Goal: Task Accomplishment & Management: Use online tool/utility

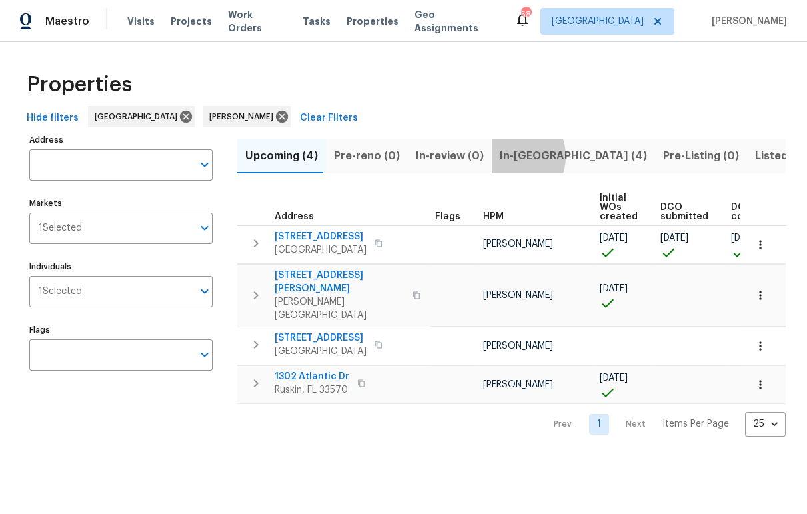
click at [500, 156] on span "In-reno (4)" at bounding box center [573, 156] width 147 height 19
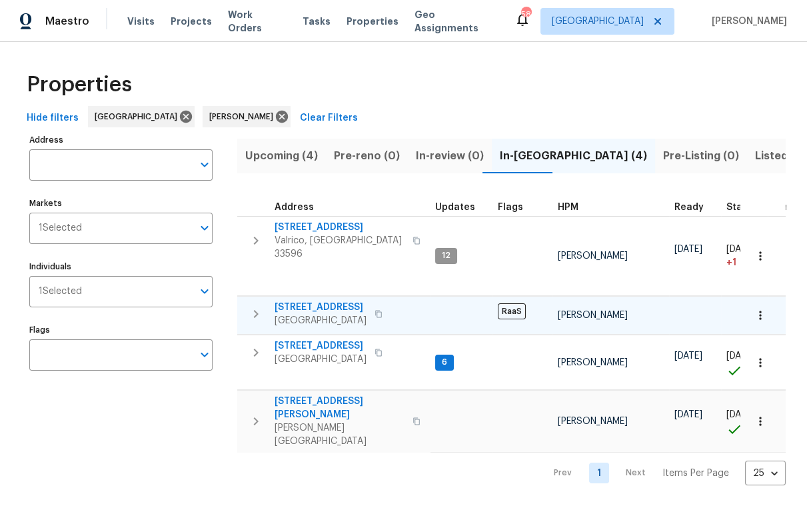
click at [322, 301] on span "7220 53rd Pl E" at bounding box center [321, 307] width 92 height 13
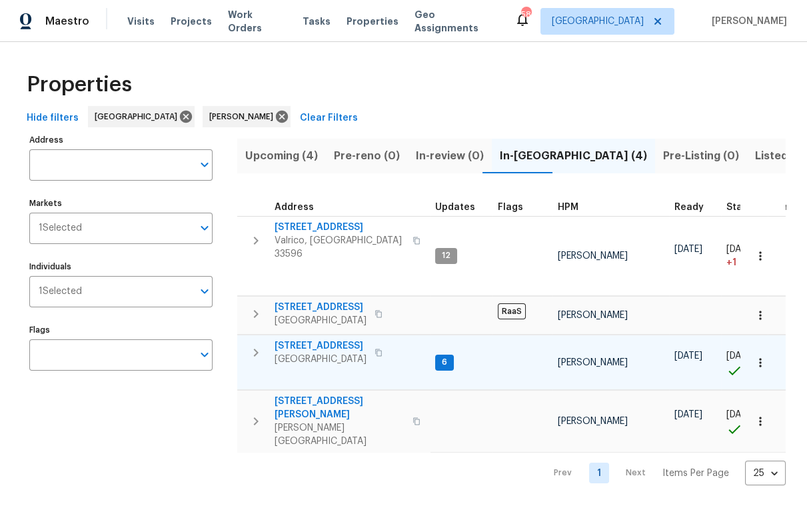
click at [322, 339] on span "10905 Brucehaven Dr" at bounding box center [321, 345] width 92 height 13
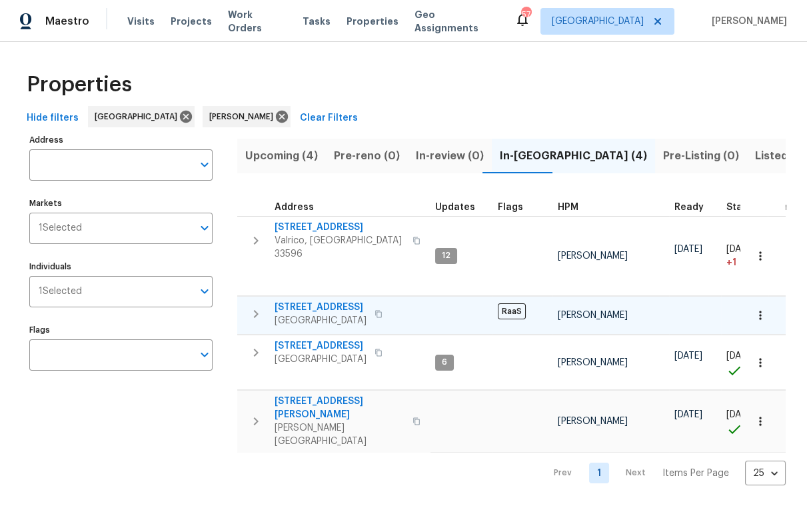
click at [330, 301] on span "7220 53rd Pl E" at bounding box center [321, 307] width 92 height 13
click at [296, 156] on span "Upcoming (4)" at bounding box center [281, 156] width 73 height 19
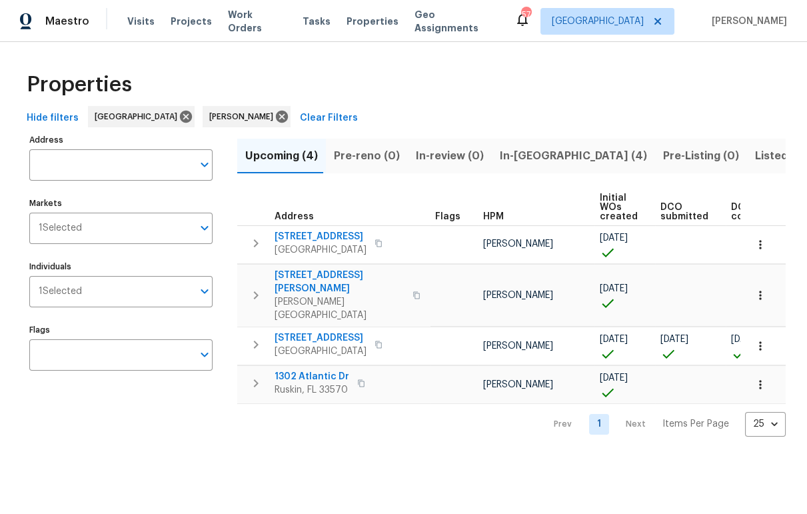
click at [63, 121] on span "Hide filters" at bounding box center [53, 118] width 52 height 17
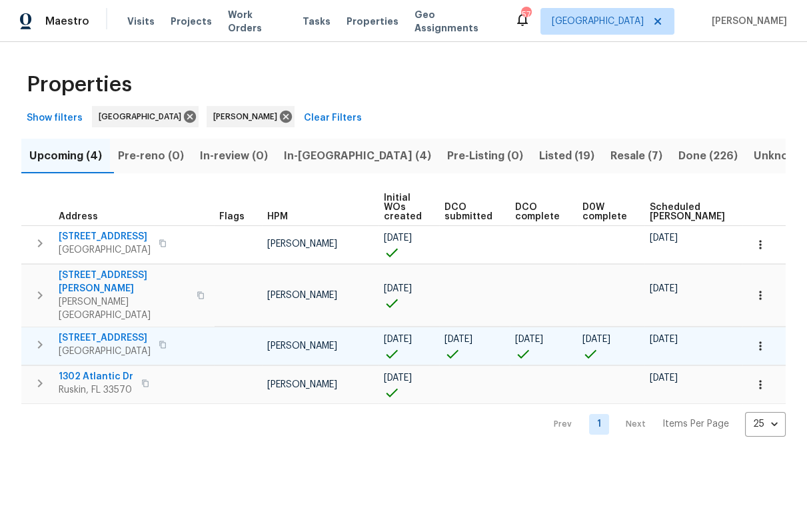
click at [124, 331] on span "1011 Radison Ave" at bounding box center [105, 337] width 92 height 13
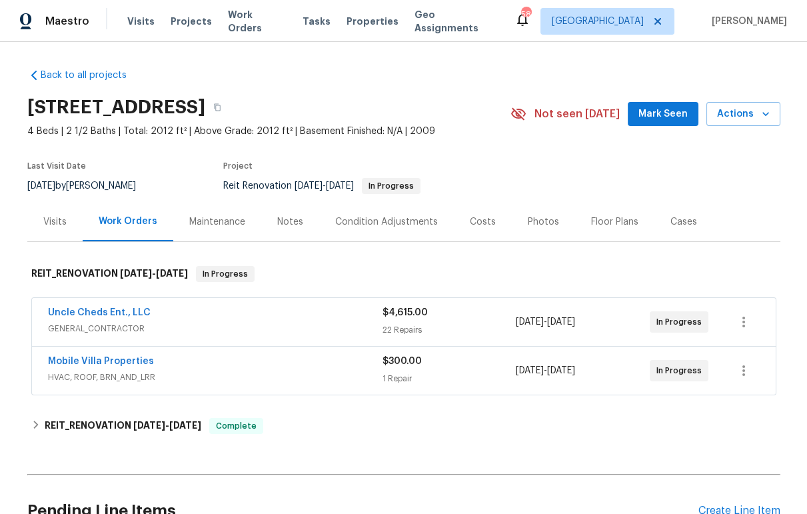
scroll to position [460, 0]
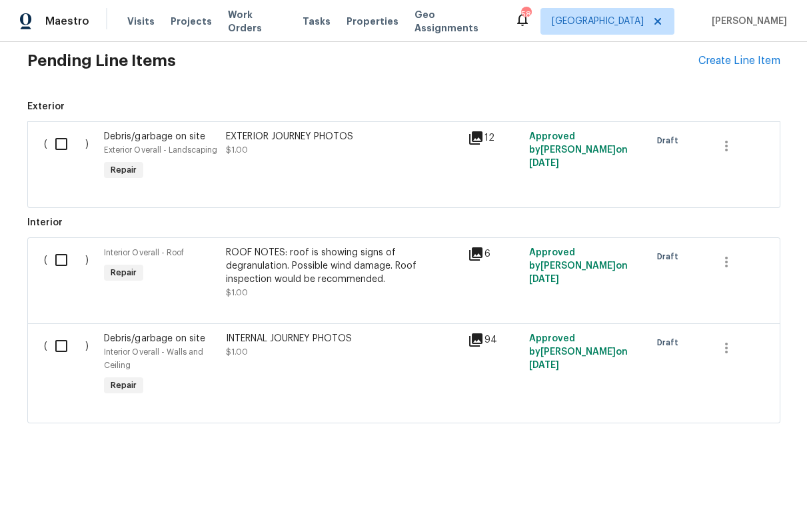
click at [57, 333] on input "checkbox" at bounding box center [66, 346] width 38 height 28
checkbox input "true"
click at [58, 251] on input "checkbox" at bounding box center [66, 260] width 38 height 28
checkbox input "true"
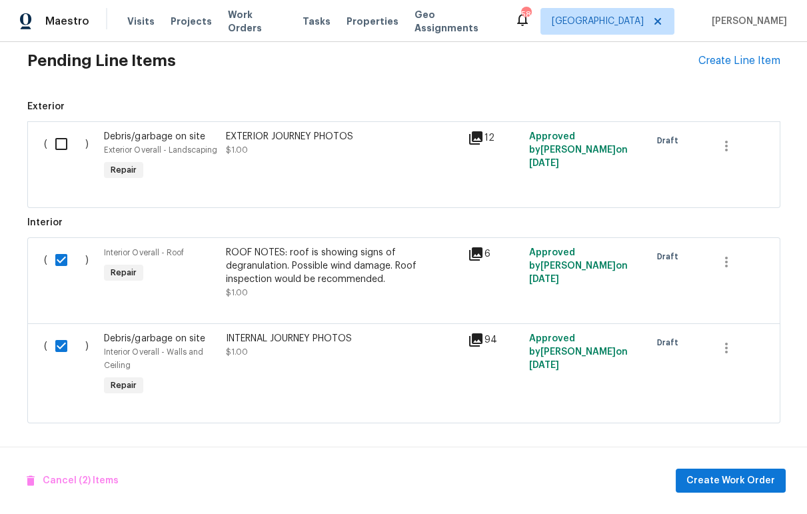
click at [60, 133] on input "checkbox" at bounding box center [66, 144] width 38 height 28
checkbox input "true"
click at [727, 345] on icon "button" at bounding box center [727, 348] width 16 height 16
click at [730, 341] on li "Cancel" at bounding box center [732, 338] width 51 height 22
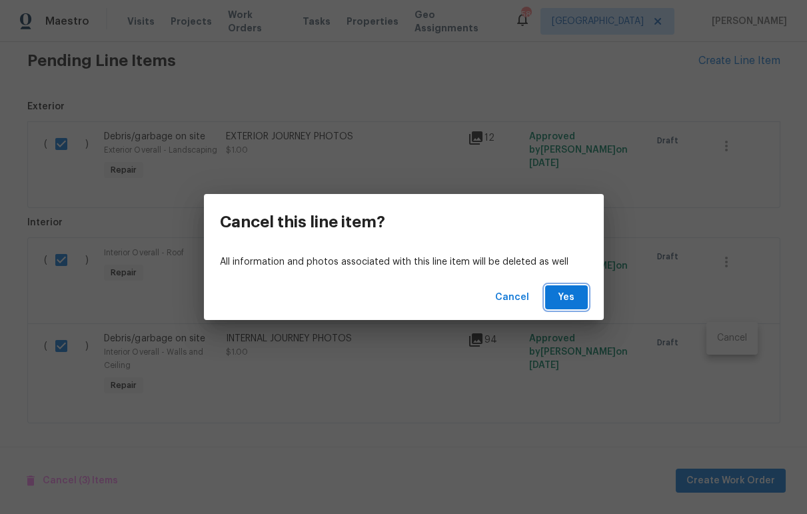
click at [579, 301] on button "Yes" at bounding box center [566, 297] width 43 height 25
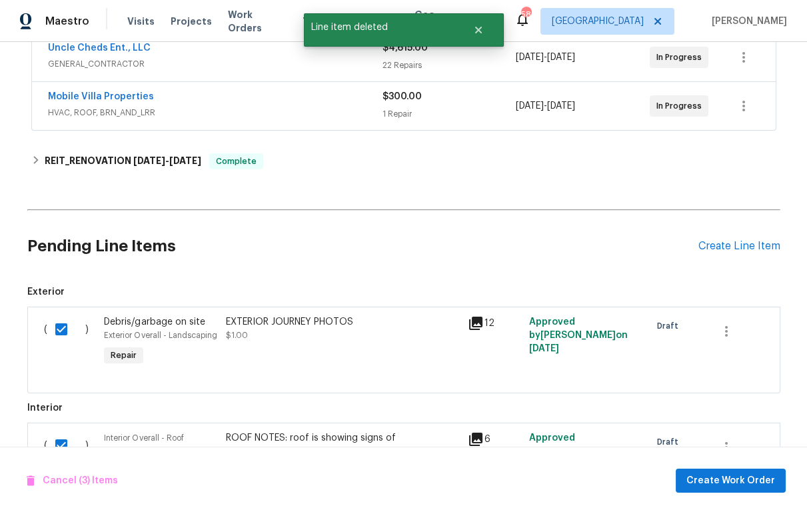
scroll to position [360, 0]
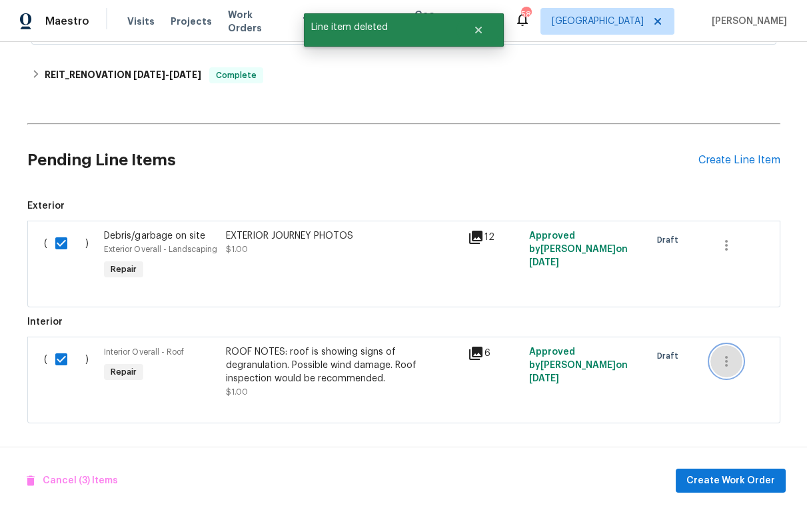
click at [725, 353] on icon "button" at bounding box center [727, 361] width 16 height 16
click at [731, 347] on li "Cancel" at bounding box center [732, 352] width 51 height 22
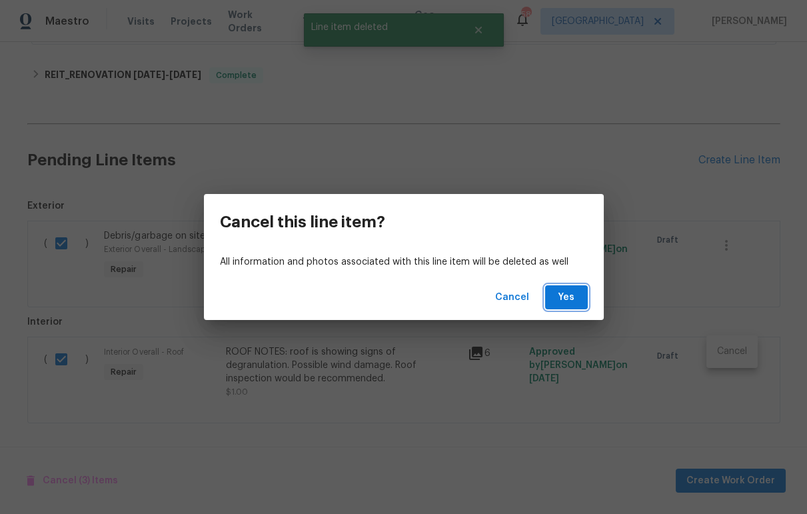
click at [575, 305] on button "Yes" at bounding box center [566, 297] width 43 height 25
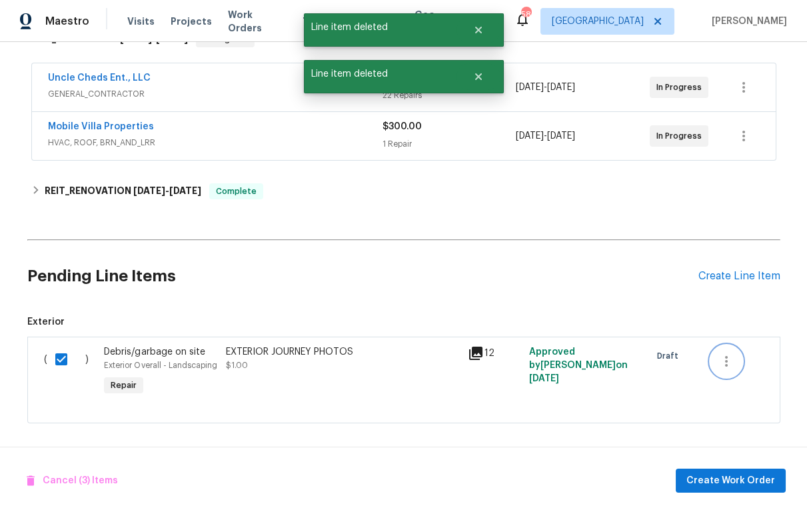
click at [731, 349] on button "button" at bounding box center [727, 361] width 32 height 32
click at [731, 349] on li "Cancel" at bounding box center [732, 352] width 51 height 22
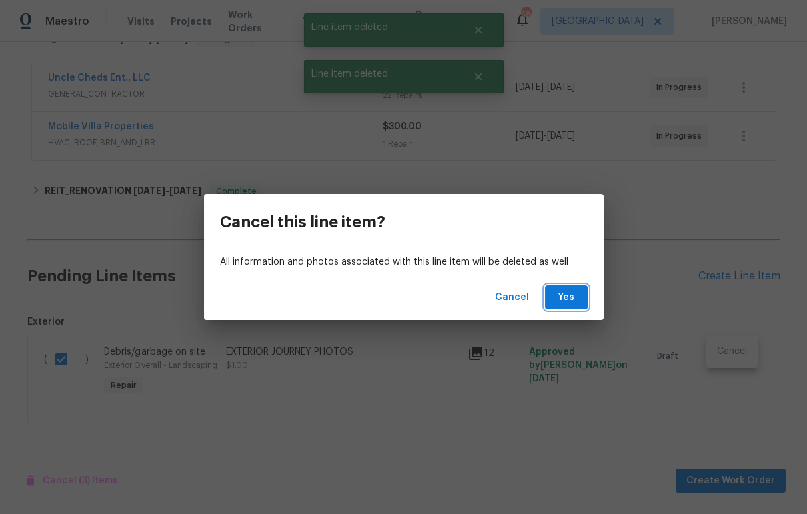
click at [578, 299] on button "Yes" at bounding box center [566, 297] width 43 height 25
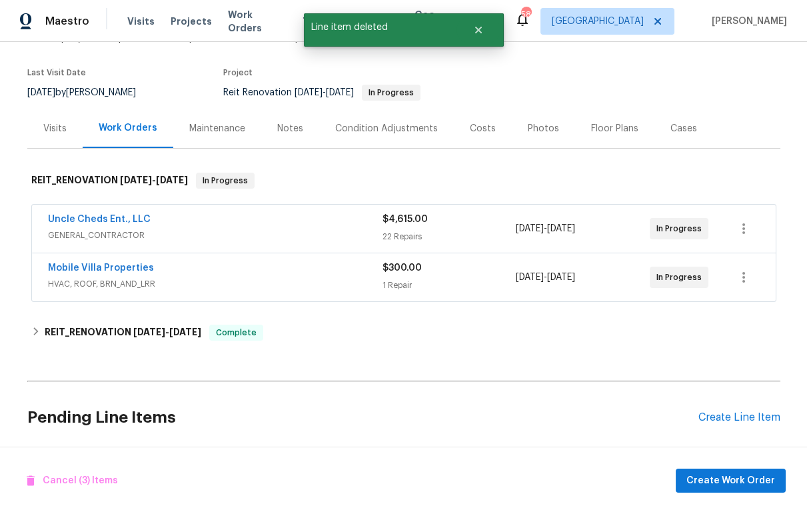
scroll to position [0, 0]
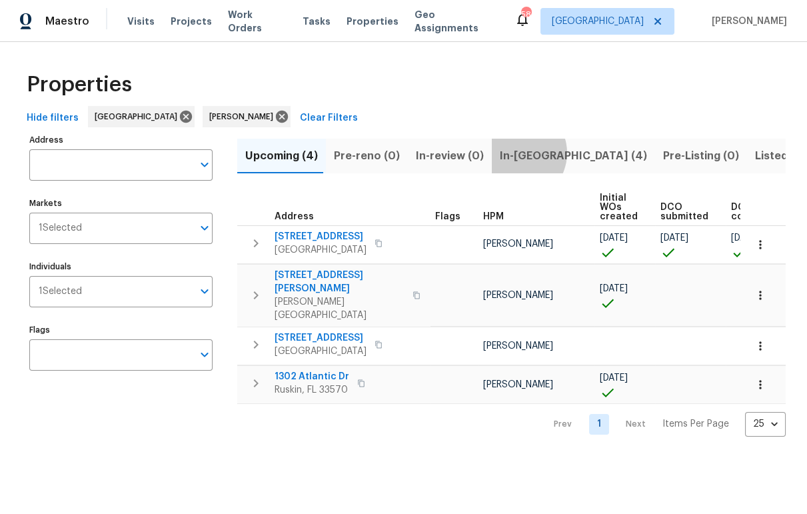
click at [507, 153] on span "In-reno (4)" at bounding box center [573, 156] width 147 height 19
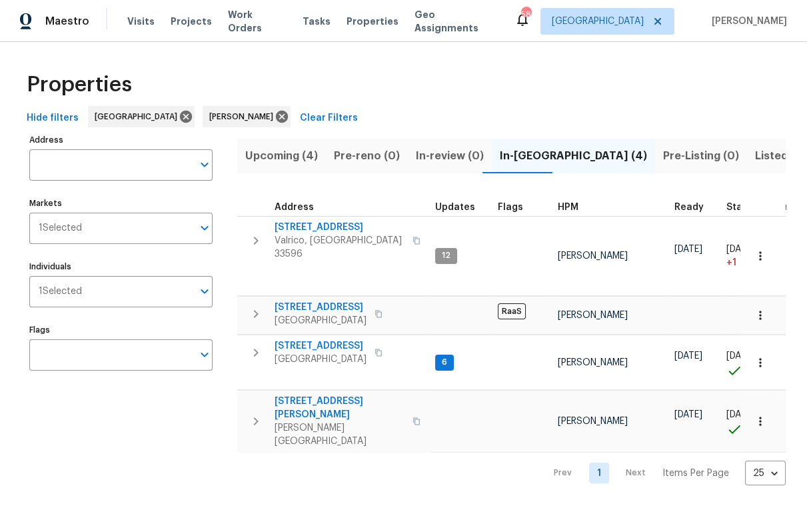
click at [313, 155] on span "Upcoming (4)" at bounding box center [281, 156] width 73 height 19
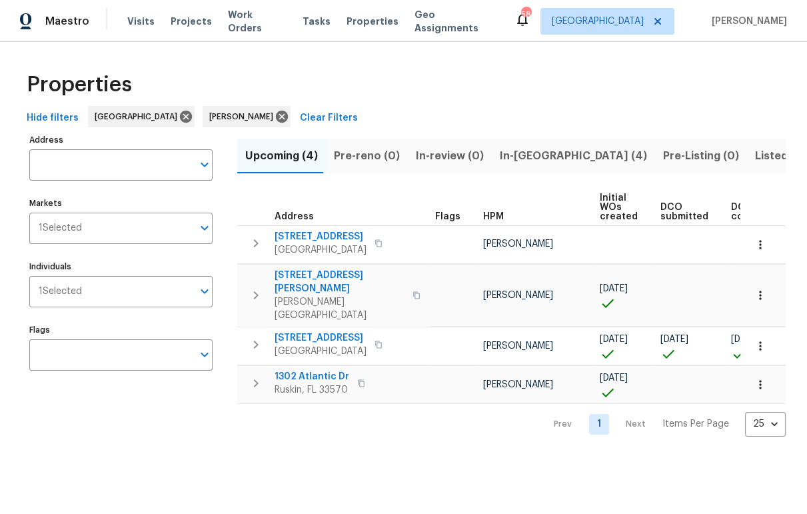
click at [51, 115] on span "Hide filters" at bounding box center [53, 118] width 52 height 17
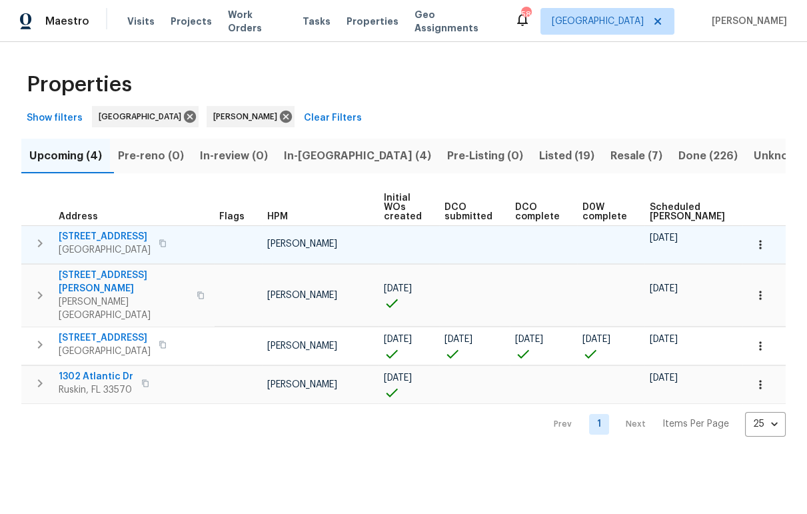
click at [98, 234] on span "[STREET_ADDRESS]" at bounding box center [105, 236] width 92 height 13
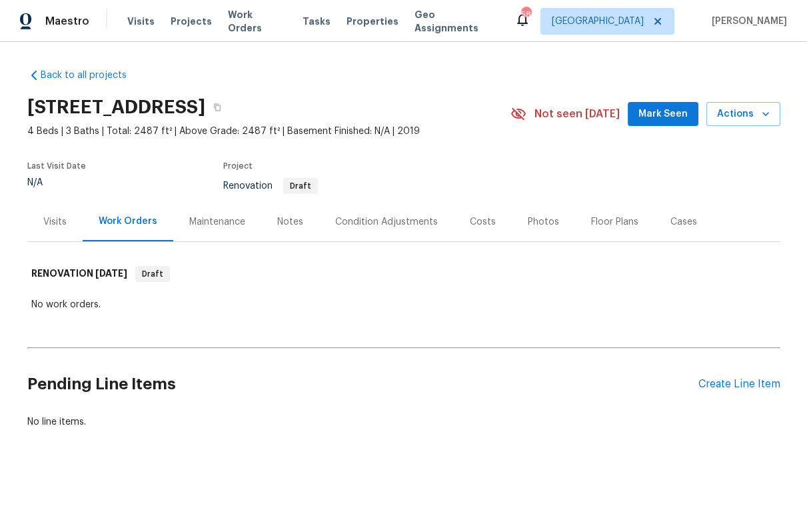
click at [405, 226] on div "Condition Adjustments" at bounding box center [386, 221] width 103 height 13
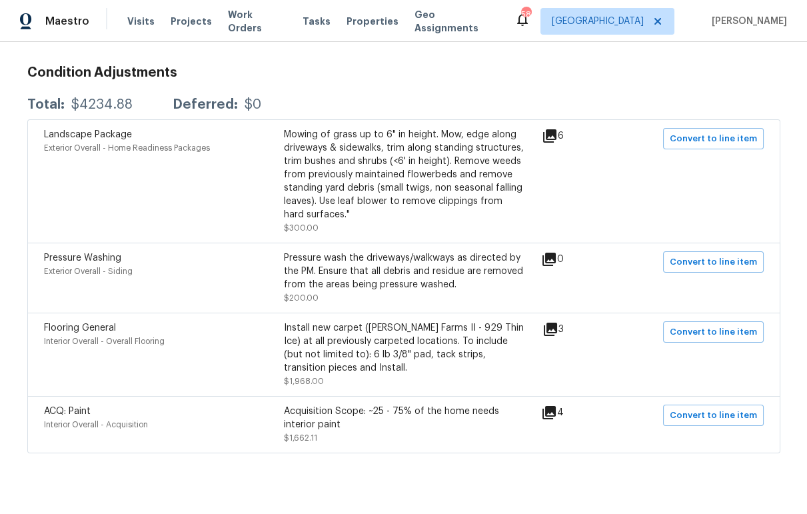
scroll to position [249, 0]
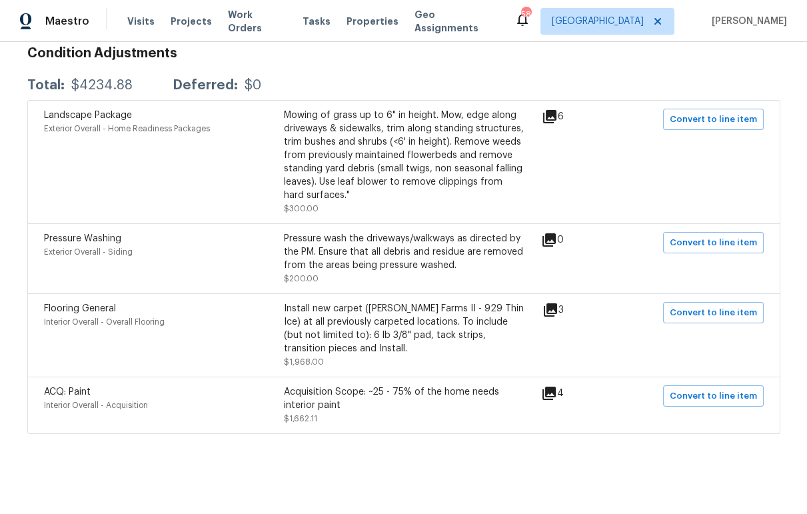
click at [555, 303] on icon at bounding box center [550, 309] width 13 height 13
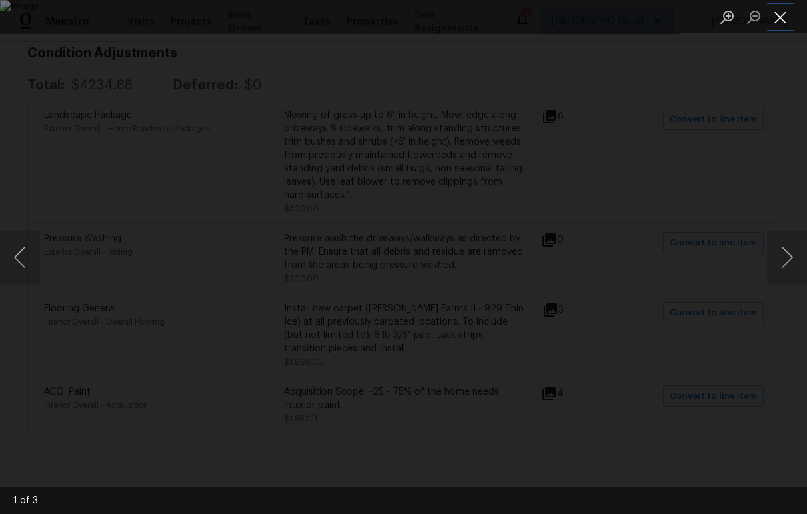
click at [786, 21] on button "Close lightbox" at bounding box center [780, 16] width 27 height 23
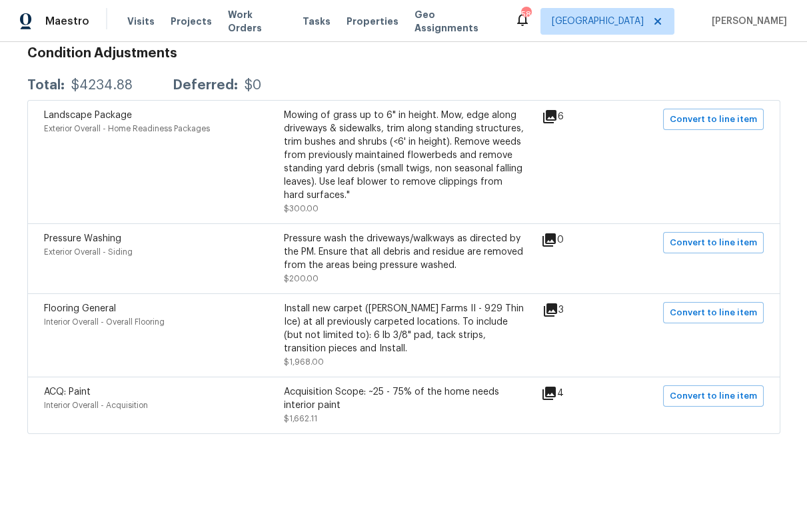
click at [560, 385] on div "4" at bounding box center [573, 393] width 65 height 16
click at [551, 385] on icon at bounding box center [549, 393] width 16 height 16
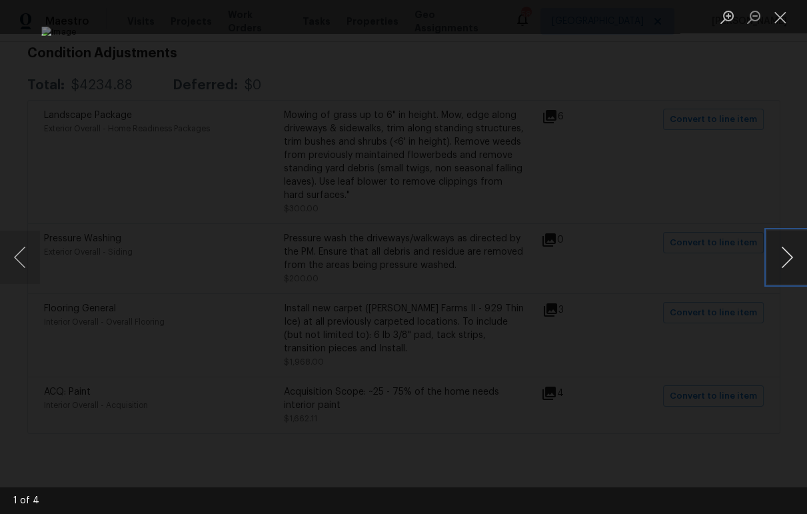
click at [784, 256] on button "Next image" at bounding box center [787, 257] width 40 height 53
click at [785, 256] on button "Next image" at bounding box center [787, 257] width 40 height 53
click at [780, 22] on button "Close lightbox" at bounding box center [780, 16] width 27 height 23
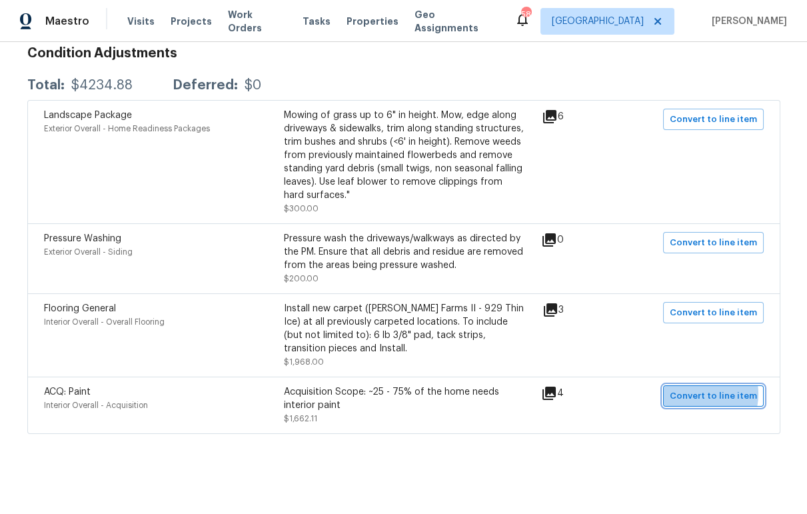
click at [697, 389] on span "Convert to line item" at bounding box center [713, 396] width 87 height 15
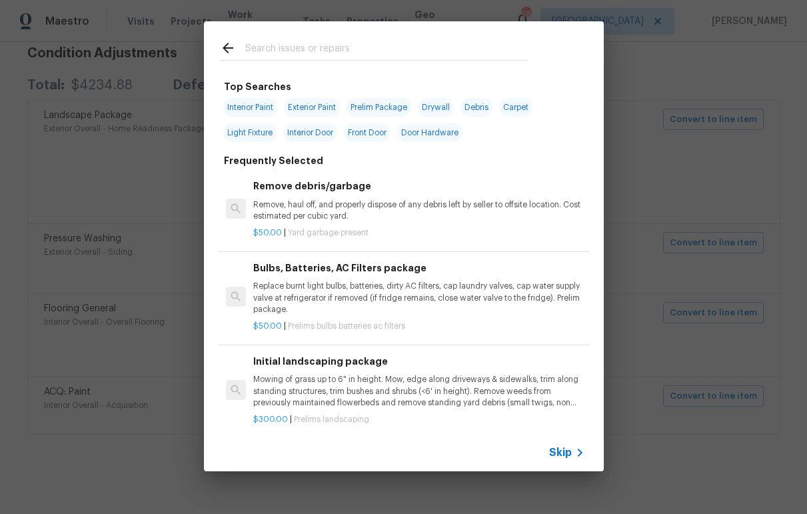
click at [305, 49] on input "text" at bounding box center [386, 50] width 283 height 20
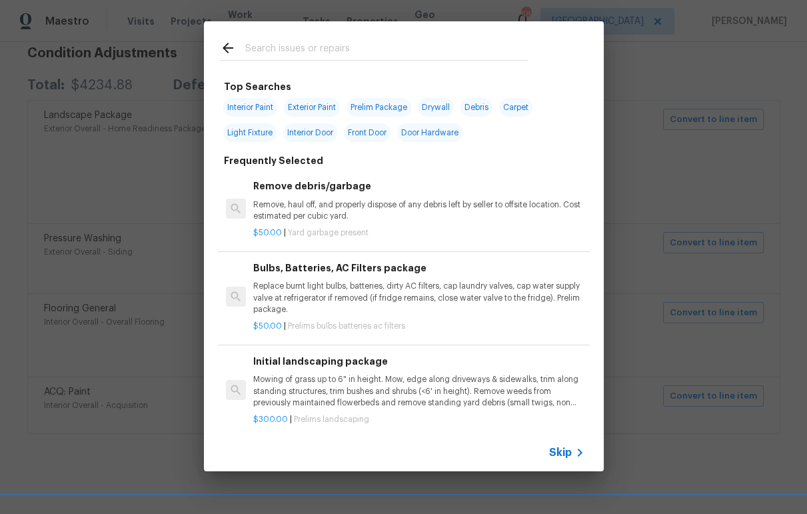
click at [561, 455] on span "Skip" at bounding box center [560, 452] width 23 height 13
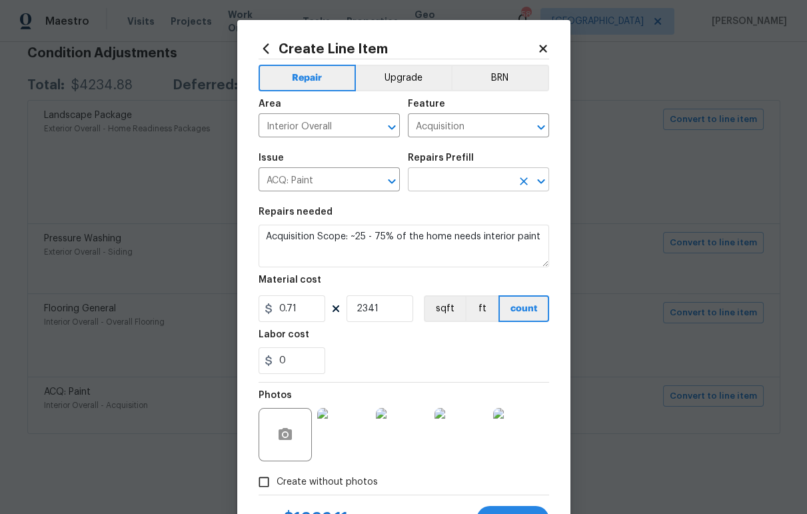
click at [463, 187] on input "text" at bounding box center [460, 181] width 104 height 21
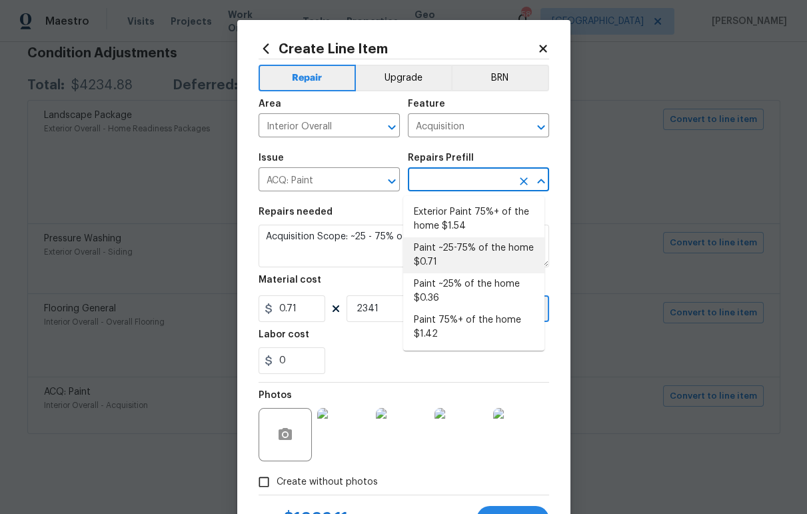
click at [469, 257] on li "Paint ~25-75% of the home $0.71" at bounding box center [473, 255] width 141 height 36
type input "Paint ~25-75% of the home $0.71"
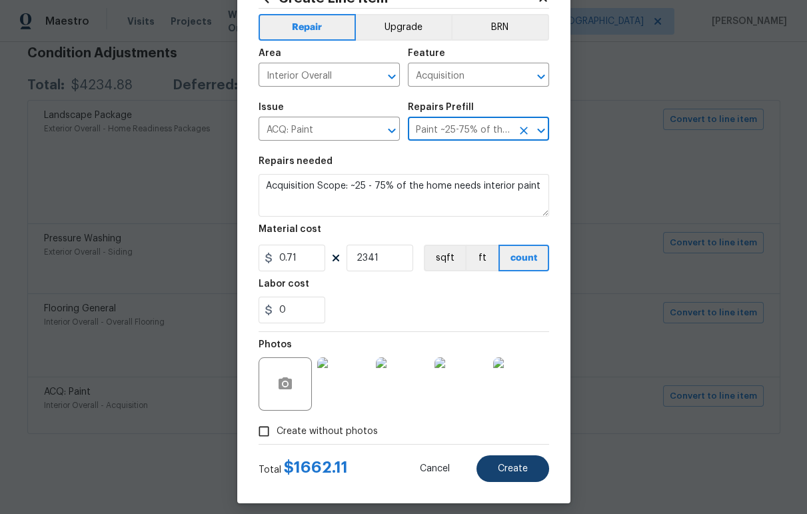
scroll to position [61, 0]
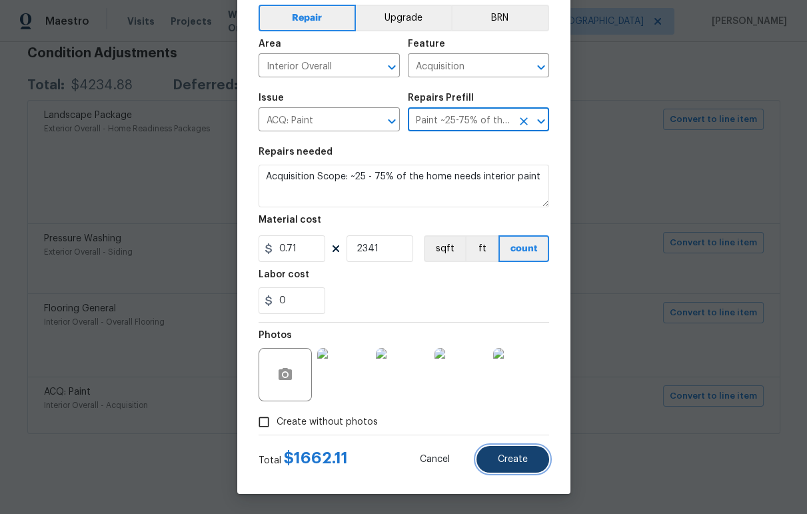
click at [499, 468] on button "Create" at bounding box center [513, 459] width 73 height 27
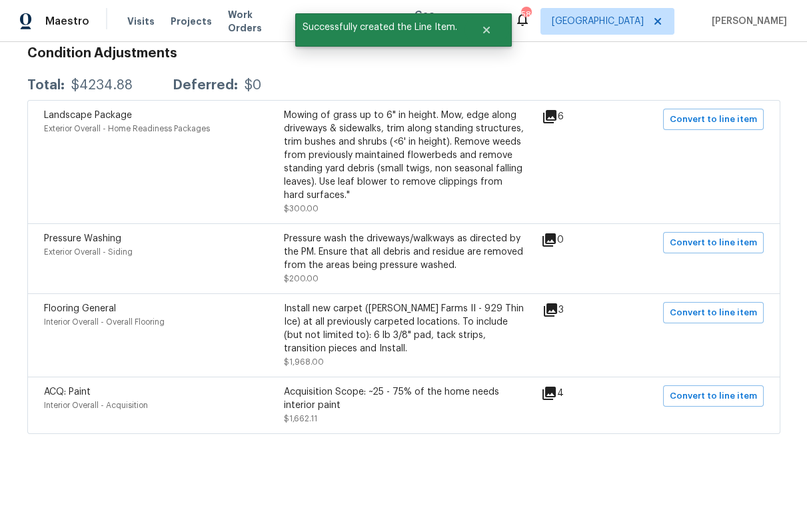
scroll to position [0, 0]
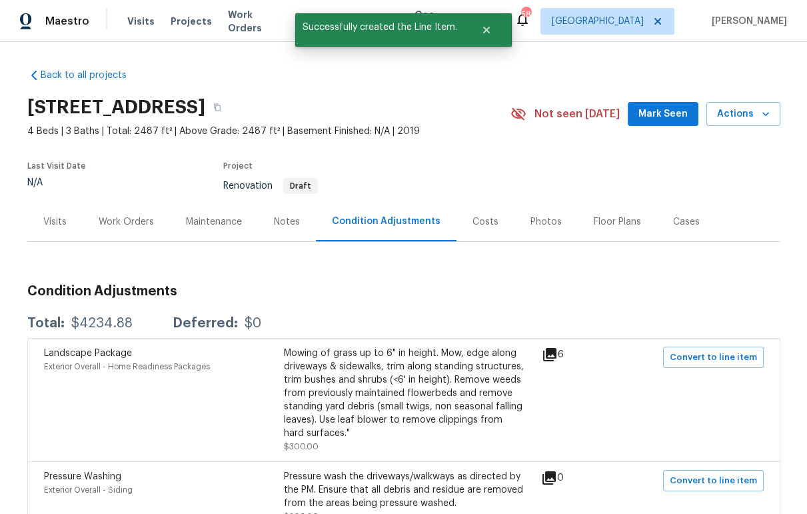
click at [109, 221] on div "Work Orders" at bounding box center [126, 221] width 55 height 13
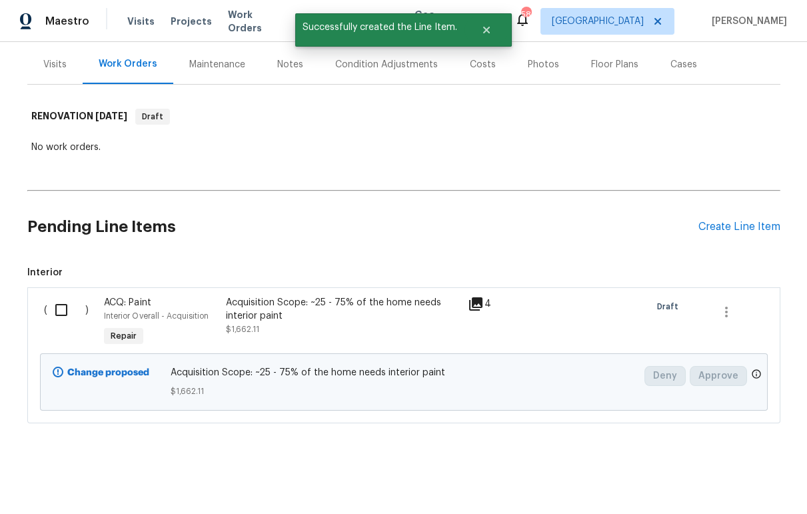
scroll to position [166, 0]
click at [57, 305] on input "checkbox" at bounding box center [66, 310] width 38 height 28
checkbox input "true"
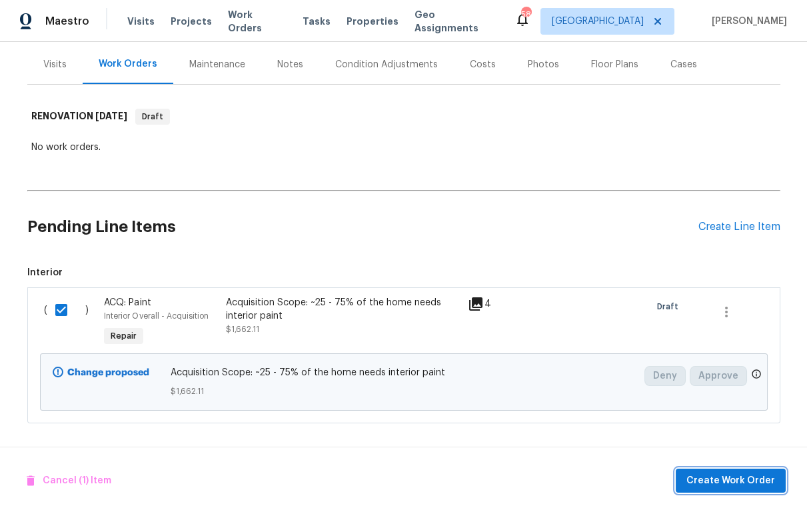
click at [706, 480] on span "Create Work Order" at bounding box center [731, 481] width 89 height 17
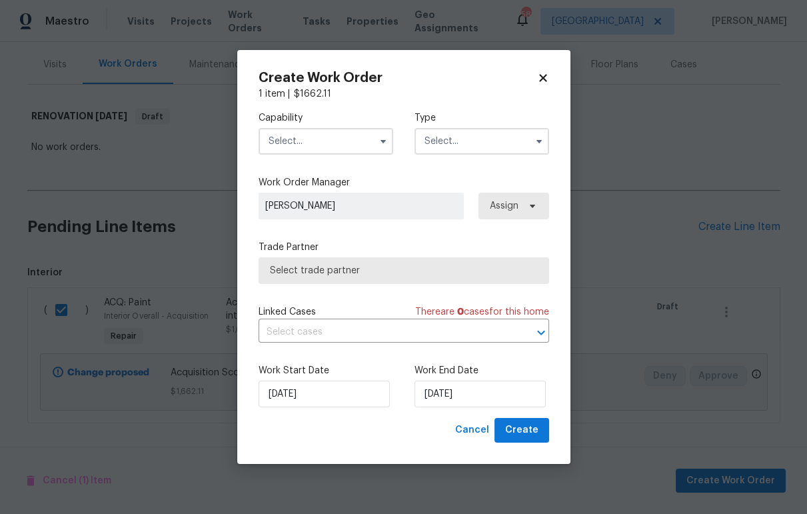
click at [337, 141] on input "text" at bounding box center [326, 141] width 135 height 27
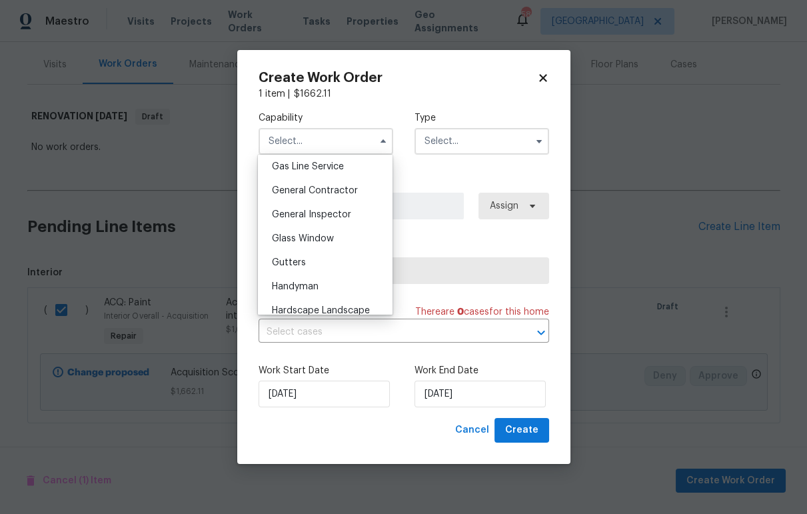
scroll to position [619, 0]
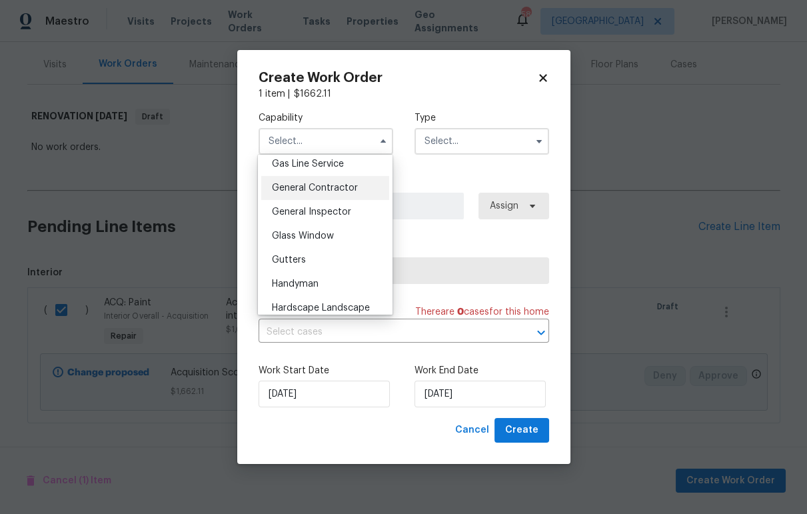
click at [342, 200] on div "General Contractor" at bounding box center [325, 188] width 128 height 24
type input "General Contractor"
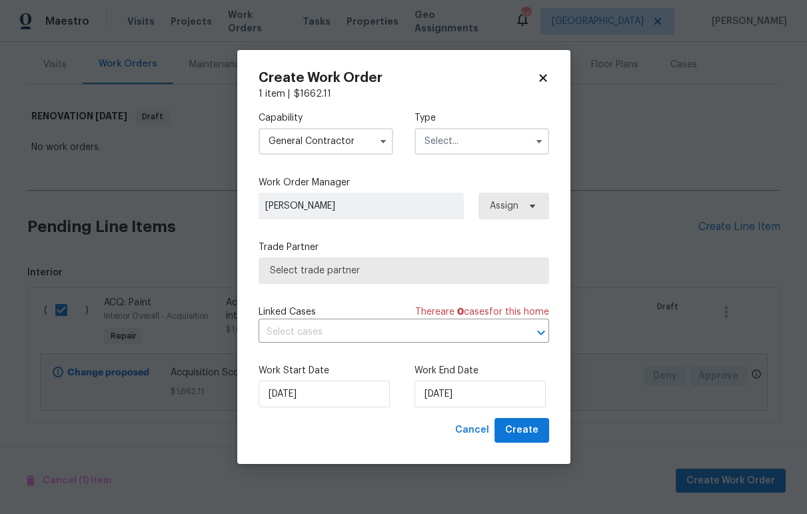
click at [463, 155] on div "Capability General Contractor Agent Appliance Bathtub Resurfacing BRN And Lrr B…" at bounding box center [404, 133] width 291 height 65
click at [471, 142] on input "text" at bounding box center [482, 141] width 135 height 27
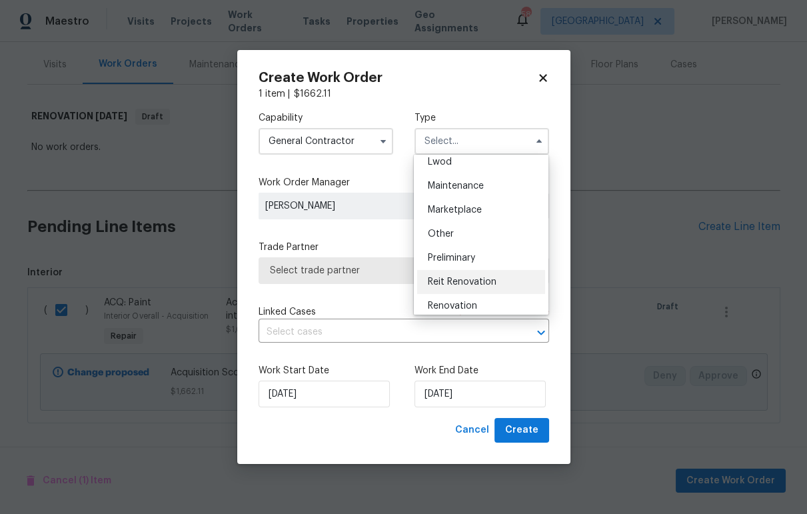
scroll to position [269, 0]
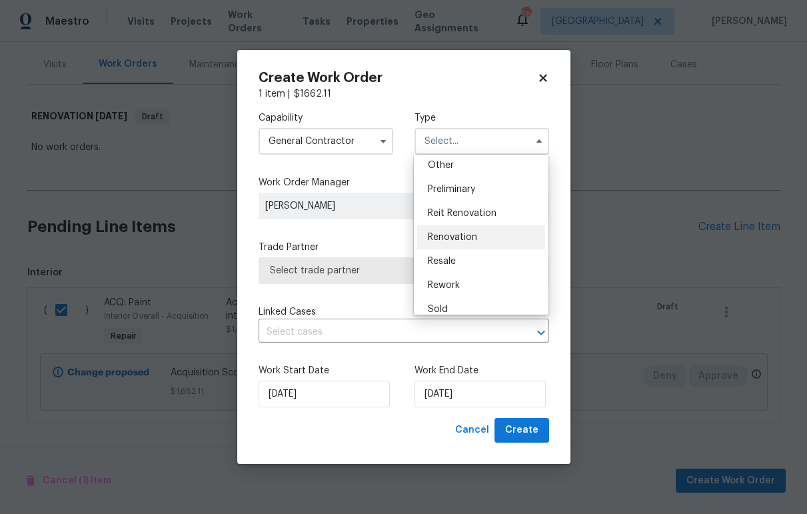
click at [463, 241] on span "Renovation" at bounding box center [452, 237] width 49 height 9
type input "Renovation"
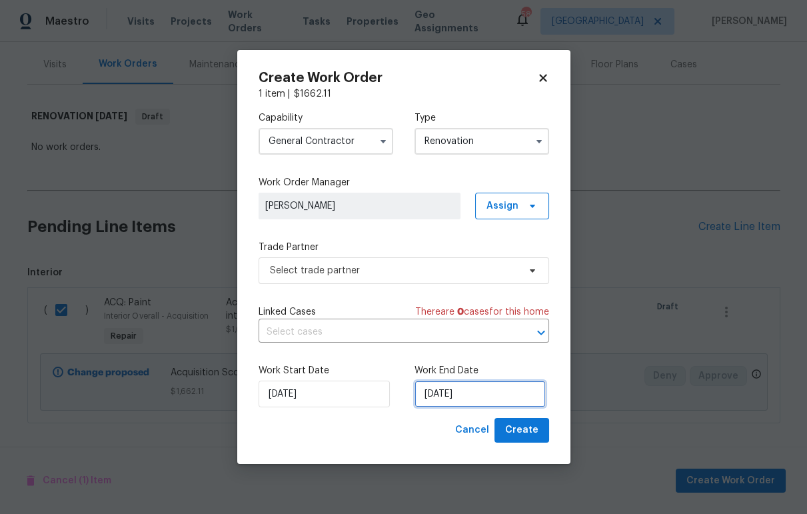
click at [469, 391] on input "9/9/2025" at bounding box center [480, 394] width 131 height 27
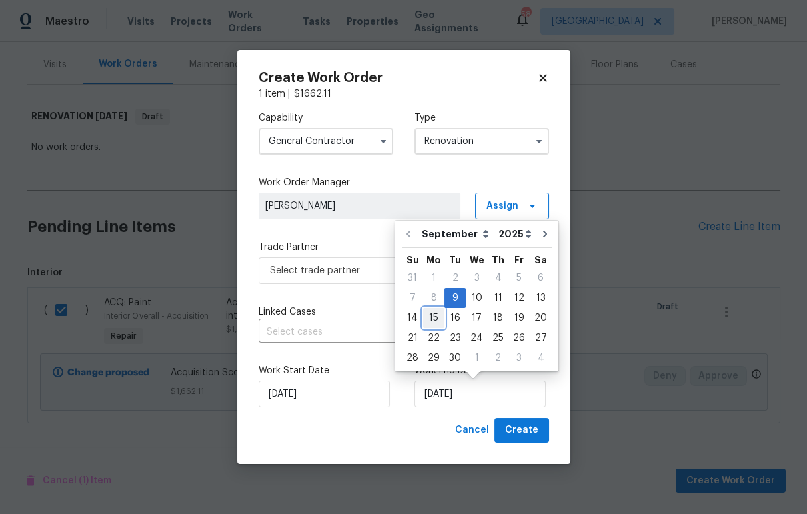
click at [439, 315] on div "15" at bounding box center [433, 318] width 21 height 19
type input "9/15/2025"
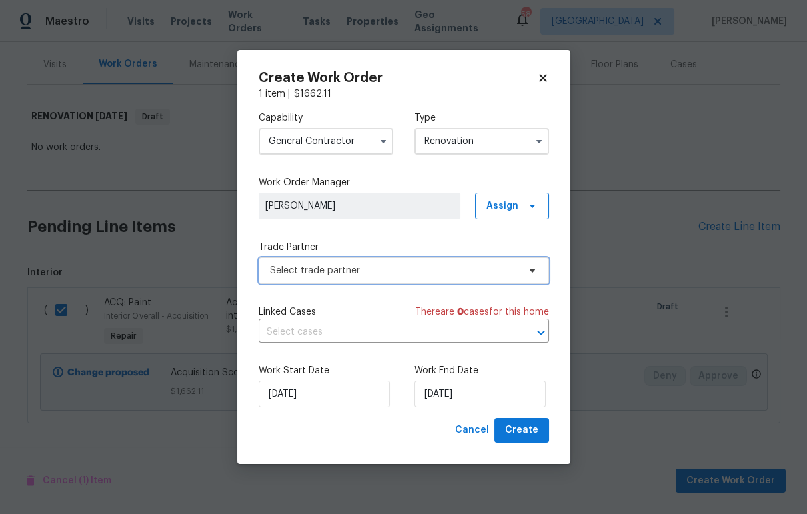
click at [432, 276] on span "Select trade partner" at bounding box center [394, 270] width 249 height 13
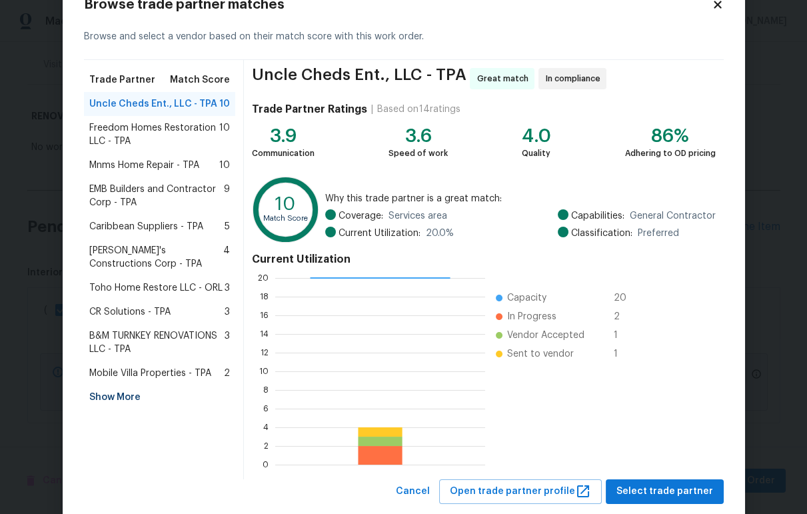
scroll to position [73, 0]
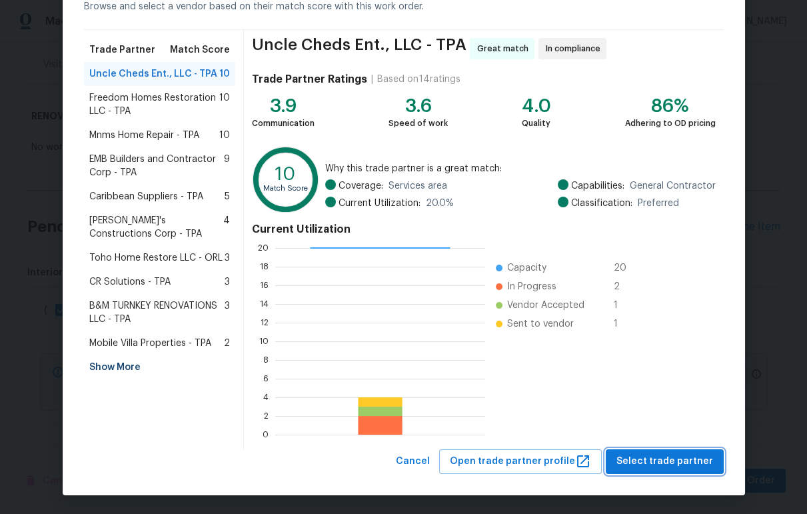
click at [670, 453] on span "Select trade partner" at bounding box center [665, 461] width 97 height 17
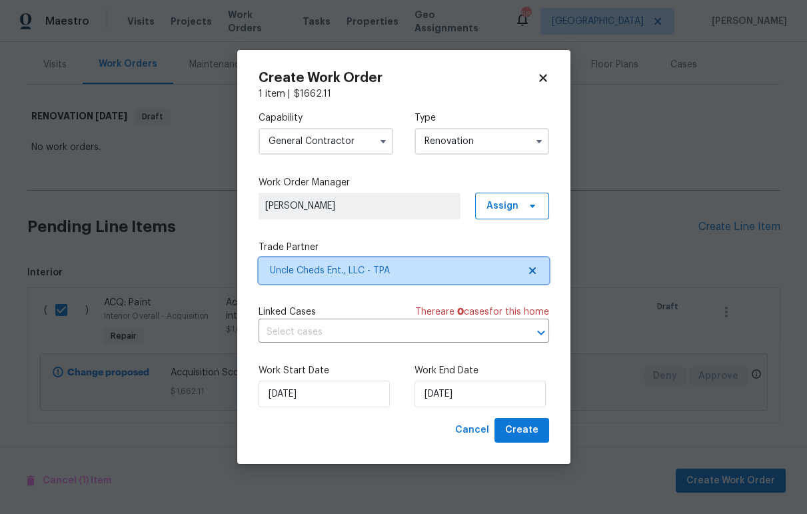
scroll to position [0, 0]
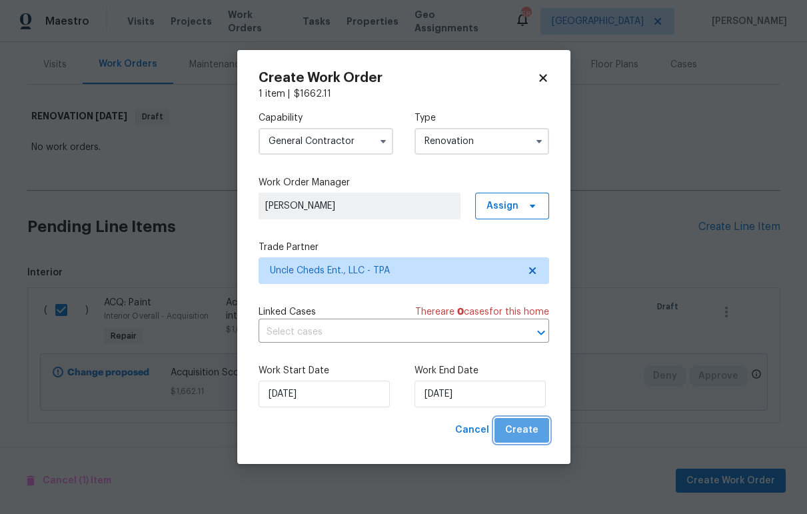
click at [539, 425] on button "Create" at bounding box center [522, 430] width 55 height 25
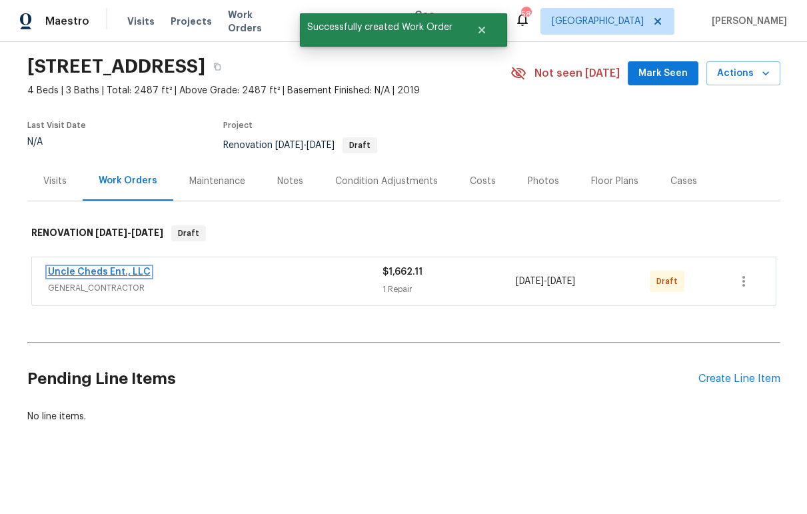
click at [123, 267] on link "Uncle Cheds Ent., LLC" at bounding box center [99, 271] width 103 height 9
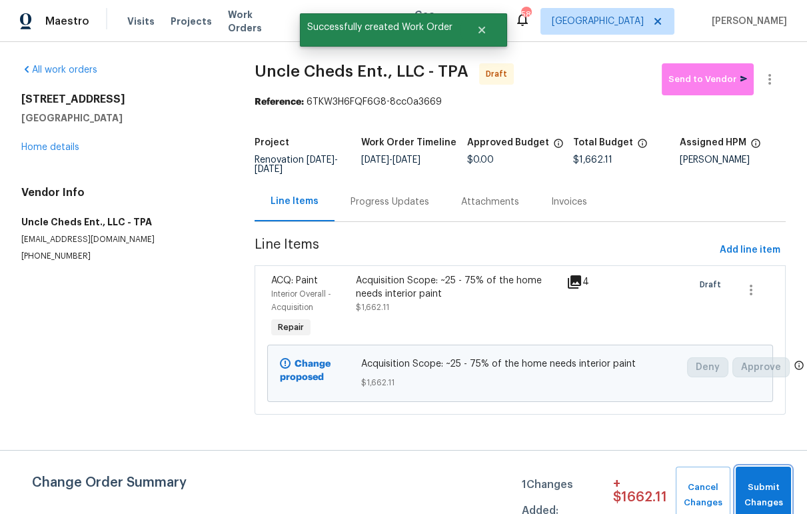
click at [769, 486] on span "Submit Changes" at bounding box center [764, 495] width 42 height 31
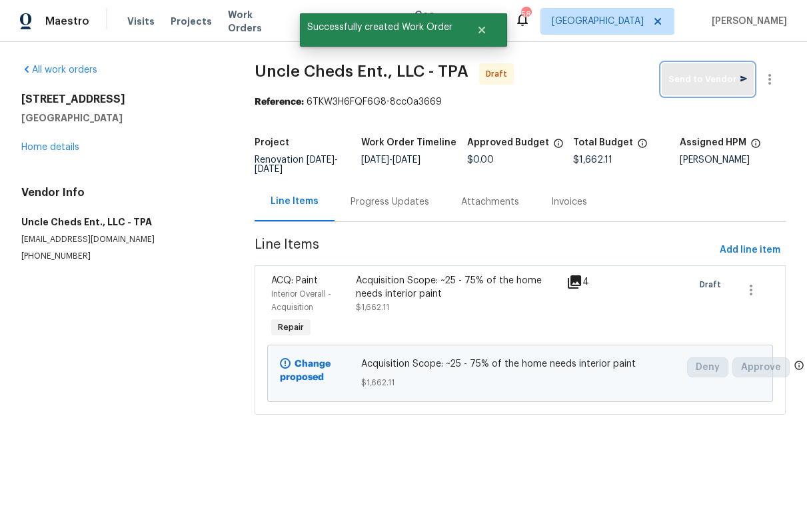
click at [690, 79] on span "Send to Vendor" at bounding box center [708, 79] width 79 height 15
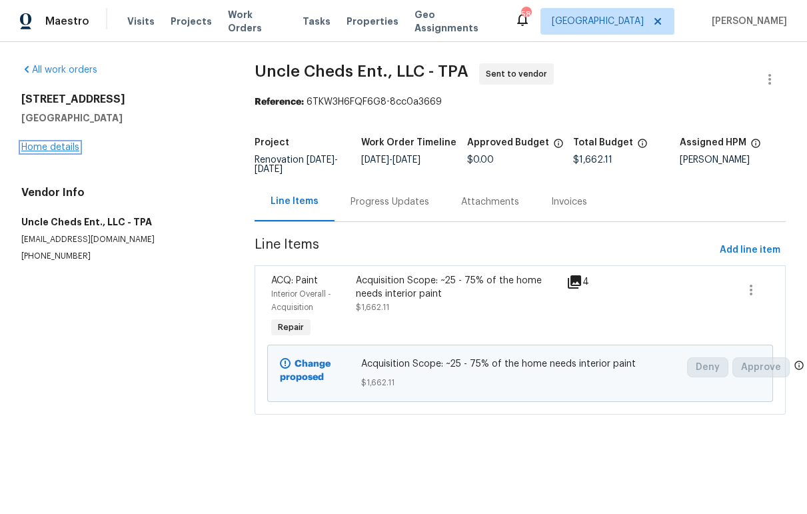
click at [71, 147] on link "Home details" at bounding box center [50, 147] width 58 height 9
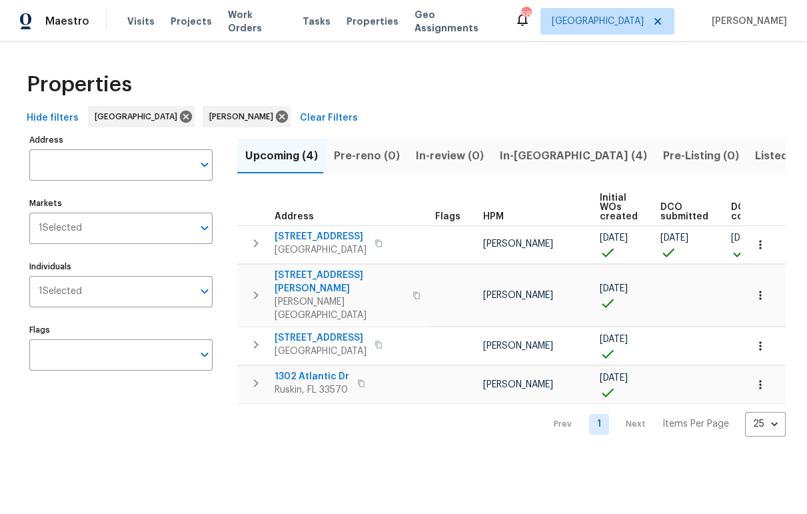
click at [509, 158] on span "In-reno (4)" at bounding box center [573, 156] width 147 height 19
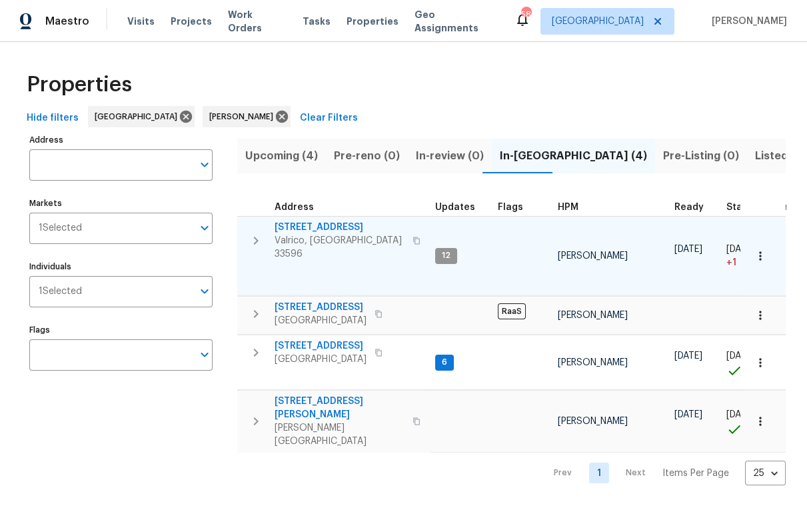
click at [347, 222] on span "[STREET_ADDRESS]" at bounding box center [340, 227] width 130 height 13
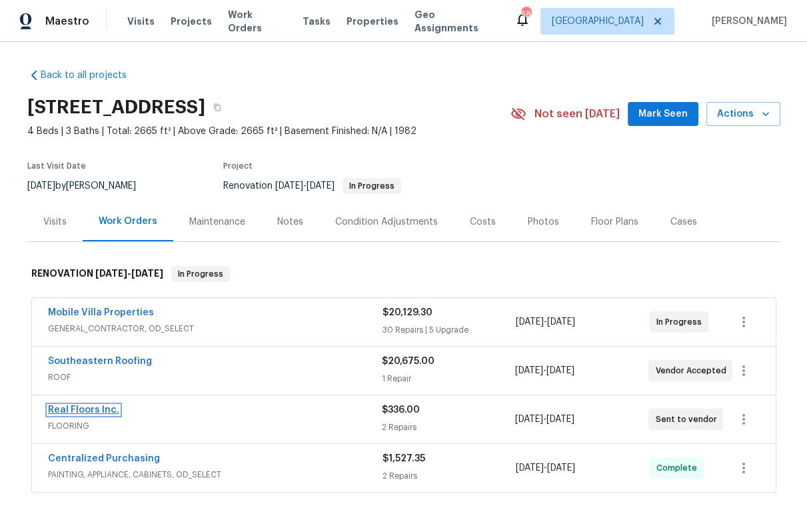
click at [102, 407] on link "Real Floors Inc." at bounding box center [83, 409] width 71 height 9
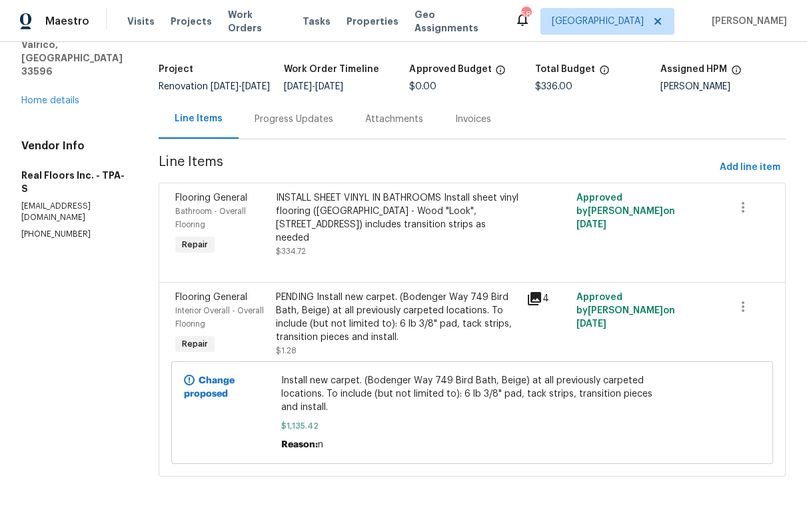
scroll to position [93, 0]
click at [740, 159] on span "Add line item" at bounding box center [750, 167] width 61 height 17
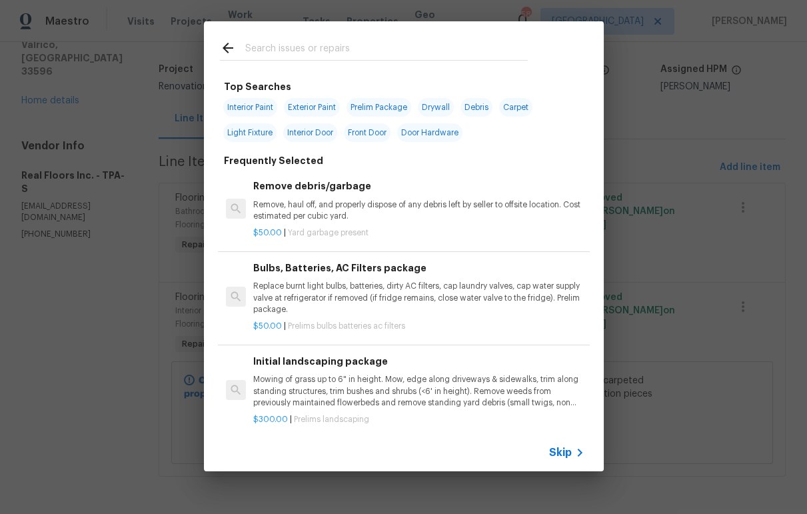
click at [229, 48] on icon at bounding box center [228, 48] width 11 height 11
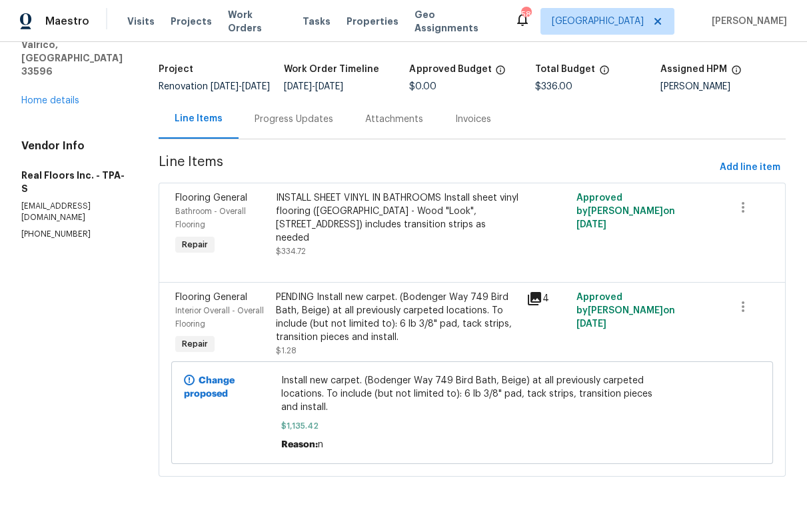
click at [352, 305] on div "PENDING Install new carpet. (Bodenger Way 749 Bird Bath, Beige) at all previous…" at bounding box center [397, 317] width 243 height 53
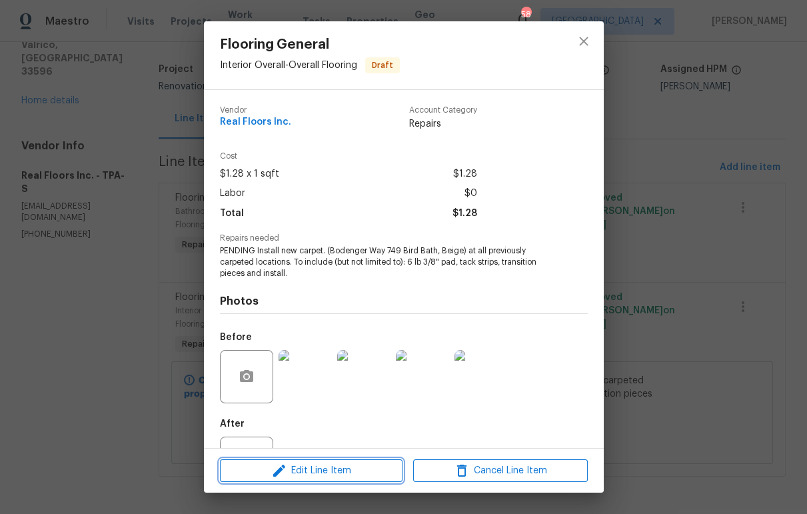
click at [310, 468] on span "Edit Line Item" at bounding box center [311, 471] width 175 height 17
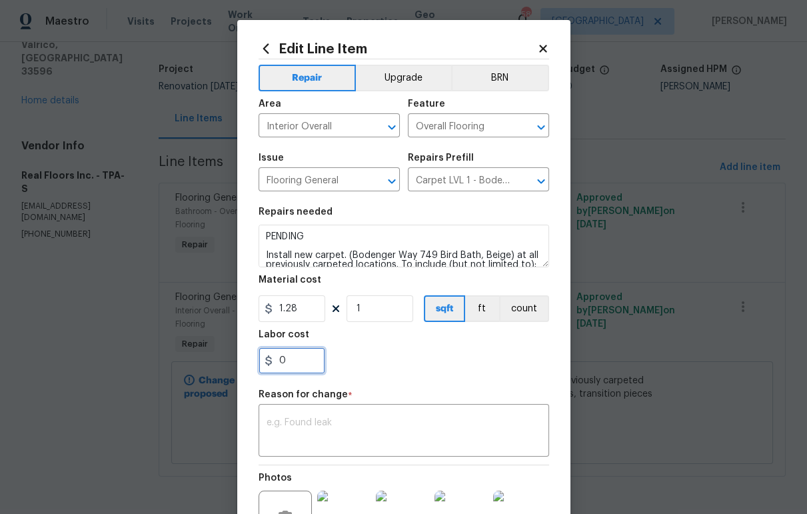
drag, startPoint x: 291, startPoint y: 363, endPoint x: 238, endPoint y: 366, distance: 53.4
click at [239, 366] on div "Edit Line Item Repair Upgrade BRN Area Interior Overall ​ Feature Overall Floor…" at bounding box center [403, 328] width 333 height 617
type input "60"
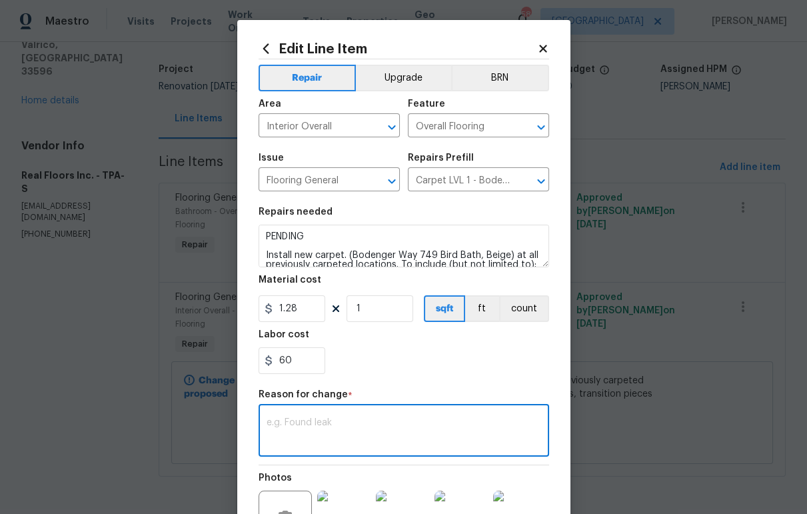
click at [301, 433] on textarea at bounding box center [404, 432] width 275 height 28
type textarea "Odor control"
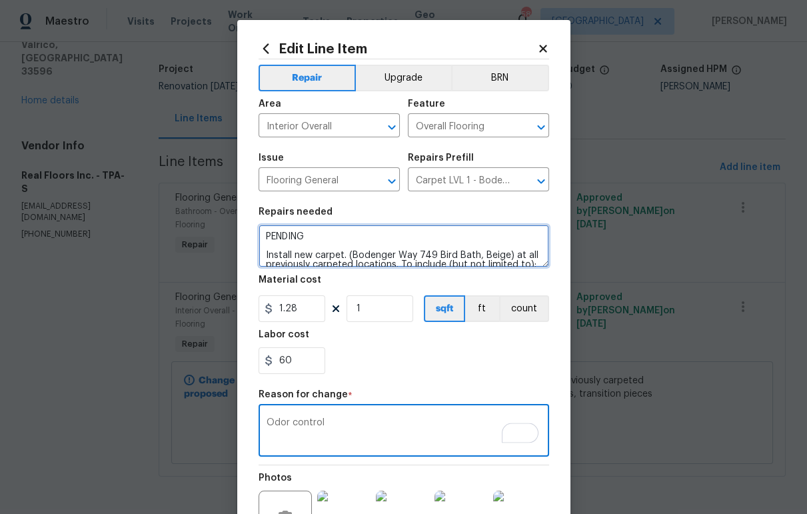
click at [309, 233] on textarea "PENDING Install new carpet. (Bodenger Way 749 Bird Bath, Beige) at all previous…" at bounding box center [404, 246] width 291 height 43
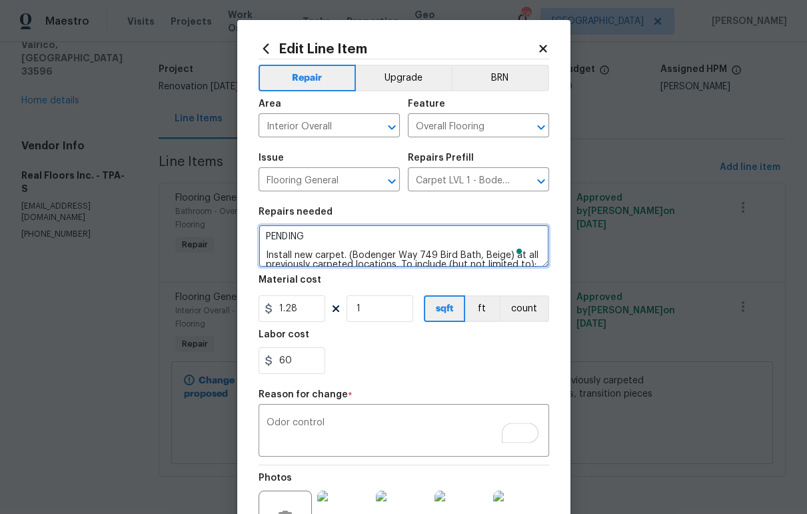
drag, startPoint x: 309, startPoint y: 235, endPoint x: 256, endPoint y: 237, distance: 52.7
click at [259, 237] on textarea "PENDING Install new carpet. (Bodenger Way 749 Bird Bath, Beige) at all previous…" at bounding box center [404, 246] width 291 height 43
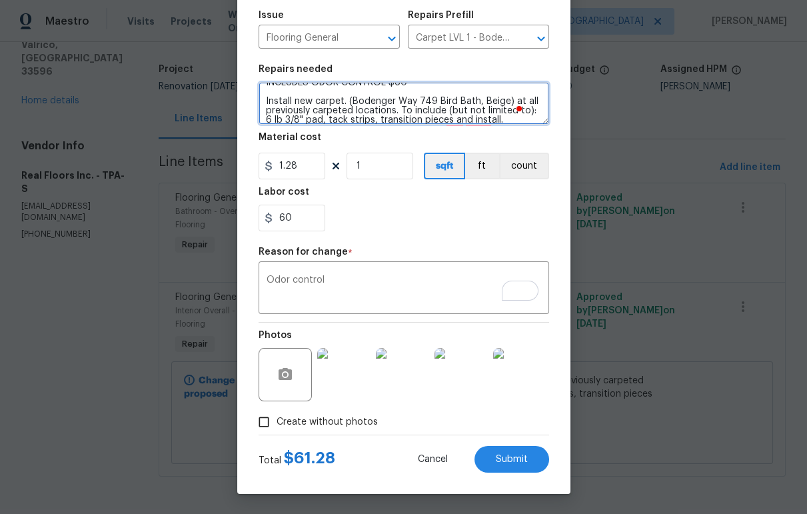
scroll to position [0, 0]
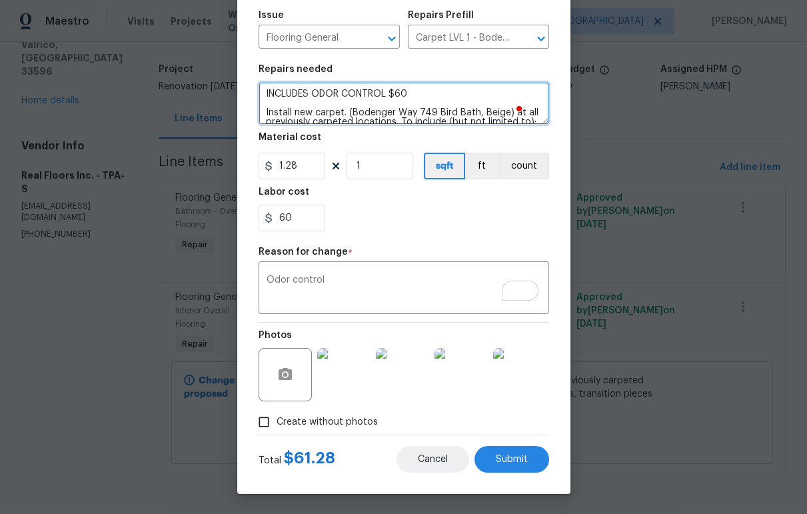
type textarea "INCLUDES ODOR CONTROL $60 Install new carpet. (Bodenger Way 749 Bird Bath, Beig…"
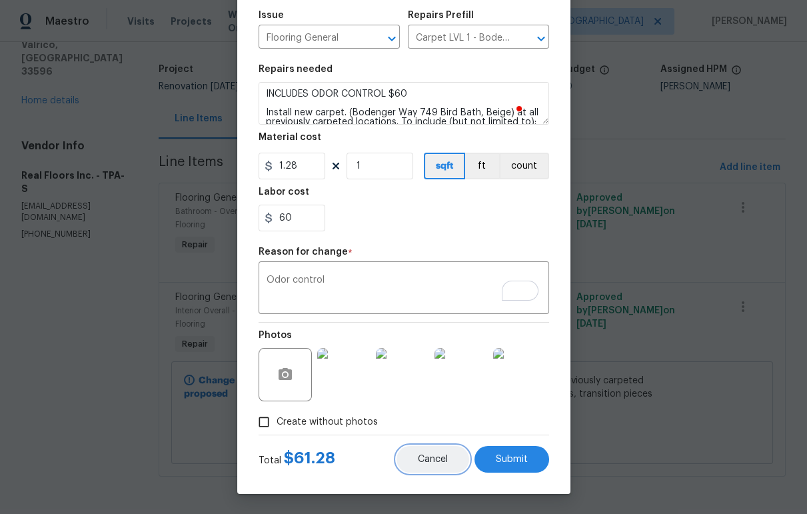
click at [439, 461] on span "Cancel" at bounding box center [433, 460] width 30 height 10
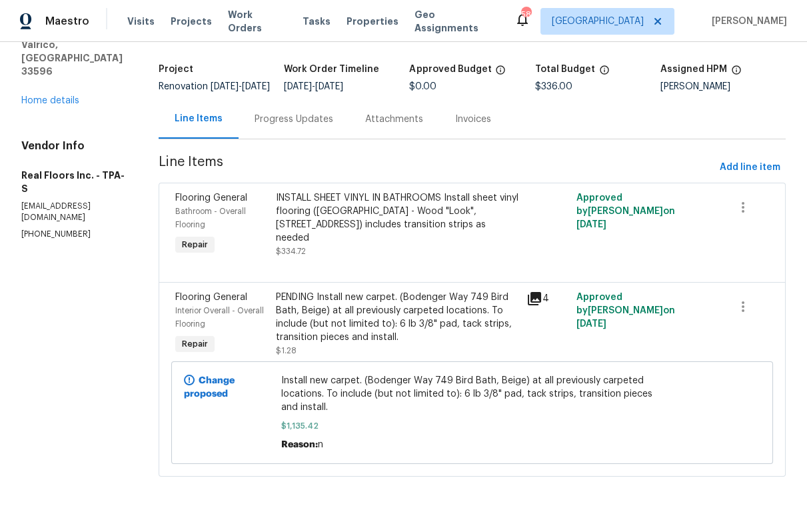
click at [474, 319] on div "PENDING Install new carpet. (Bodenger Way 749 Bird Bath, Beige) at all previous…" at bounding box center [397, 317] width 243 height 53
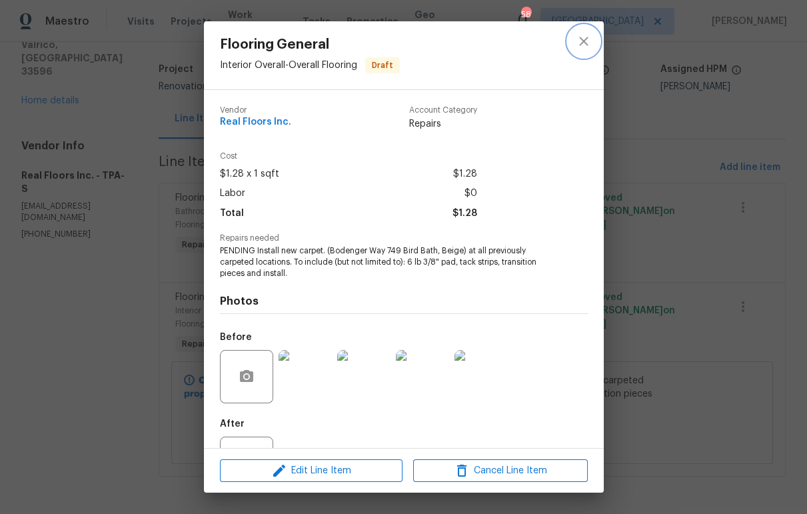
click at [585, 47] on icon "close" at bounding box center [584, 41] width 16 height 16
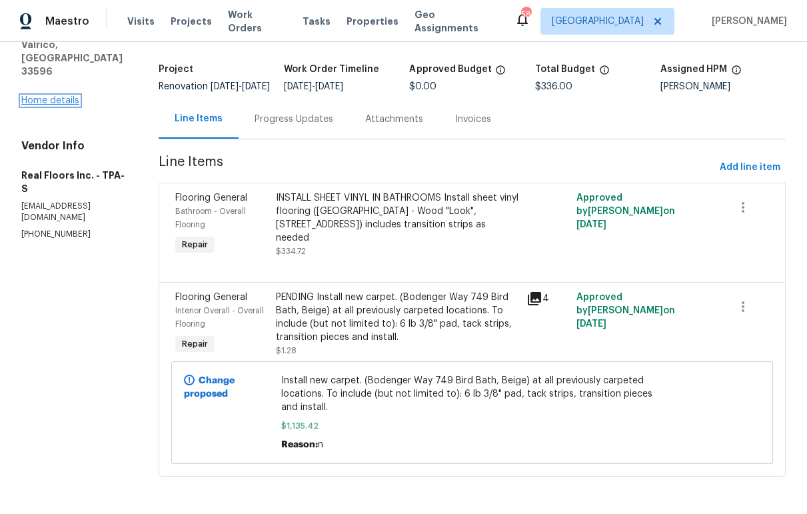
click at [65, 96] on link "Home details" at bounding box center [50, 100] width 58 height 9
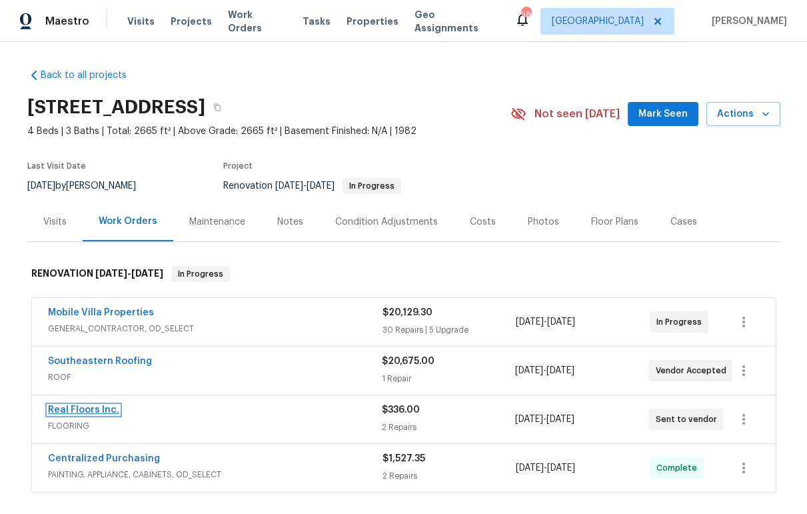
click at [96, 409] on link "Real Floors Inc." at bounding box center [83, 409] width 71 height 9
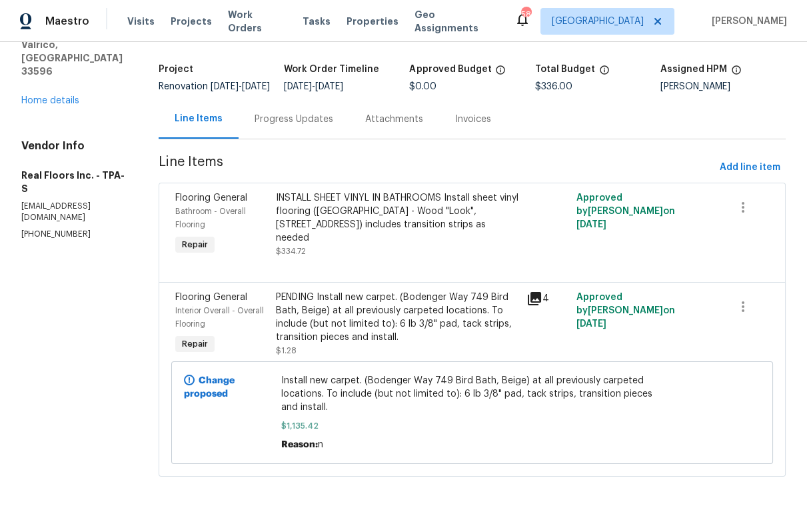
scroll to position [93, 0]
click at [729, 159] on span "Add line item" at bounding box center [750, 167] width 61 height 17
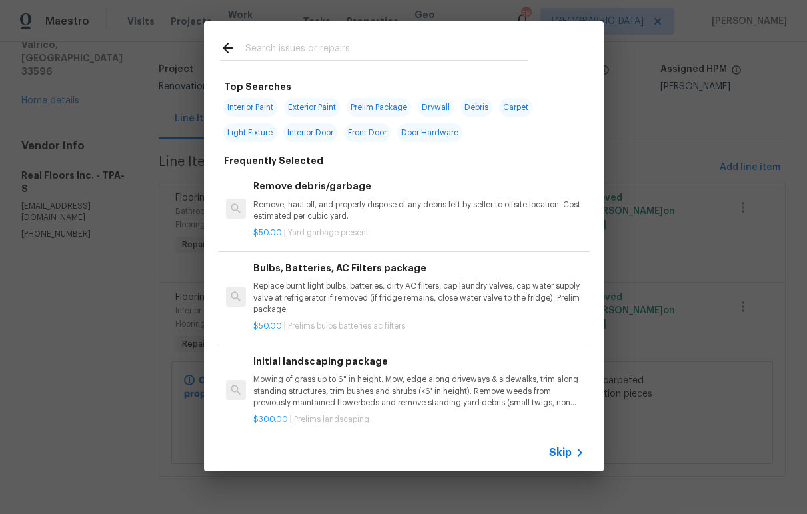
click at [569, 460] on div "Skip" at bounding box center [568, 453] width 39 height 16
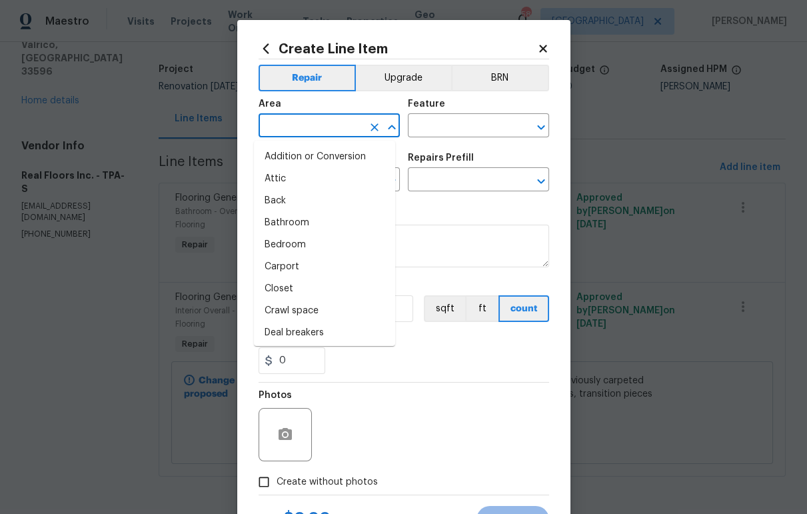
click at [318, 125] on input "text" at bounding box center [311, 127] width 104 height 21
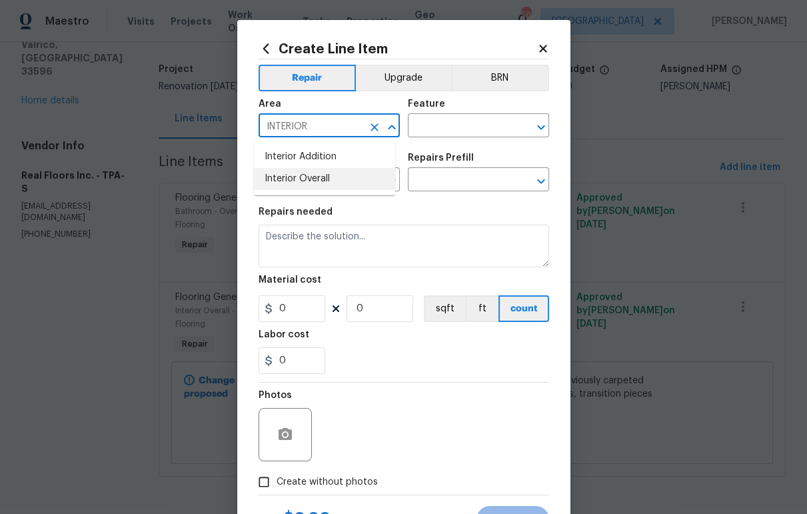
drag, startPoint x: 323, startPoint y: 181, endPoint x: 365, endPoint y: 154, distance: 49.6
click at [323, 181] on li "Interior Overall" at bounding box center [324, 179] width 141 height 22
type input "Interior Overall"
click at [408, 131] on input "text" at bounding box center [460, 127] width 104 height 21
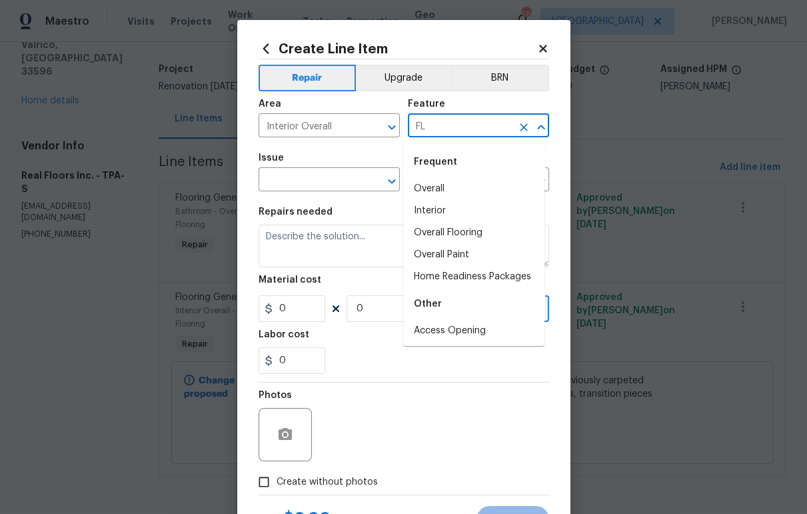
type input "FL"
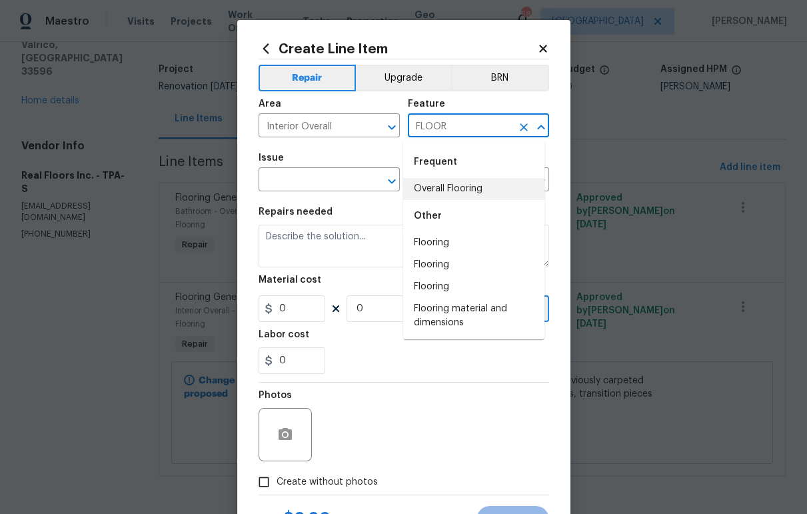
click at [442, 193] on li "Overall Flooring" at bounding box center [473, 189] width 141 height 22
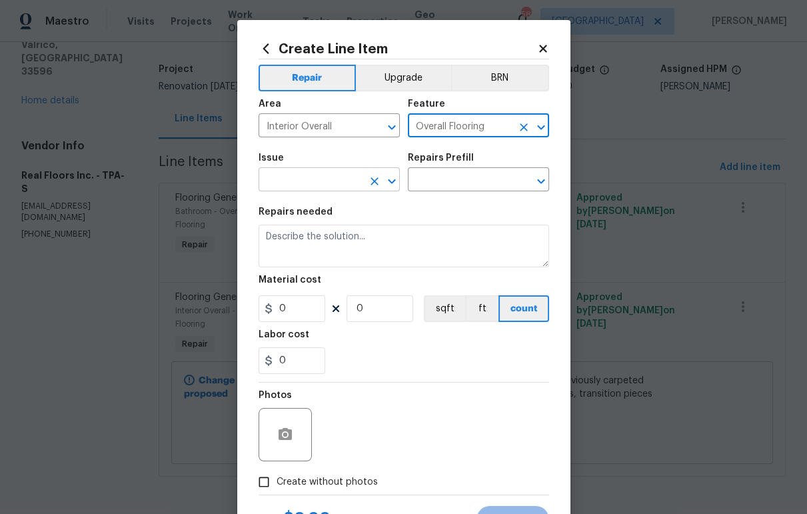
type input "Overall Flooring"
click at [313, 191] on input "text" at bounding box center [311, 181] width 104 height 21
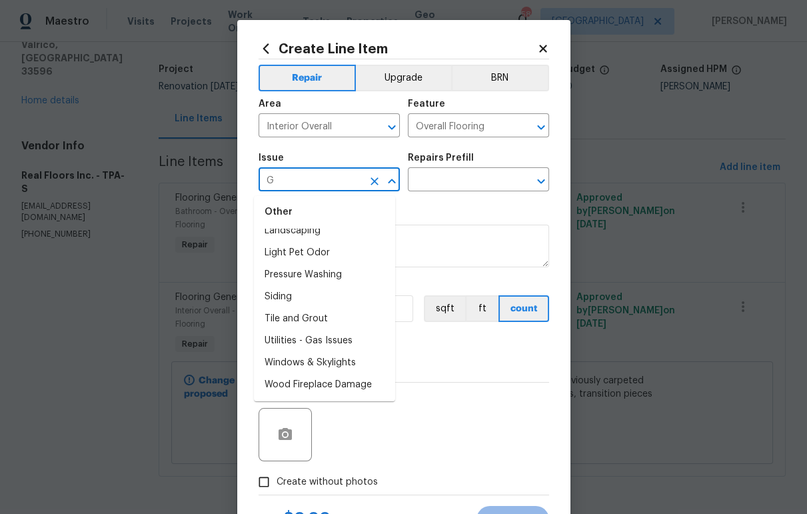
scroll to position [0, 0]
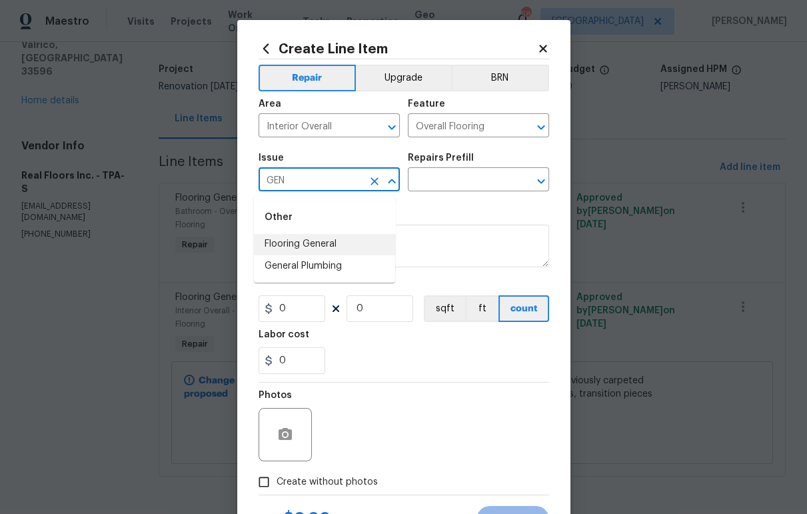
click at [325, 249] on li "Flooring General" at bounding box center [324, 244] width 141 height 22
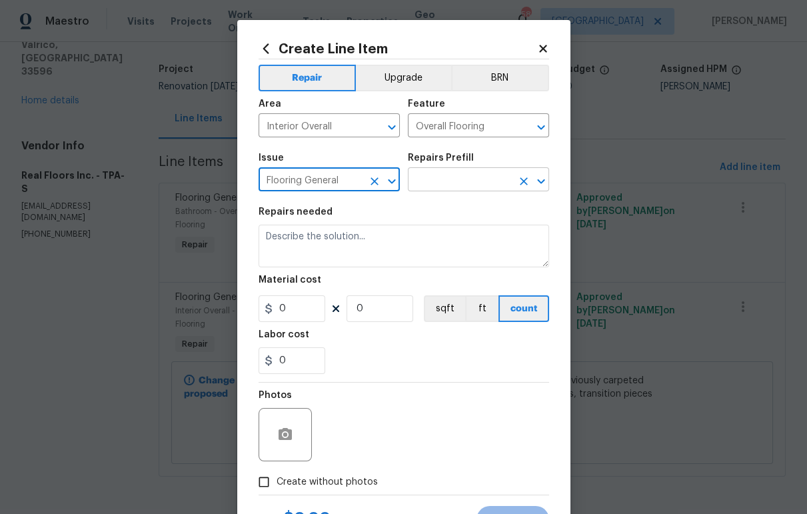
type input "Flooring General"
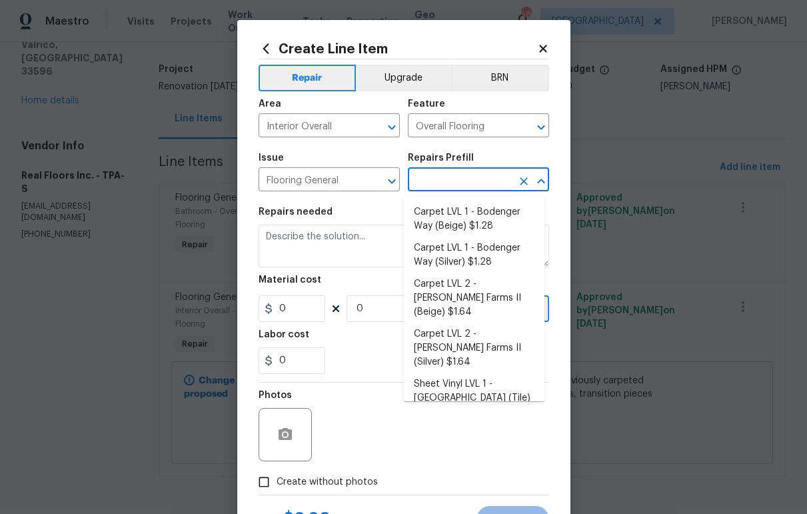
click at [438, 184] on input "text" at bounding box center [460, 181] width 104 height 21
click at [471, 219] on li "Carpet LVL 1 - Bodenger Way (Beige) $1.28" at bounding box center [473, 219] width 141 height 36
type input "Carpet LVL 1 - Bodenger Way (Beige) $1.28"
type textarea "Install new carpet. (Bodenger Way 749 Bird Bath, Beige) at all previously carpe…"
type input "1.28"
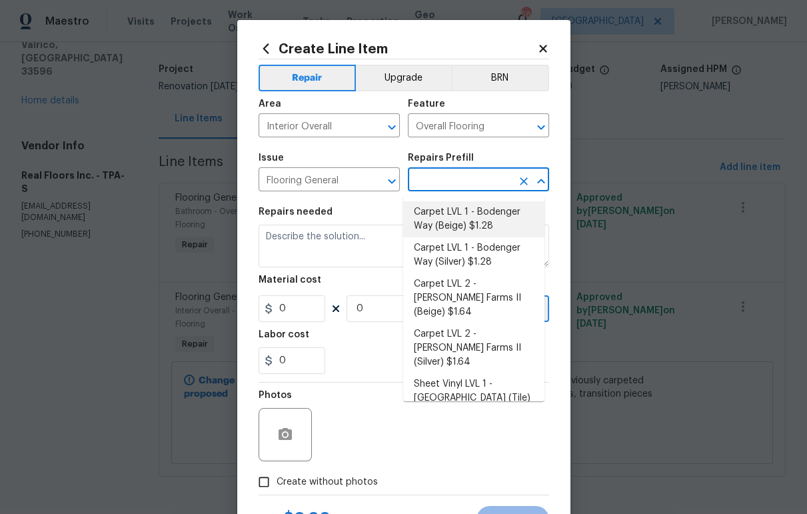
type input "1"
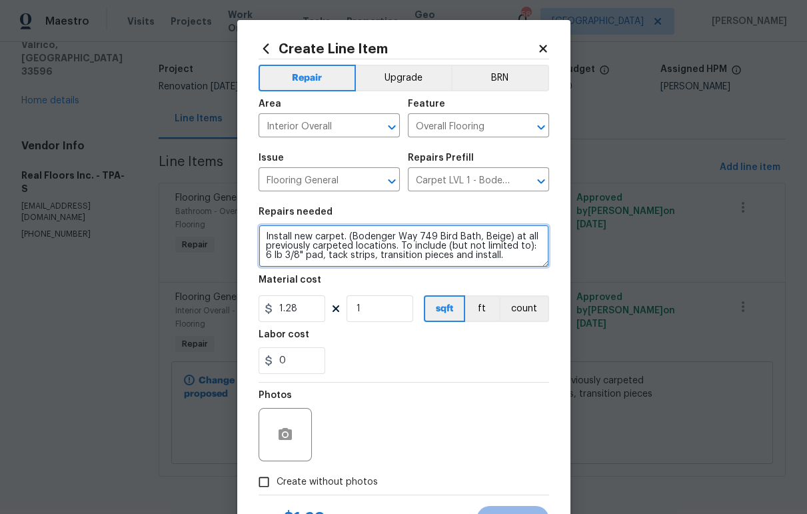
click at [387, 239] on textarea "Install new carpet. (Bodenger Way 749 Bird Bath, Beige) at all previously carpe…" at bounding box center [404, 246] width 291 height 43
click at [387, 240] on textarea "Install new carpet. (Bodenger Way 749 Bird Bath, Beige) at all previously carpe…" at bounding box center [404, 246] width 291 height 43
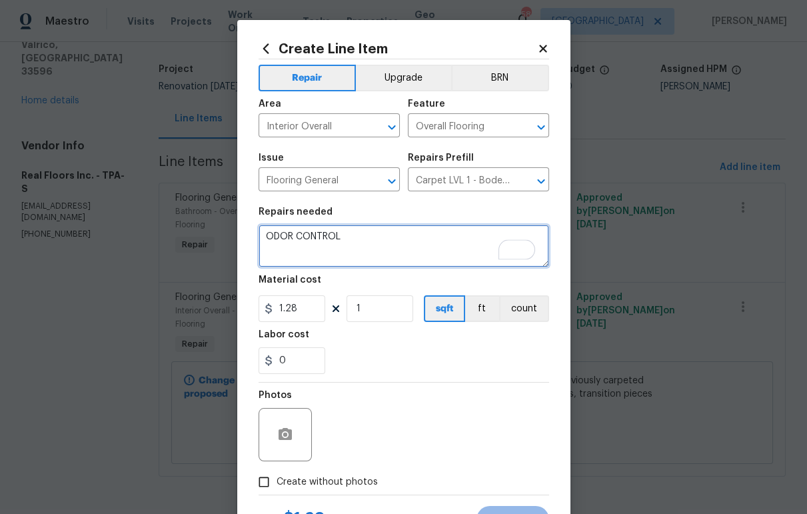
type textarea "ODOR CONTROL"
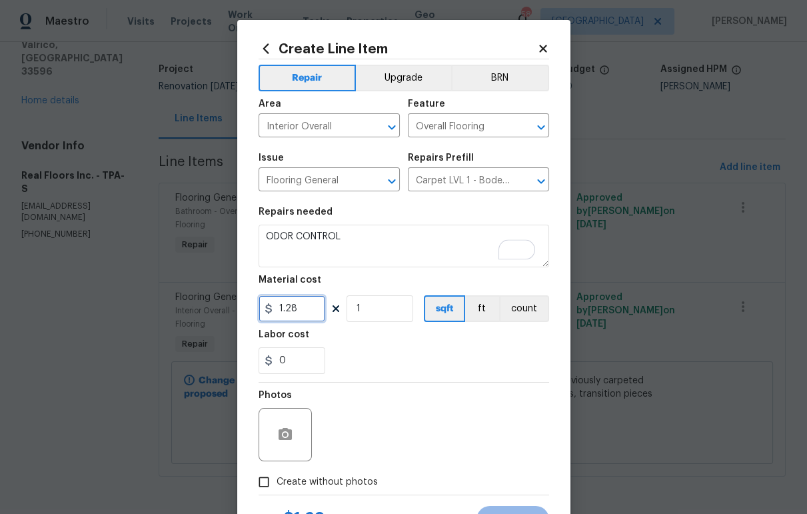
drag, startPoint x: 296, startPoint y: 311, endPoint x: 231, endPoint y: 307, distance: 65.5
click at [247, 307] on div "Create Line Item Repair Upgrade BRN Area Interior Overall ​ Feature Overall Flo…" at bounding box center [403, 287] width 333 height 534
type input "60"
click at [296, 483] on span "Create without photos" at bounding box center [327, 482] width 101 height 14
click at [277, 483] on input "Create without photos" at bounding box center [263, 481] width 25 height 25
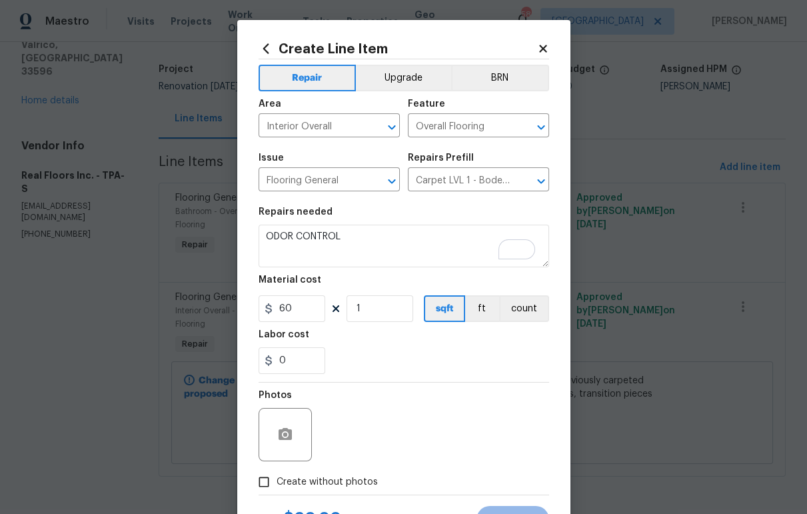
checkbox input "true"
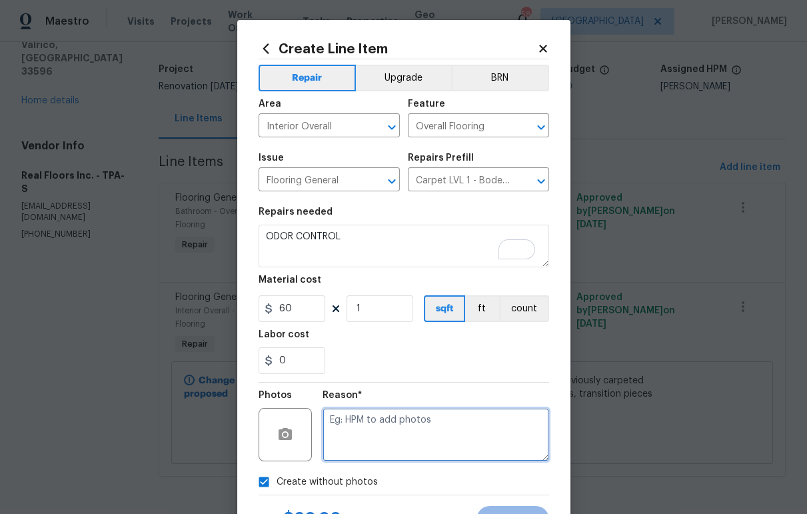
click at [379, 419] on textarea at bounding box center [436, 434] width 227 height 53
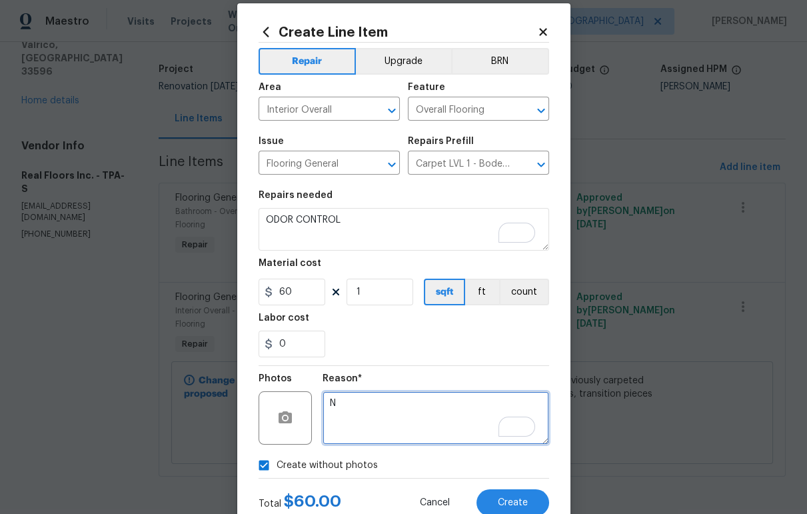
scroll to position [61, 0]
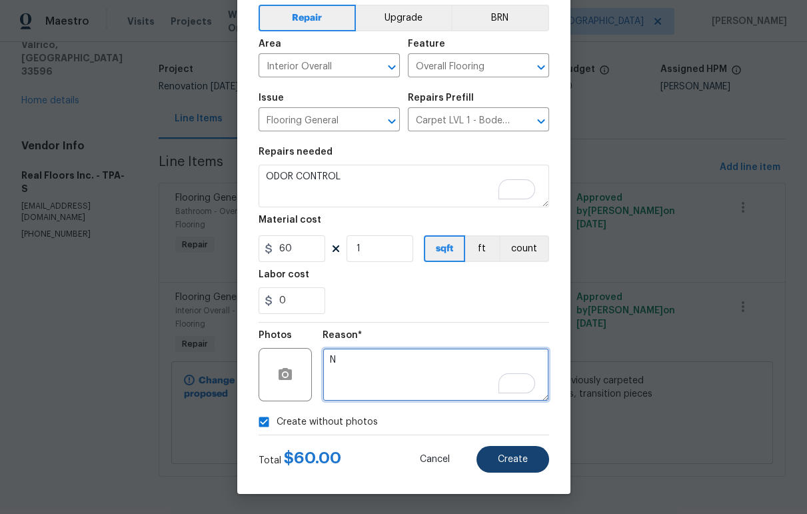
type textarea "N"
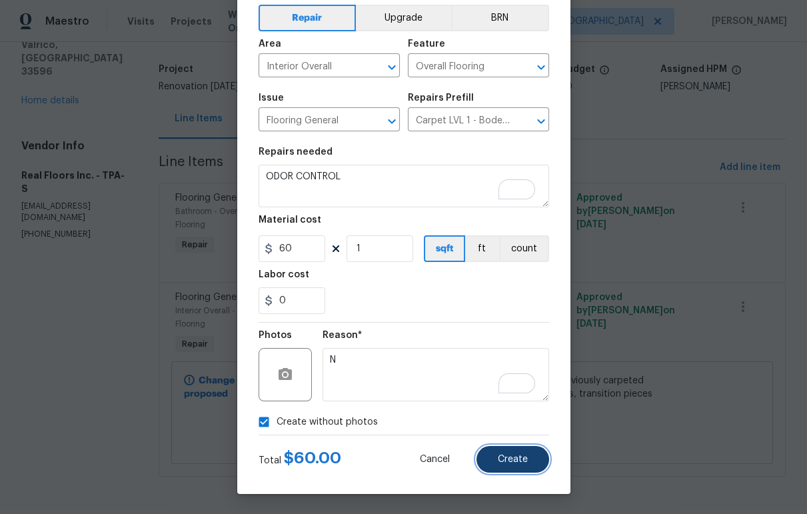
click at [515, 455] on span "Create" at bounding box center [513, 460] width 30 height 10
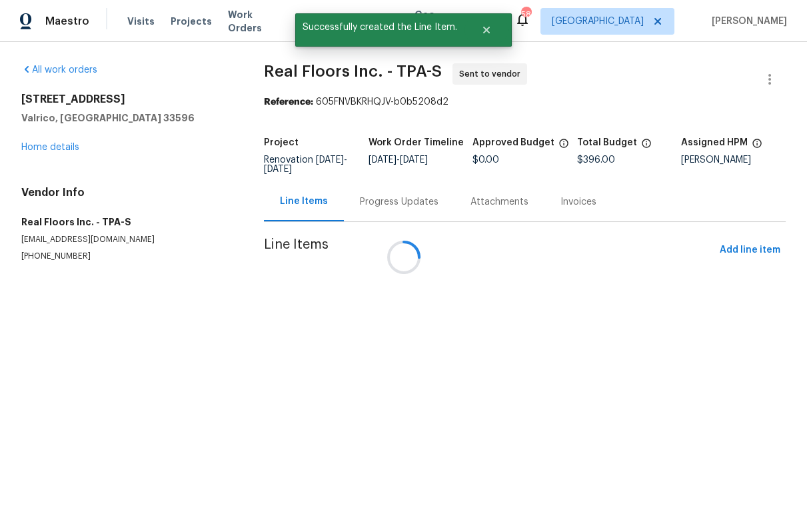
scroll to position [0, 0]
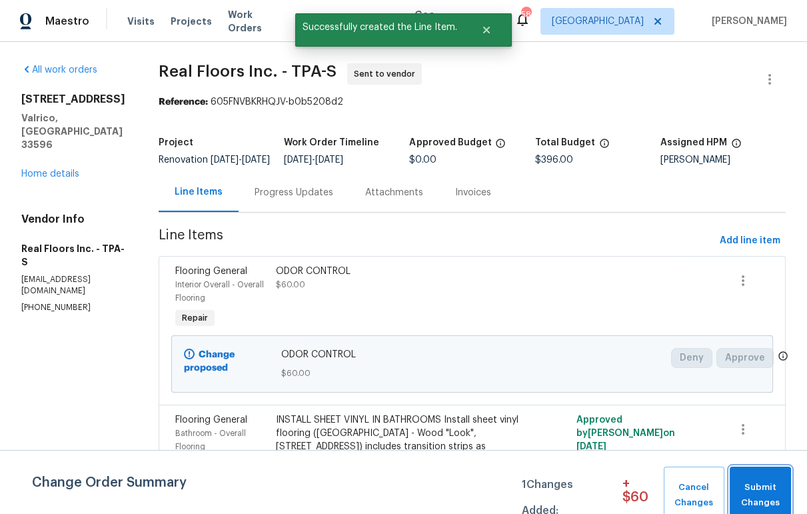
click at [758, 480] on span "Submit Changes" at bounding box center [761, 495] width 48 height 31
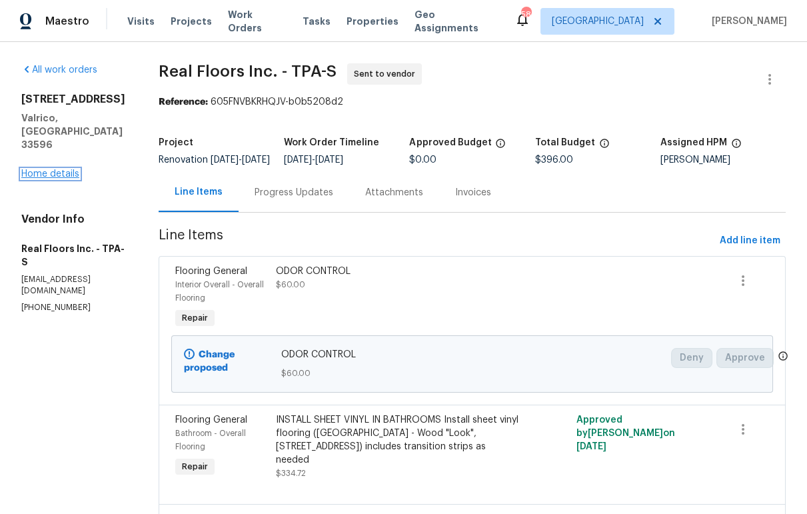
click at [49, 169] on link "Home details" at bounding box center [50, 173] width 58 height 9
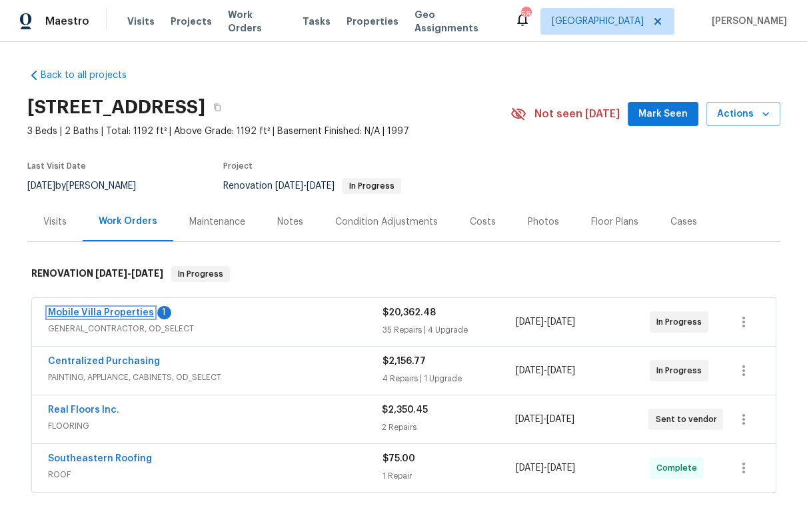
click at [128, 313] on link "Mobile Villa Properties" at bounding box center [101, 312] width 106 height 9
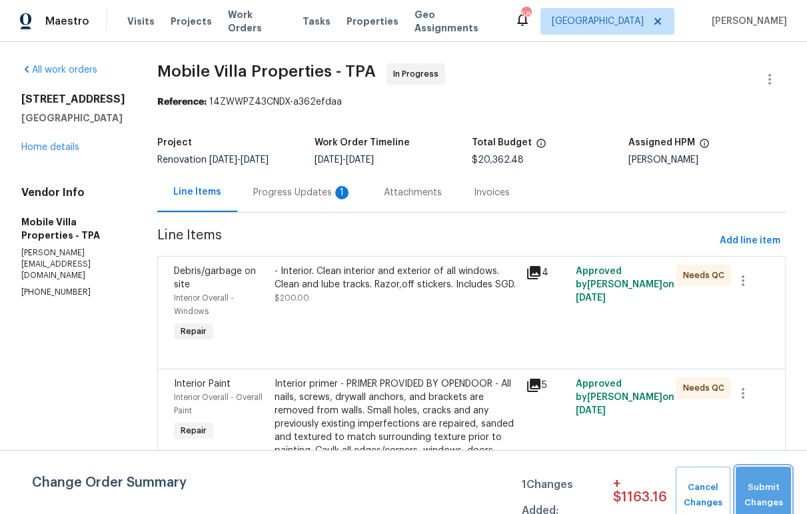
click at [761, 489] on span "Submit Changes" at bounding box center [764, 495] width 42 height 31
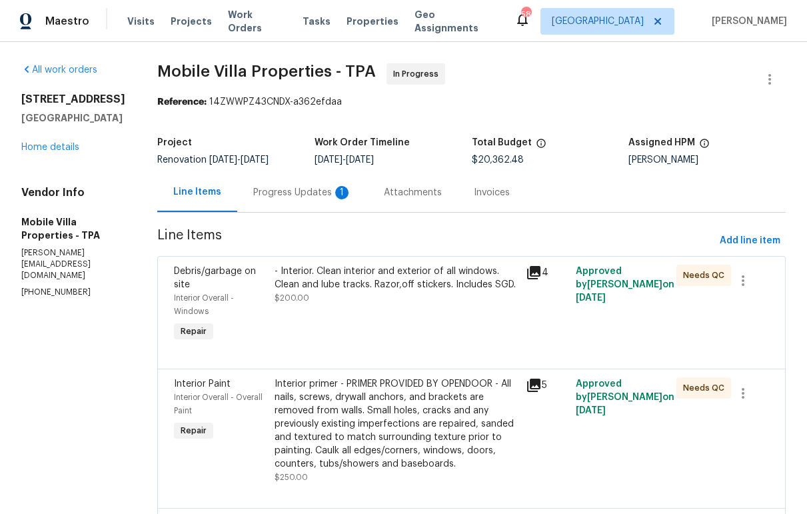
click at [281, 197] on div "Progress Updates 1" at bounding box center [302, 192] width 99 height 13
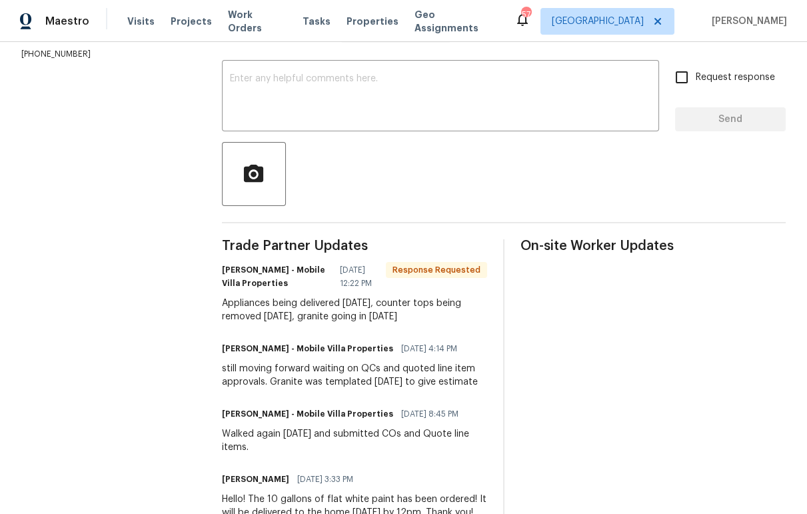
scroll to position [261, 0]
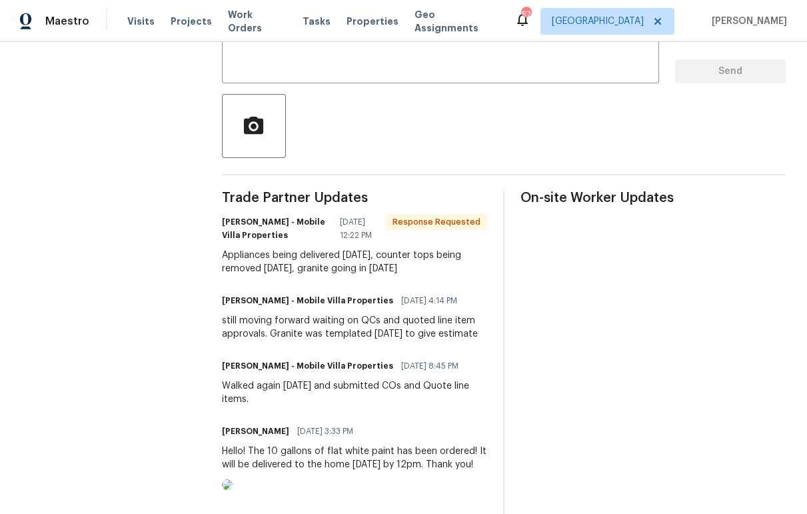
drag, startPoint x: 413, startPoint y: 278, endPoint x: 208, endPoint y: 269, distance: 204.9
click at [208, 269] on div "All work orders 10905 Brucehaven Dr Riverview, FL 33578 Home details Vendor Inf…" at bounding box center [403, 208] width 807 height 855
copy div "Appliances being delivered tomorrow, counter tops being removed tomorrow, grani…"
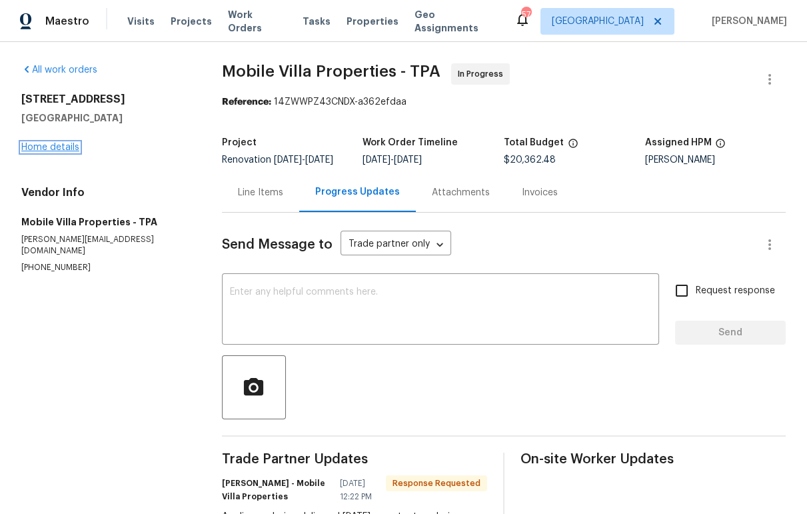
click at [57, 149] on link "Home details" at bounding box center [50, 147] width 58 height 9
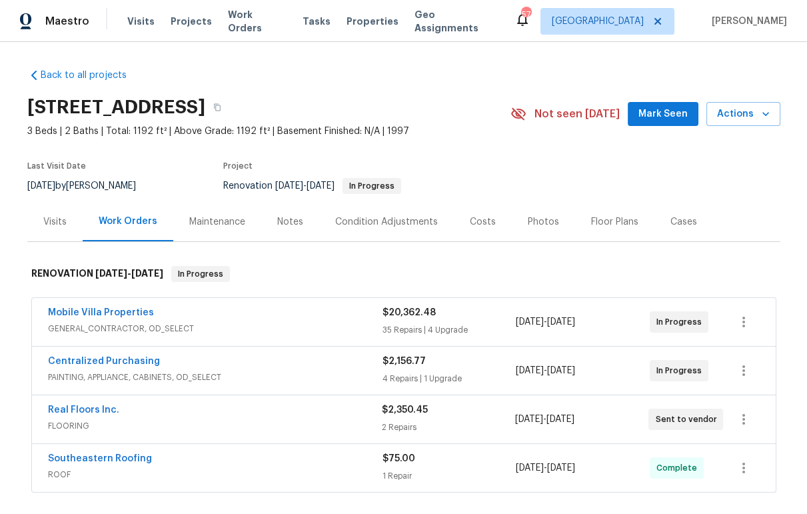
click at [284, 222] on div "Notes" at bounding box center [290, 221] width 26 height 13
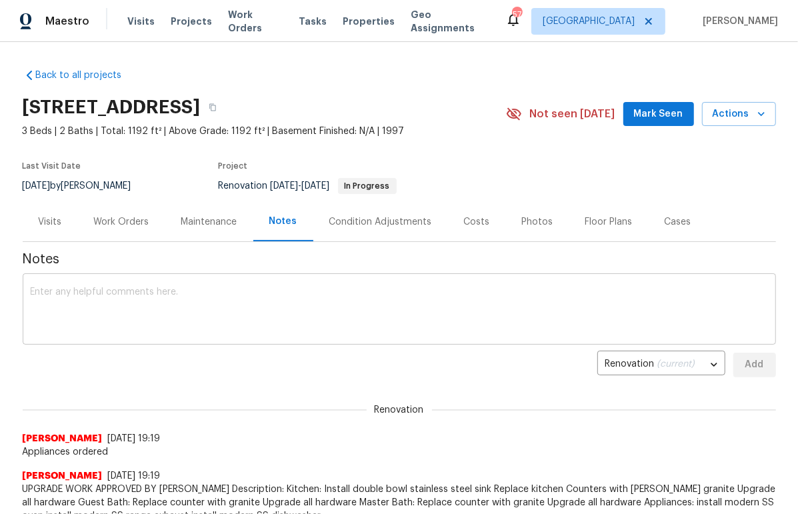
click at [161, 309] on textarea at bounding box center [399, 310] width 737 height 47
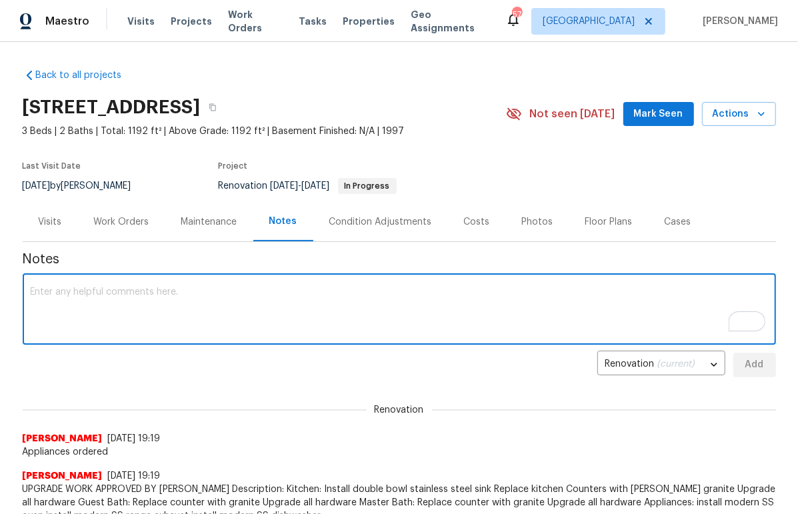
paste textarea "Appliances being delivered tomorrow, counter tops being removed tomorrow, grani…"
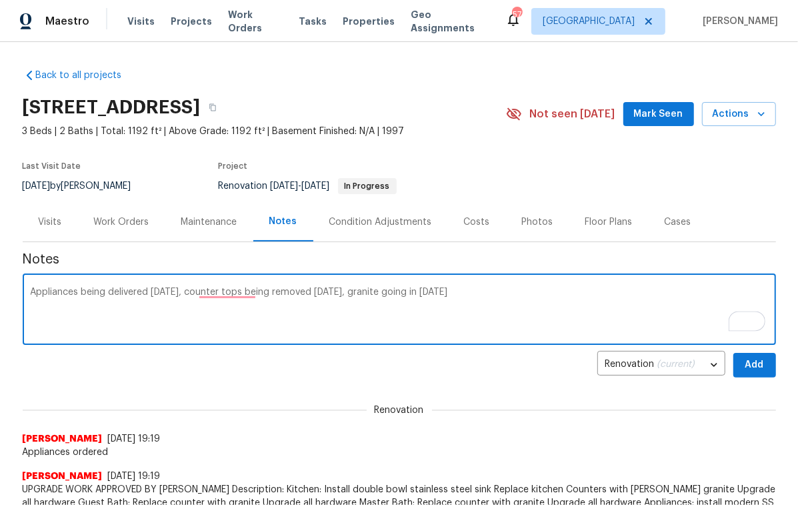
type textarea "Appliances being delivered tomorrow, counter tops being removed tomorrow, grani…"
click at [749, 357] on span "Add" at bounding box center [754, 365] width 21 height 17
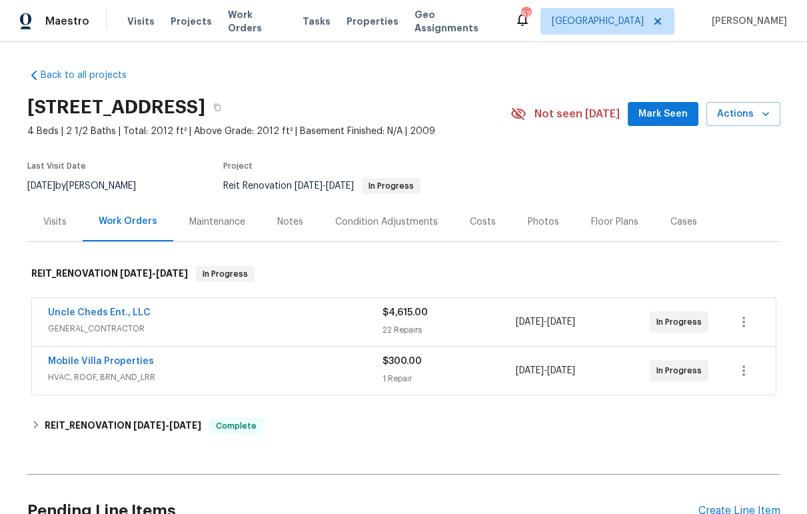
click at [287, 223] on div "Notes" at bounding box center [290, 221] width 26 height 13
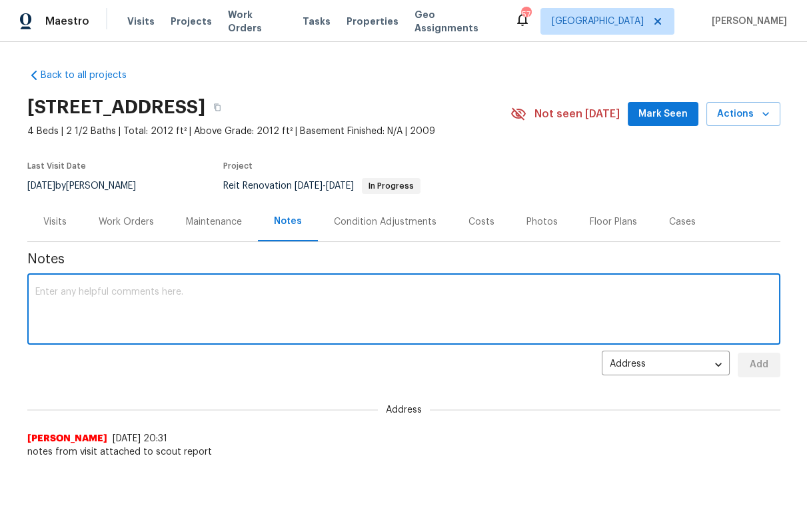
click at [335, 307] on textarea at bounding box center [403, 310] width 737 height 47
type textarea "JOB AWARDED. WO has been updated and sent to GC"
click at [763, 365] on span "Add" at bounding box center [759, 365] width 21 height 17
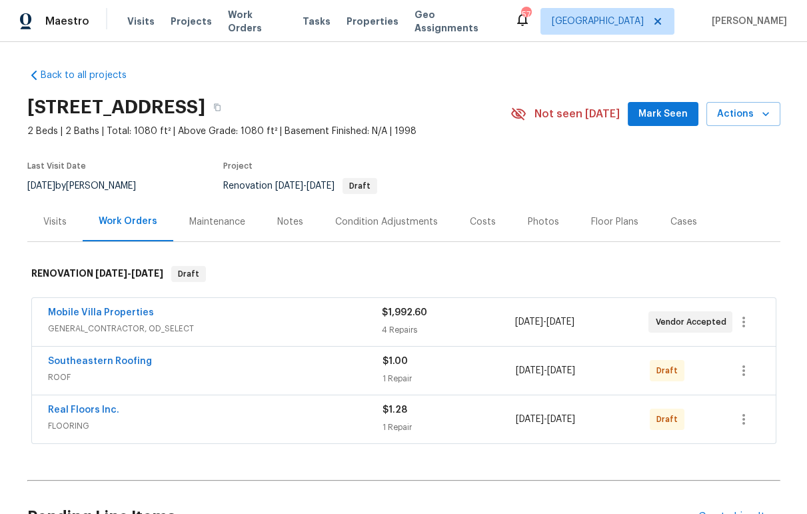
click at [269, 365] on div "Southeastern Roofing" at bounding box center [215, 363] width 335 height 16
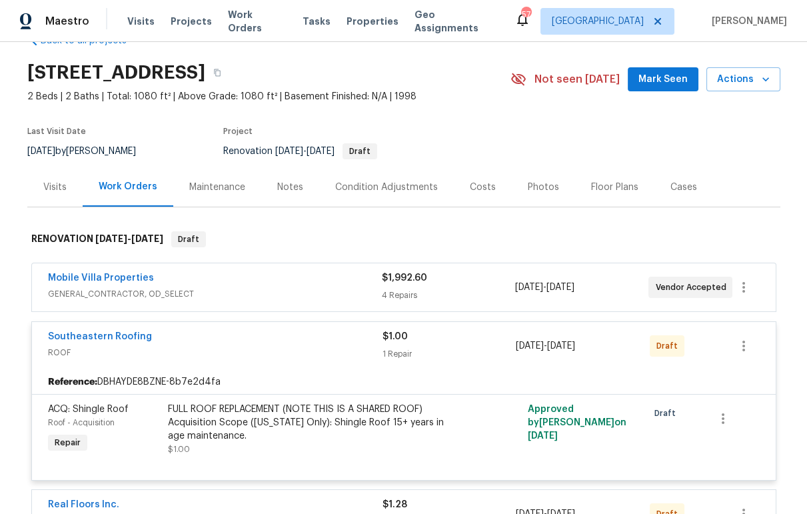
scroll to position [39, 0]
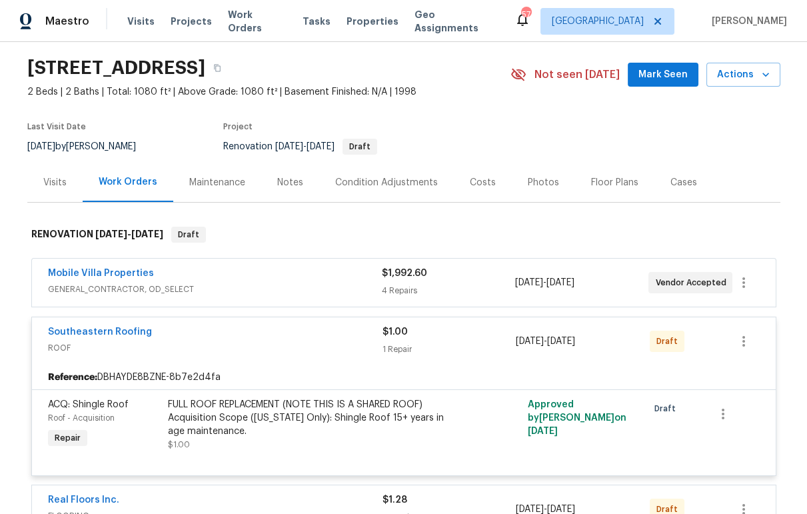
click at [271, 409] on div "FULL ROOF REPLACEMENT (NOTE THIS IS A SHARED ROOF) Acquisition Scope ([US_STATE…" at bounding box center [314, 418] width 292 height 40
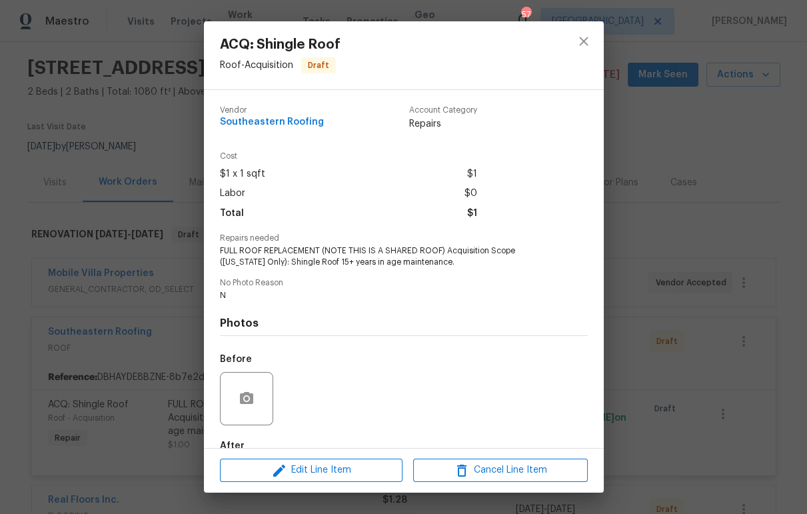
click at [142, 144] on div "ACQ: Shingle Roof Roof - Acquisition Draft Vendor Southeastern Roofing Account …" at bounding box center [403, 257] width 807 height 514
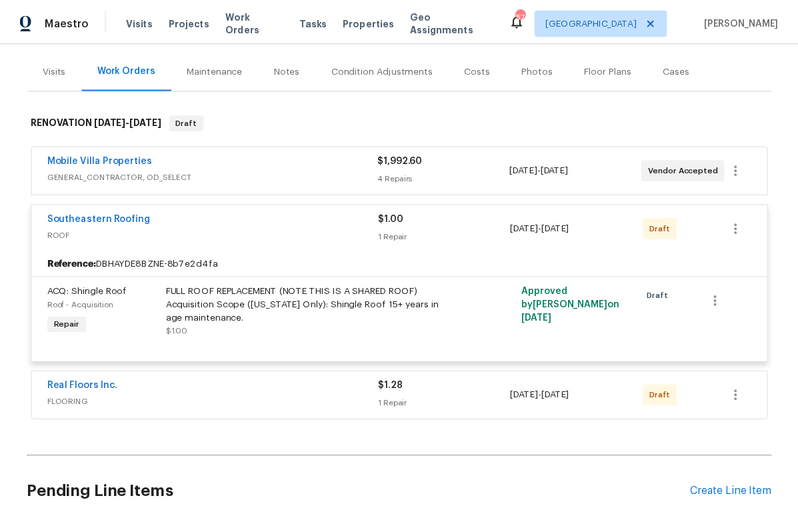
scroll to position [129, 0]
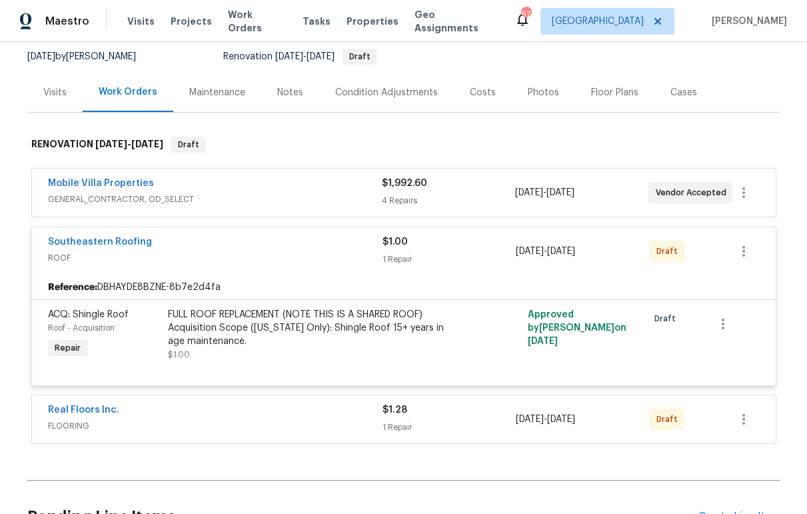
click at [231, 421] on span "FLOORING" at bounding box center [215, 425] width 335 height 13
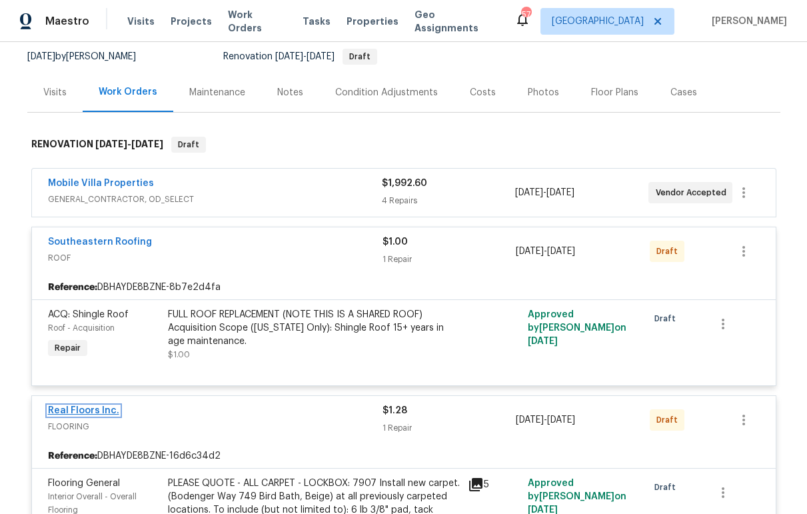
click at [93, 413] on link "Real Floors Inc." at bounding box center [83, 410] width 71 height 9
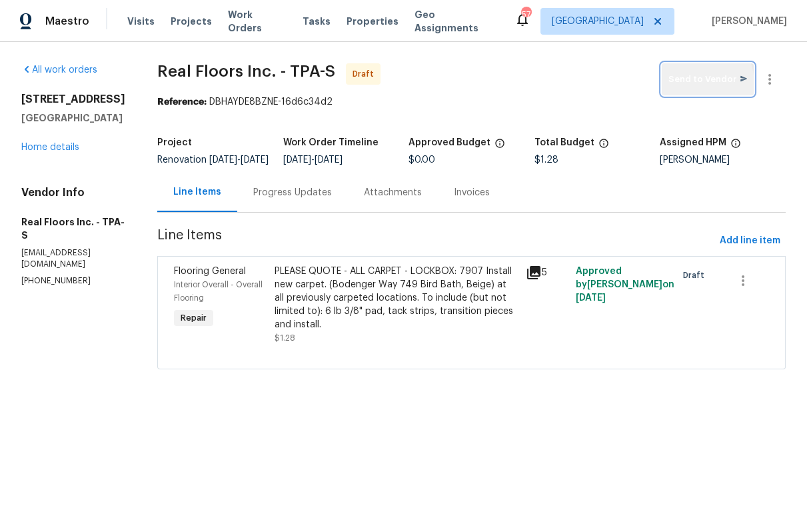
click at [684, 85] on span "Send to Vendor" at bounding box center [708, 79] width 79 height 15
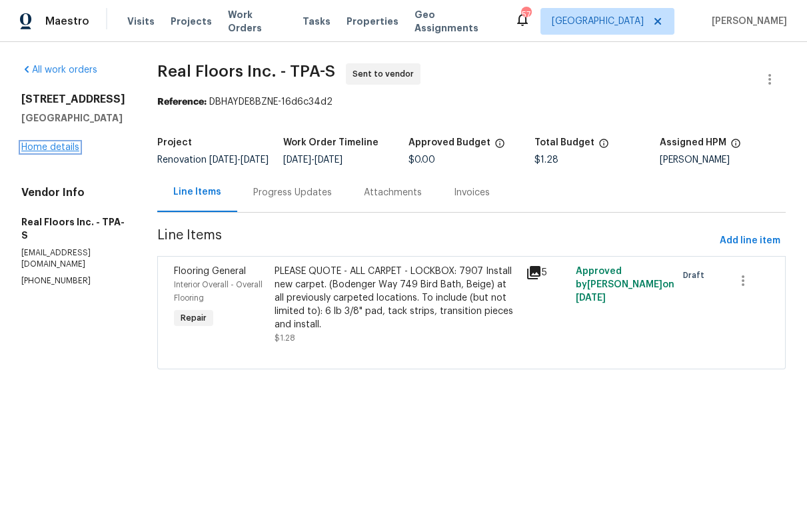
click at [66, 152] on link "Home details" at bounding box center [50, 147] width 58 height 9
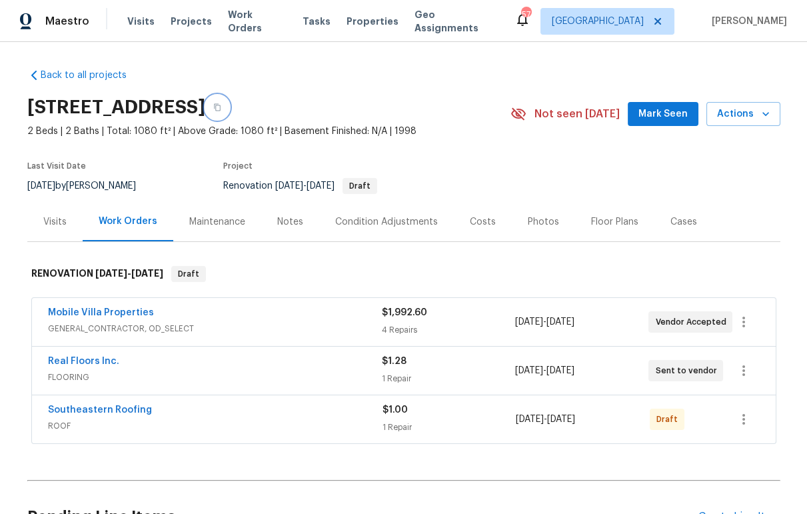
click at [221, 108] on icon "button" at bounding box center [217, 107] width 7 height 7
click at [221, 108] on icon "button" at bounding box center [217, 107] width 8 height 8
click at [737, 418] on icon "button" at bounding box center [744, 419] width 16 height 16
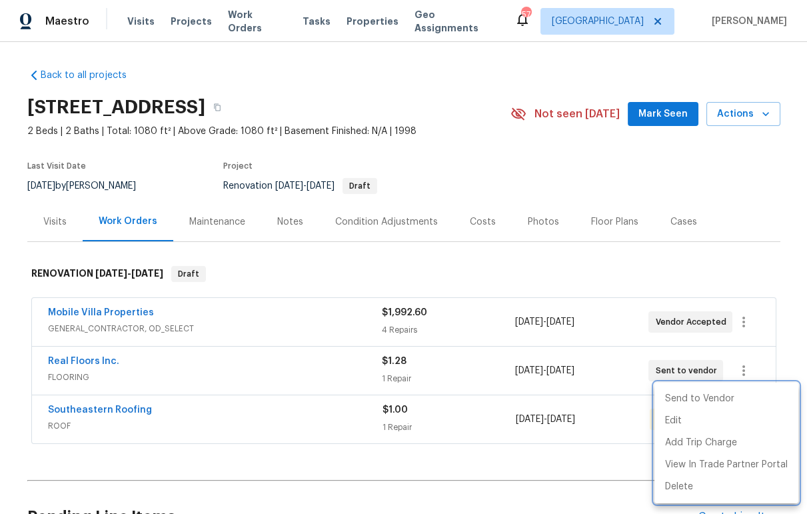
click at [284, 222] on div at bounding box center [403, 257] width 807 height 514
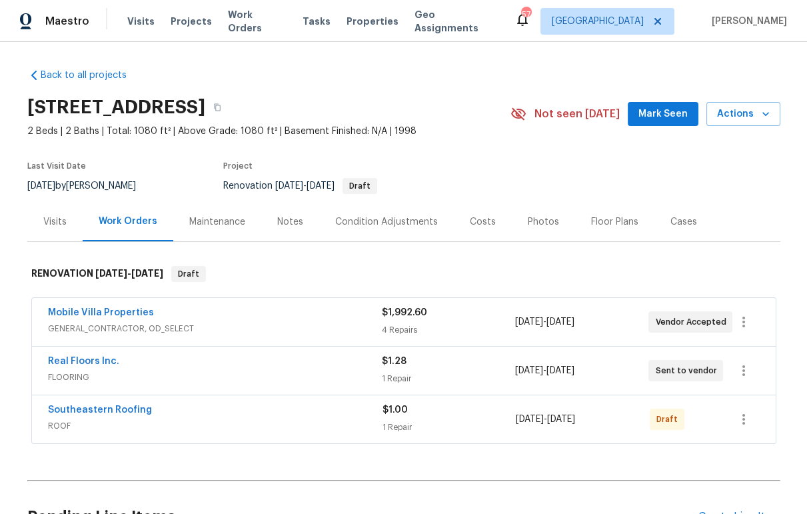
click at [284, 222] on div "Notes" at bounding box center [290, 221] width 26 height 13
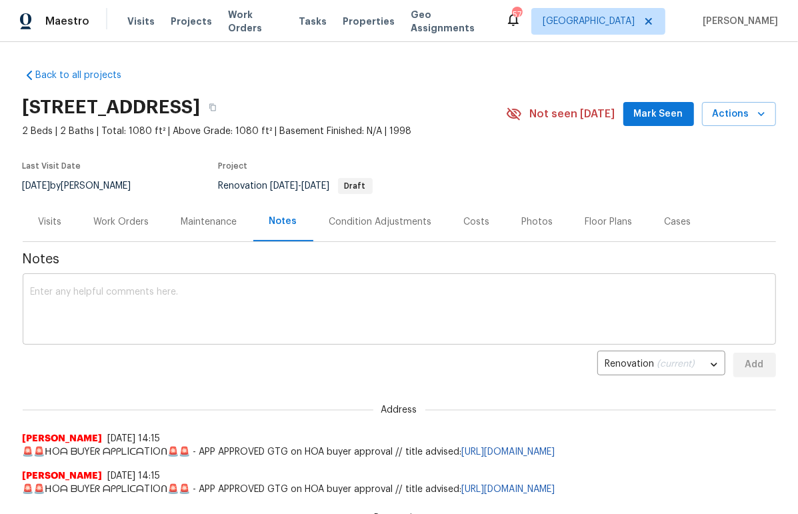
click at [213, 309] on textarea at bounding box center [399, 310] width 737 height 47
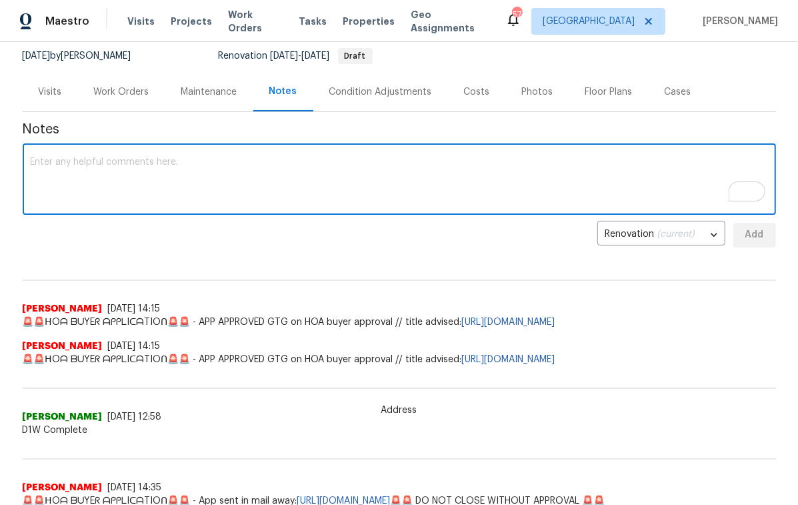
click at [158, 177] on textarea "To enrich screen reader interactions, please activate Accessibility in Grammarl…" at bounding box center [399, 180] width 737 height 47
click at [251, 161] on textarea "SHARED ROOF. we are not inspecting or replacing at this time per mangment" at bounding box center [399, 180] width 737 height 47
click at [303, 165] on textarea "SHARED ROOF. we are not inspecting or replacing at this time per mangment" at bounding box center [399, 180] width 737 height 47
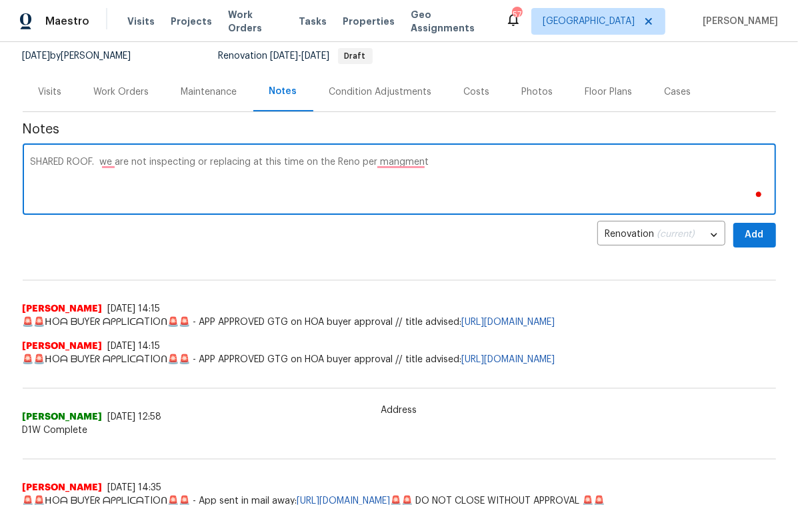
click at [440, 163] on textarea "SHARED ROOF. we are not inspecting or replacing at this time on the Reno per ma…" at bounding box center [399, 180] width 737 height 47
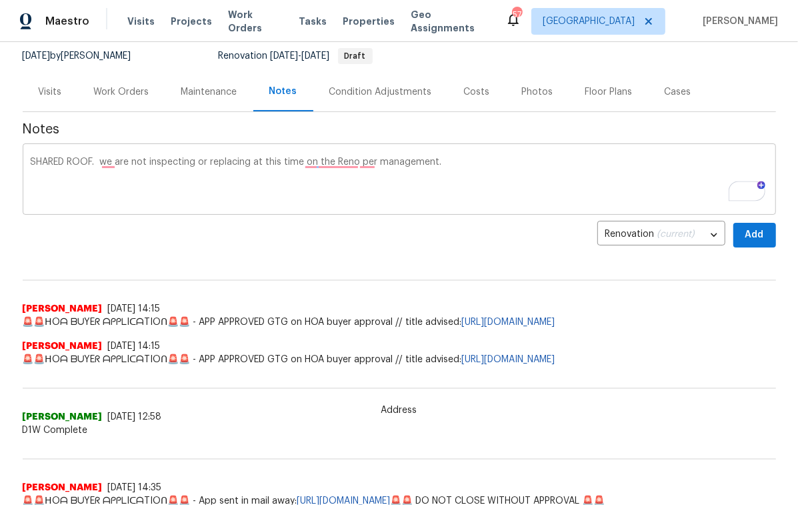
drag, startPoint x: 458, startPoint y: 154, endPoint x: 457, endPoint y: 165, distance: 11.4
click at [457, 155] on div "SHARED ROOF. we are not inspecting or replacing at this time on the Reno per ma…" at bounding box center [399, 181] width 753 height 68
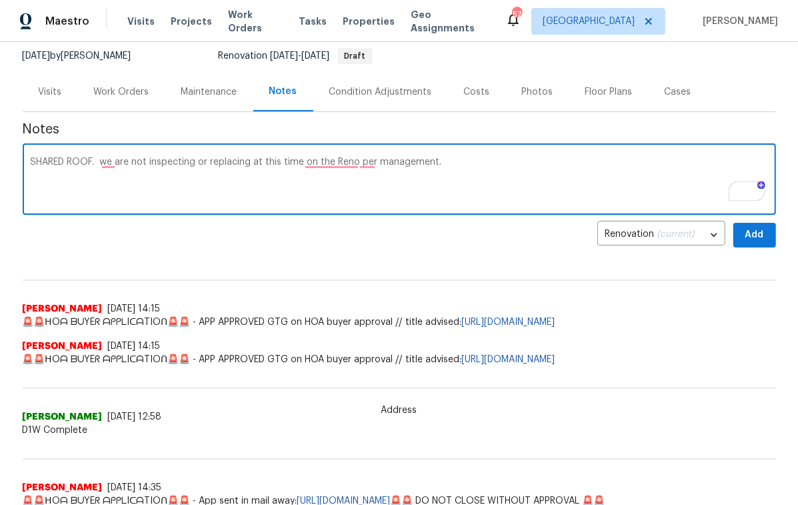
click at [457, 165] on textarea "SHARED ROOF. we are not inspecting or replacing at this time on the Reno per ma…" at bounding box center [399, 180] width 737 height 47
type textarea "SHARED ROOF. we are not inspecting or replacing at this time on the Reno per ma…"
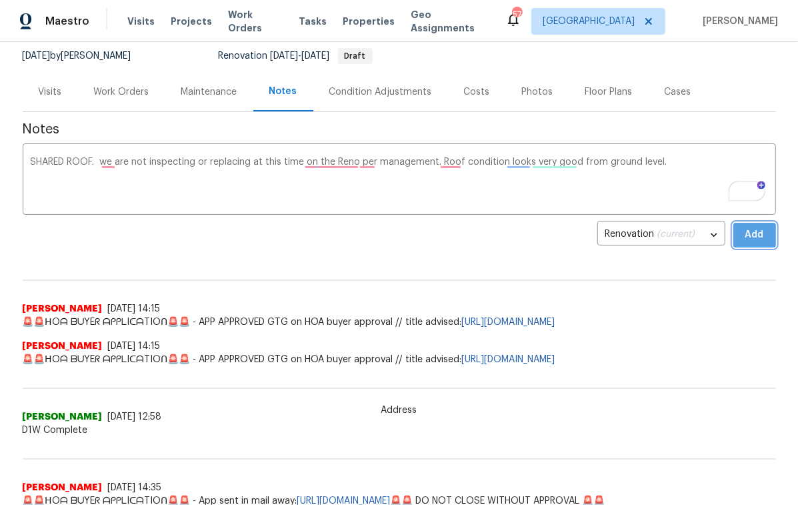
click at [765, 227] on button "Add" at bounding box center [754, 235] width 43 height 25
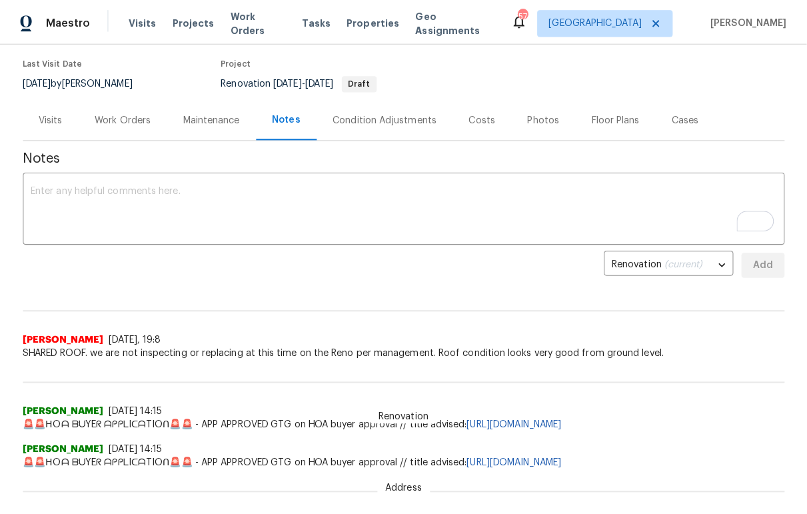
scroll to position [101, 0]
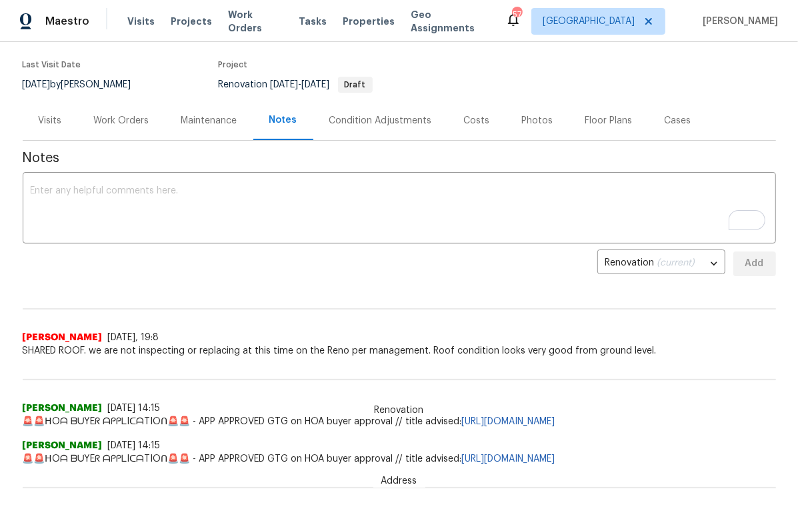
click at [129, 123] on div "Work Orders" at bounding box center [121, 120] width 55 height 13
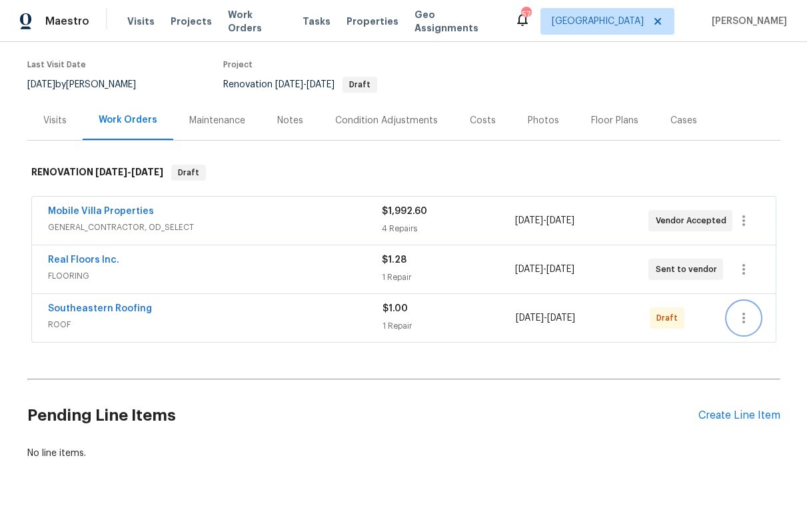
click at [743, 322] on icon "button" at bounding box center [744, 318] width 3 height 11
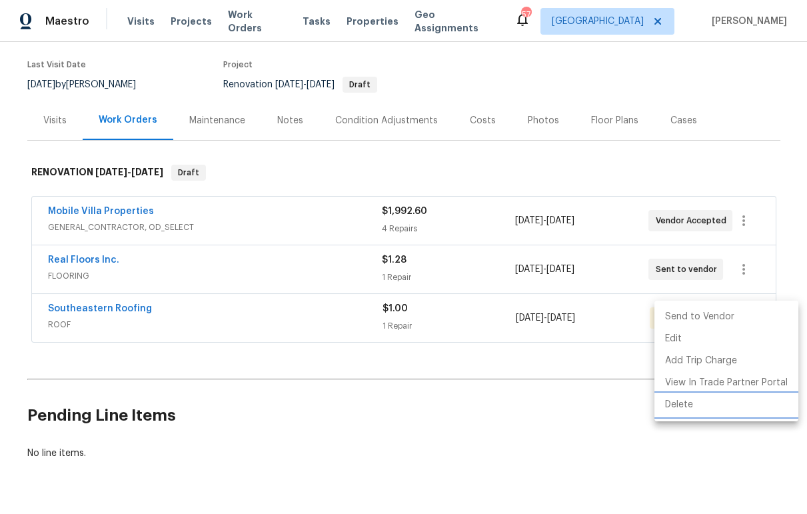
click at [687, 405] on li "Delete" at bounding box center [727, 405] width 144 height 22
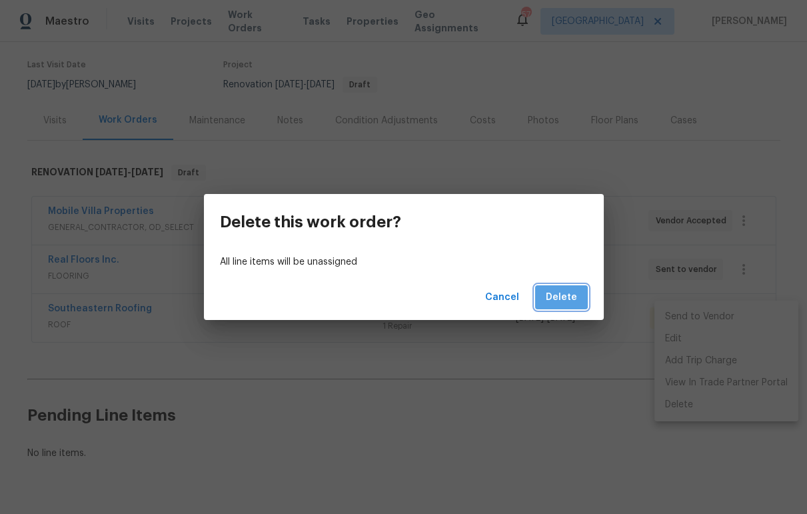
click at [569, 290] on span "Delete" at bounding box center [561, 297] width 31 height 17
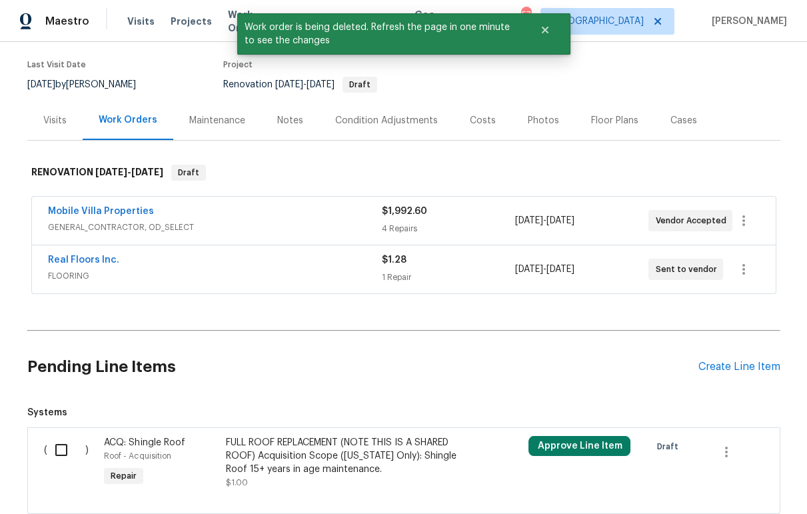
click at [61, 449] on input "checkbox" at bounding box center [66, 450] width 38 height 28
checkbox input "true"
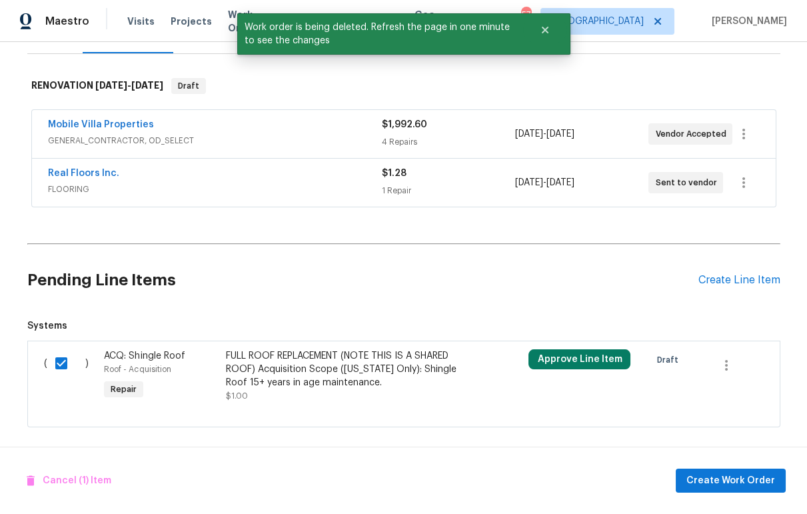
scroll to position [200, 0]
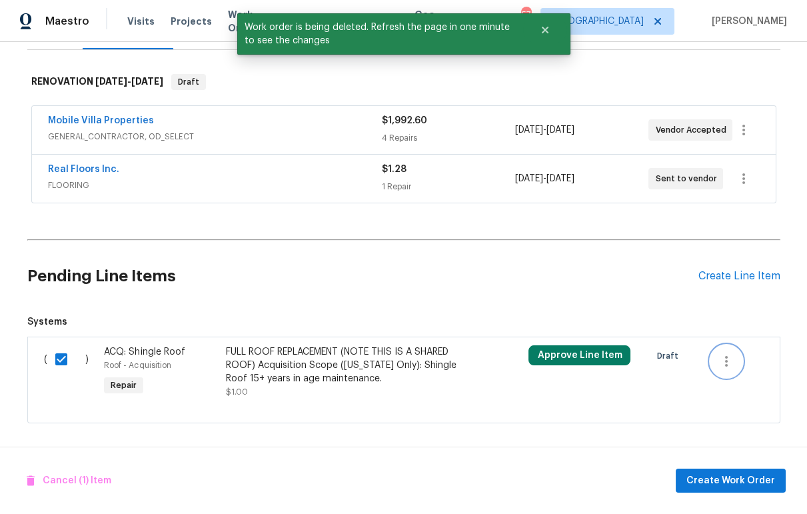
click at [719, 353] on icon "button" at bounding box center [727, 361] width 16 height 16
click at [724, 351] on li "Cancel" at bounding box center [732, 352] width 51 height 22
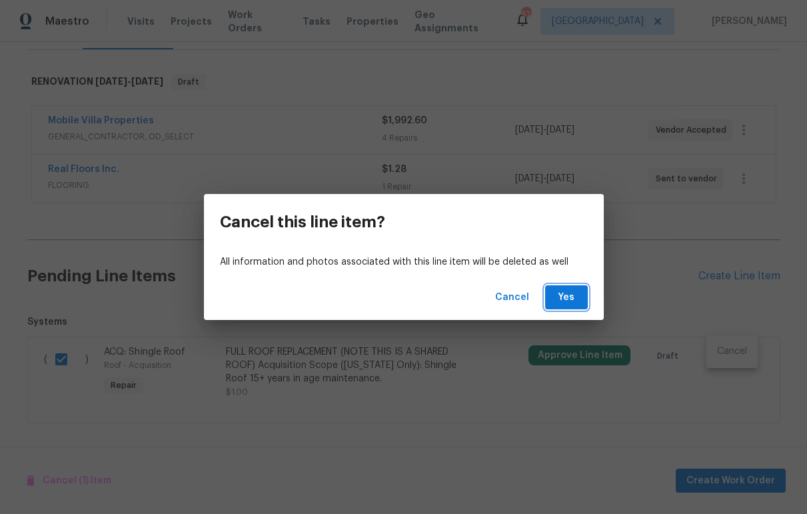
click at [573, 293] on span "Yes" at bounding box center [566, 297] width 21 height 17
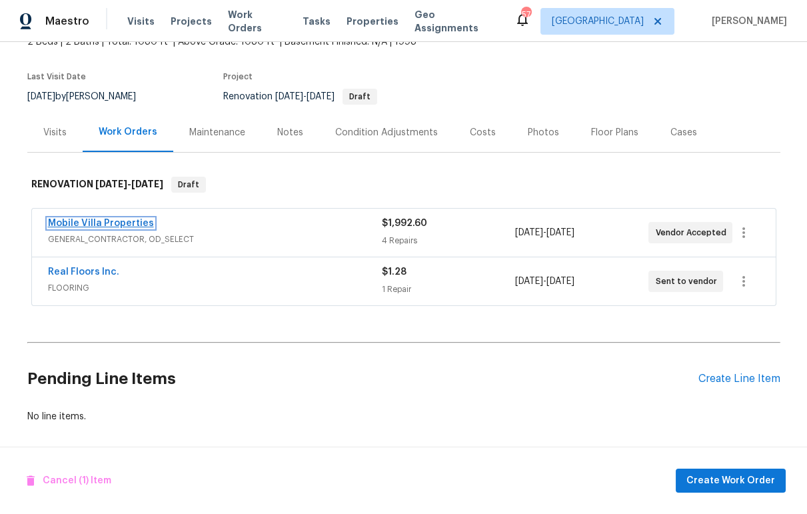
click at [120, 219] on link "Mobile Villa Properties" at bounding box center [101, 223] width 106 height 9
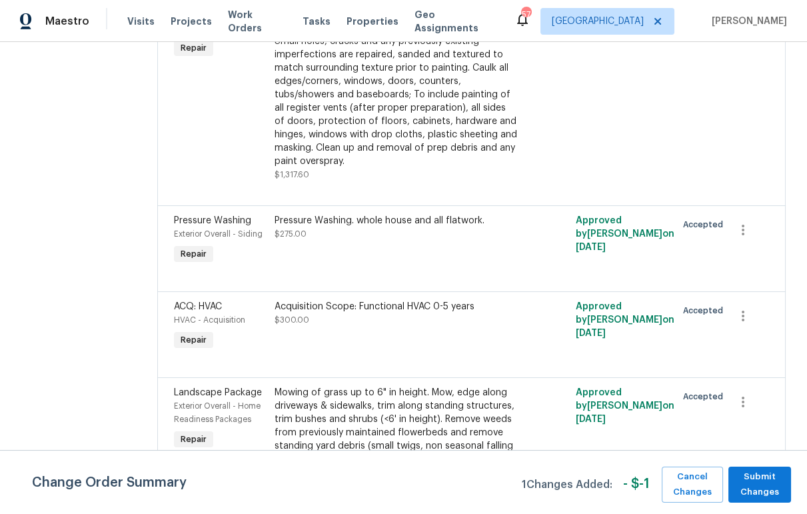
scroll to position [294, 0]
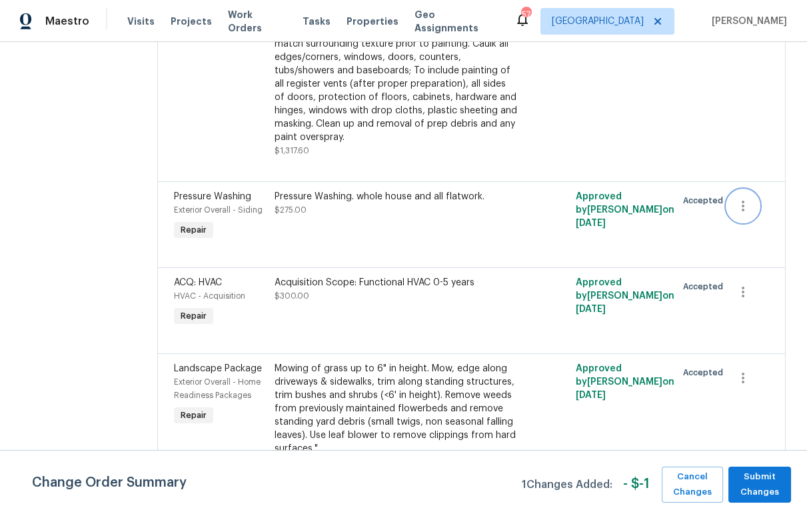
click at [735, 198] on icon "button" at bounding box center [743, 206] width 16 height 16
click at [731, 367] on div at bounding box center [403, 257] width 807 height 514
click at [735, 370] on icon "button" at bounding box center [743, 378] width 16 height 16
click at [737, 366] on li "Cancel" at bounding box center [739, 365] width 51 height 22
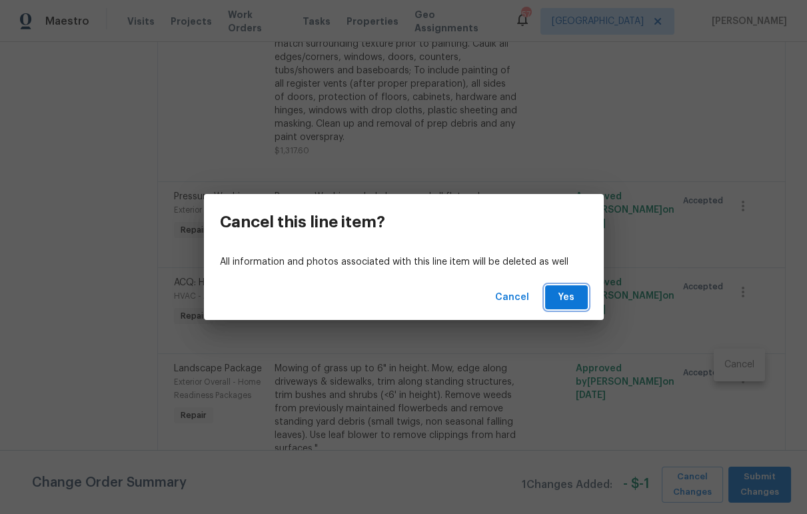
click at [577, 300] on button "Yes" at bounding box center [566, 297] width 43 height 25
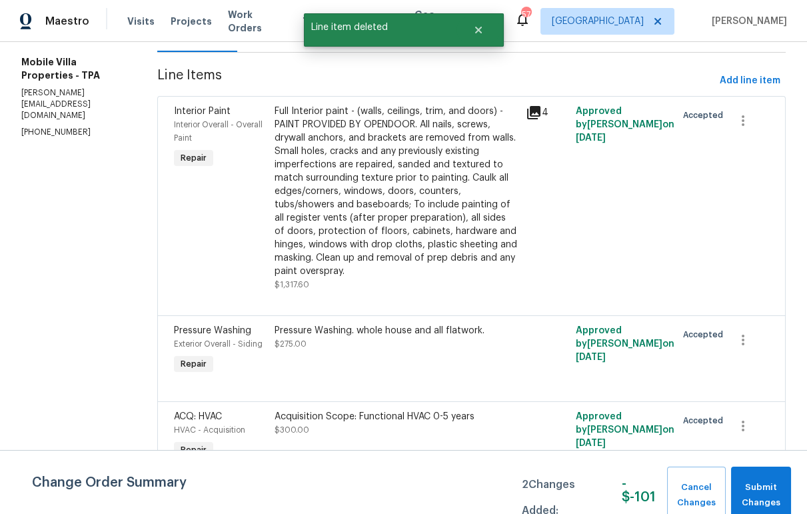
scroll to position [167, 0]
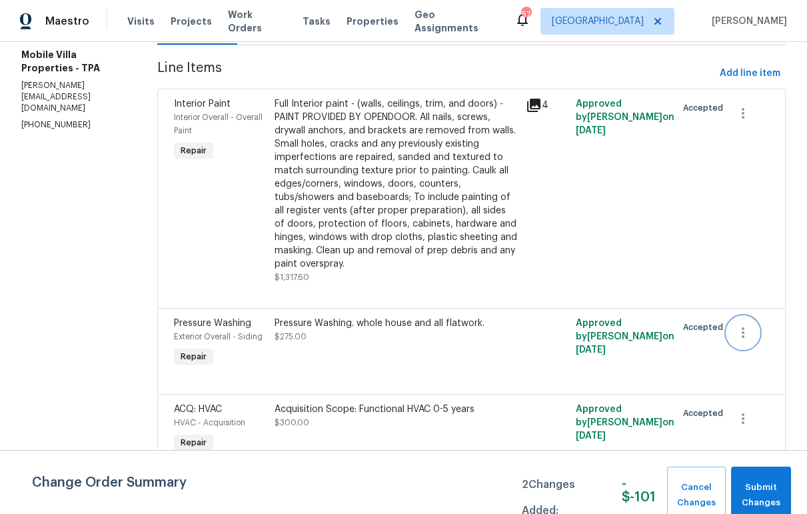
click at [735, 325] on icon "button" at bounding box center [743, 333] width 16 height 16
click at [736, 317] on li "Cancel" at bounding box center [739, 319] width 51 height 22
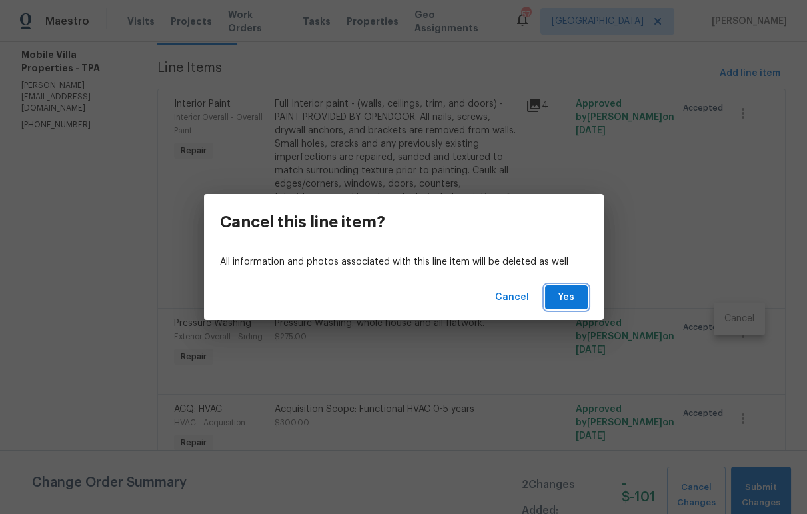
click at [574, 291] on span "Yes" at bounding box center [566, 297] width 21 height 17
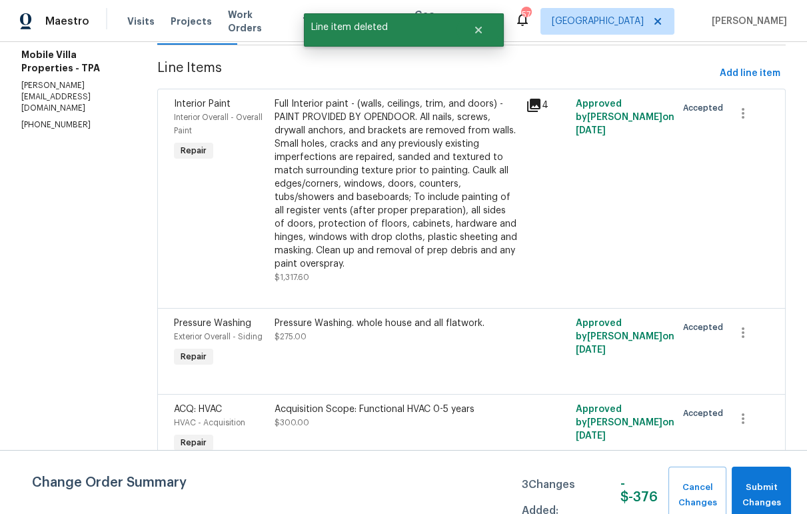
scroll to position [0, 0]
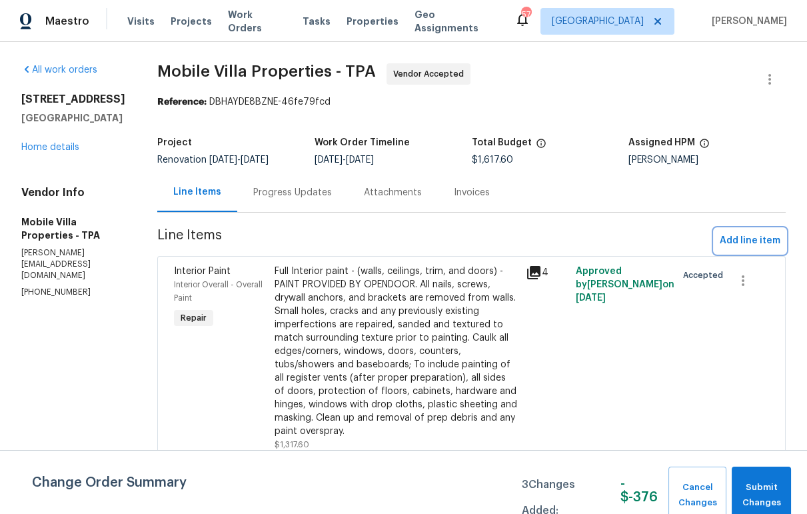
click at [737, 243] on span "Add line item" at bounding box center [750, 241] width 61 height 17
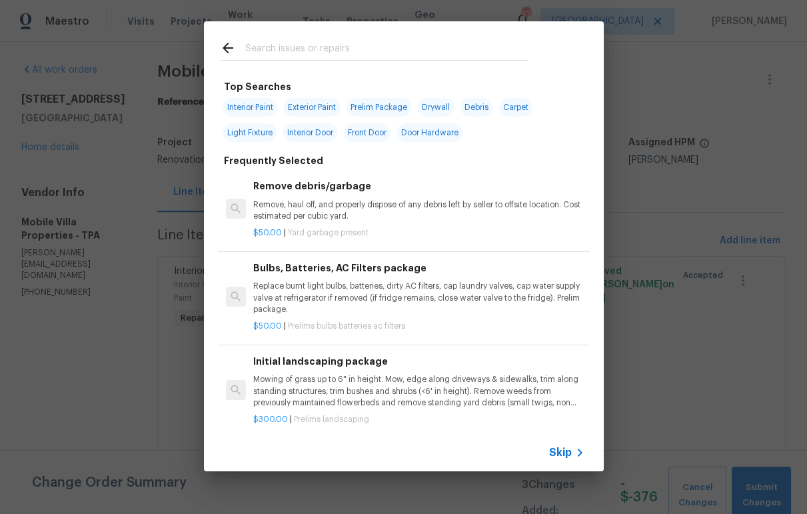
click at [373, 31] on div at bounding box center [374, 47] width 340 height 53
click at [374, 37] on div at bounding box center [374, 47] width 340 height 53
click at [375, 43] on input "text" at bounding box center [386, 50] width 283 height 20
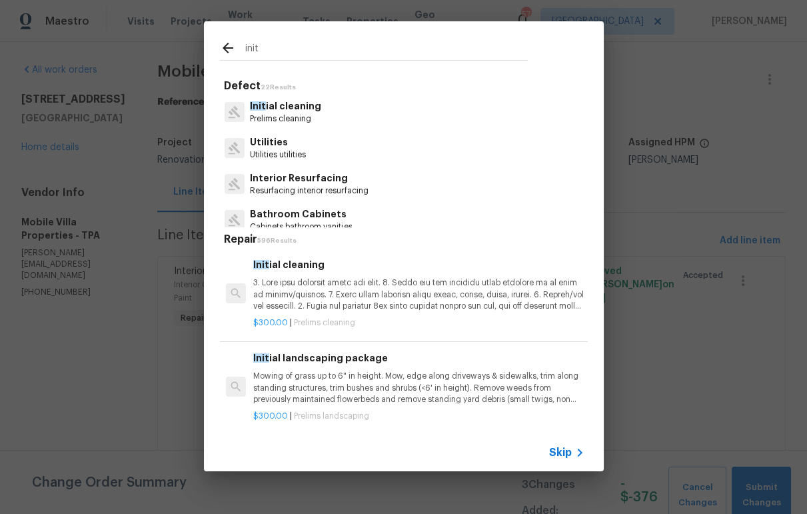
type input "init"
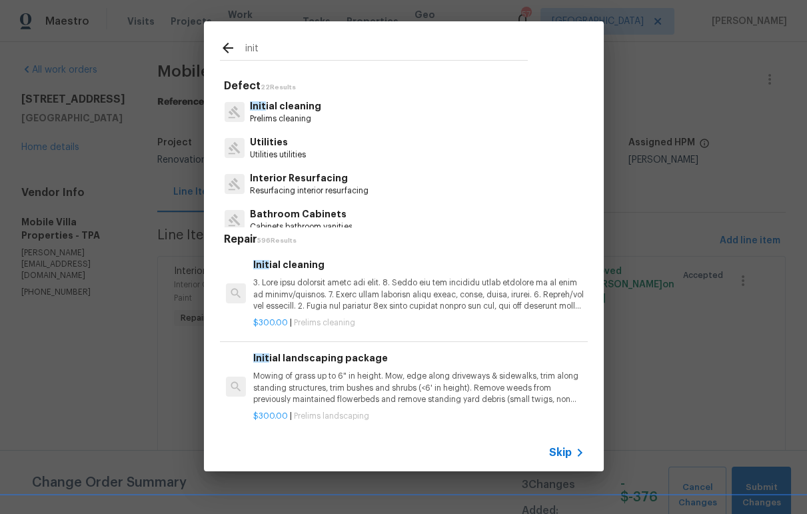
click at [322, 109] on div "Init ial cleaning Prelims cleaning" at bounding box center [404, 112] width 368 height 36
click at [303, 108] on p "Init ial cleaning" at bounding box center [285, 106] width 71 height 14
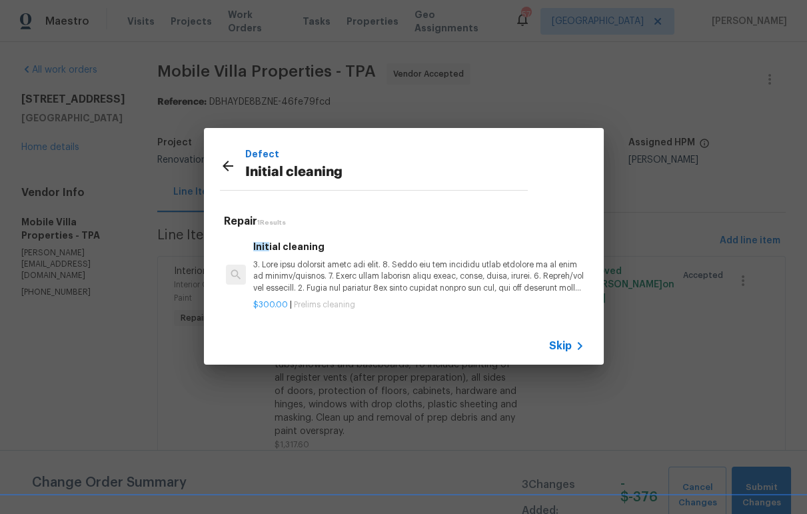
click at [371, 278] on p at bounding box center [418, 276] width 331 height 34
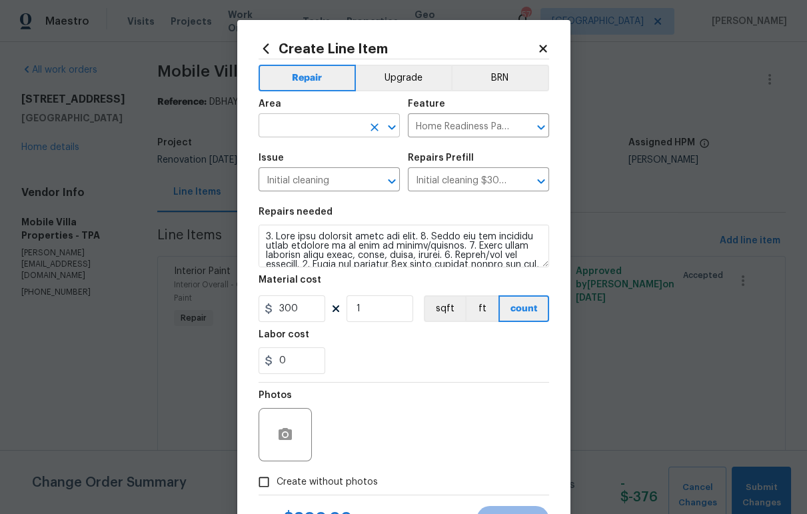
click at [324, 131] on input "text" at bounding box center [311, 127] width 104 height 21
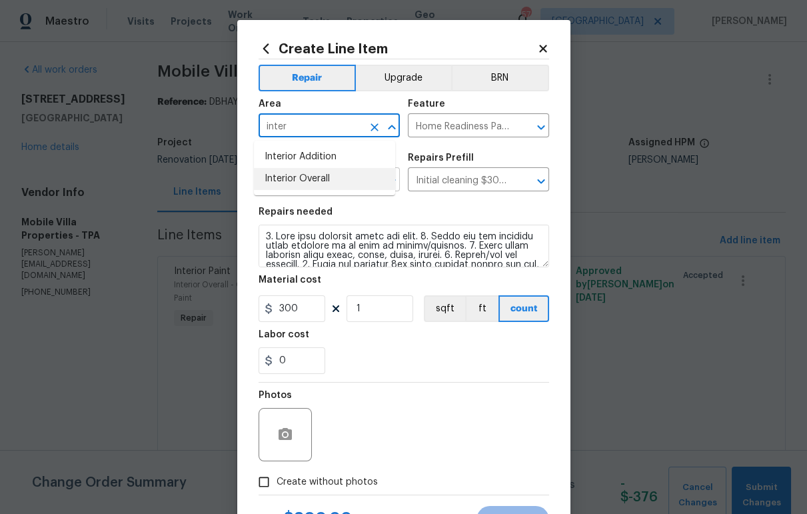
click at [326, 180] on li "Interior Overall" at bounding box center [324, 179] width 141 height 22
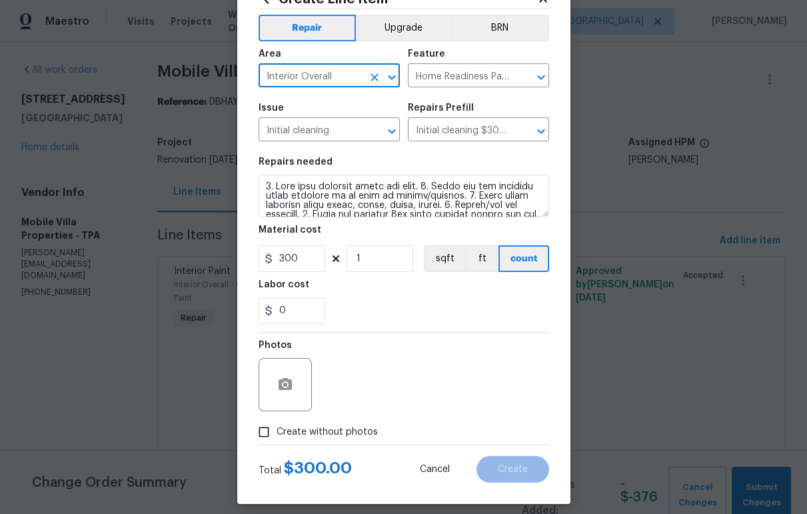
scroll to position [61, 0]
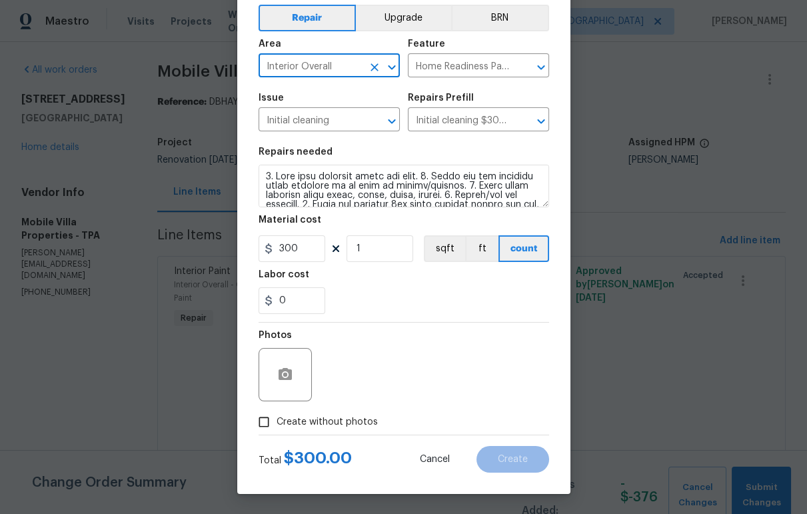
type input "Interior Overall"
click at [463, 389] on div "Photos" at bounding box center [404, 366] width 291 height 87
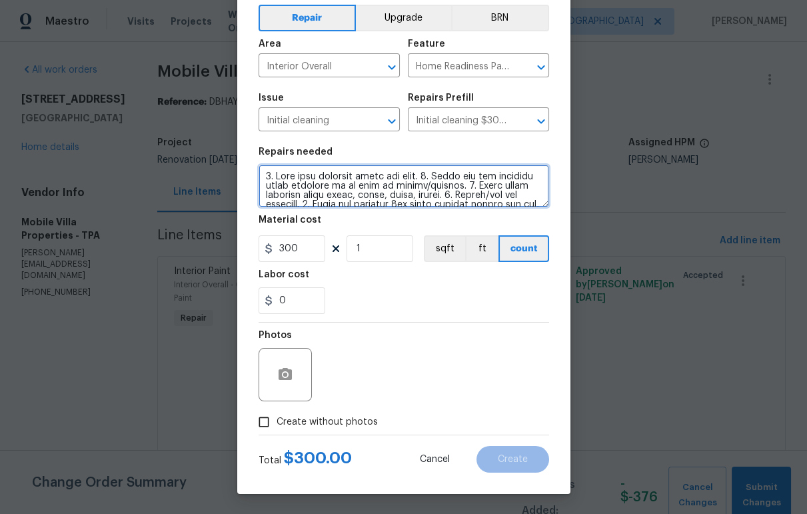
click at [331, 192] on textarea at bounding box center [404, 186] width 291 height 43
click at [291, 425] on span "Create without photos" at bounding box center [327, 422] width 101 height 14
click at [277, 425] on input "Create without photos" at bounding box center [263, 421] width 25 height 25
checkbox input "true"
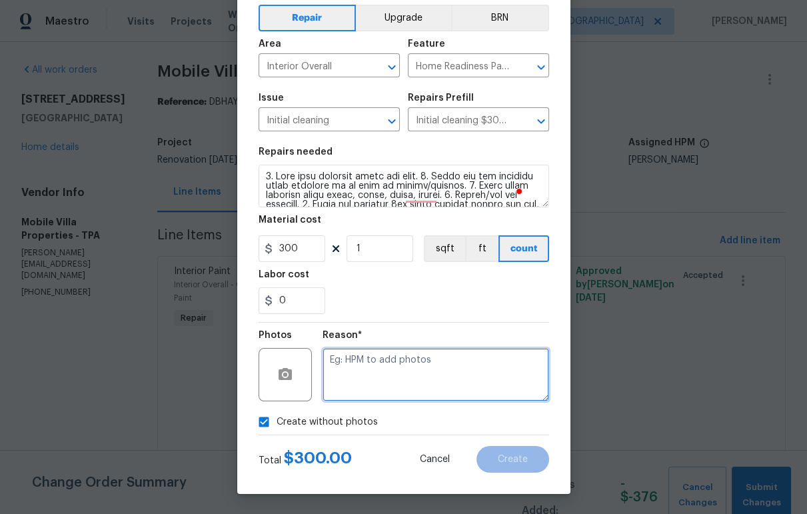
click at [352, 389] on textarea at bounding box center [436, 374] width 227 height 53
type textarea "n"
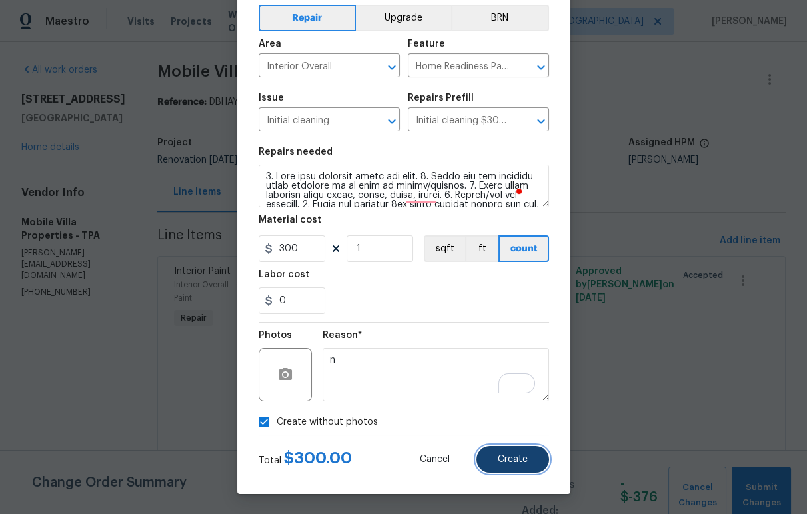
click at [501, 462] on span "Create" at bounding box center [513, 460] width 30 height 10
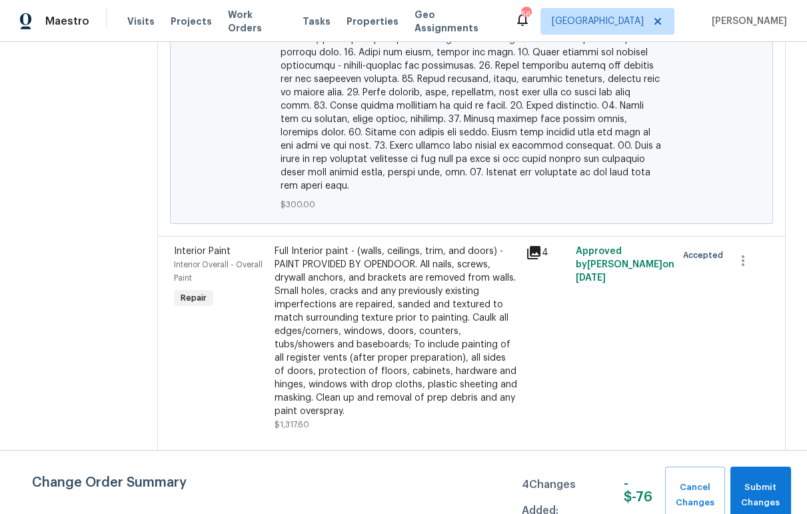
scroll to position [680, 0]
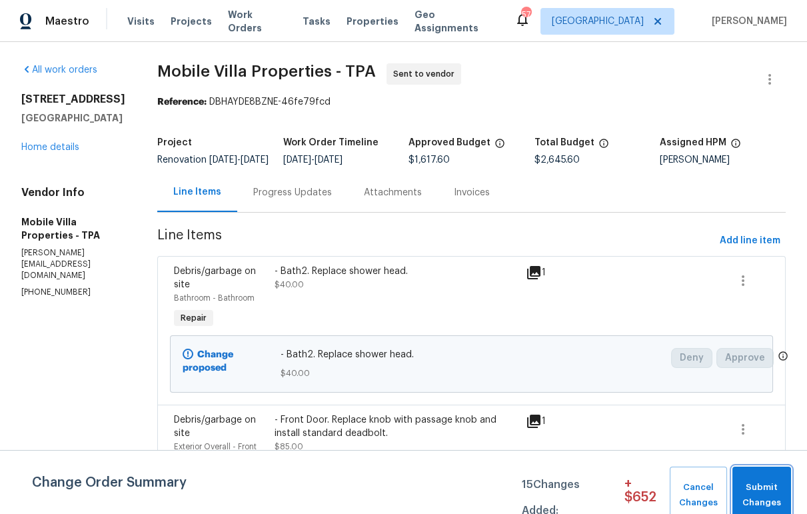
click at [765, 481] on span "Submit Changes" at bounding box center [761, 495] width 45 height 31
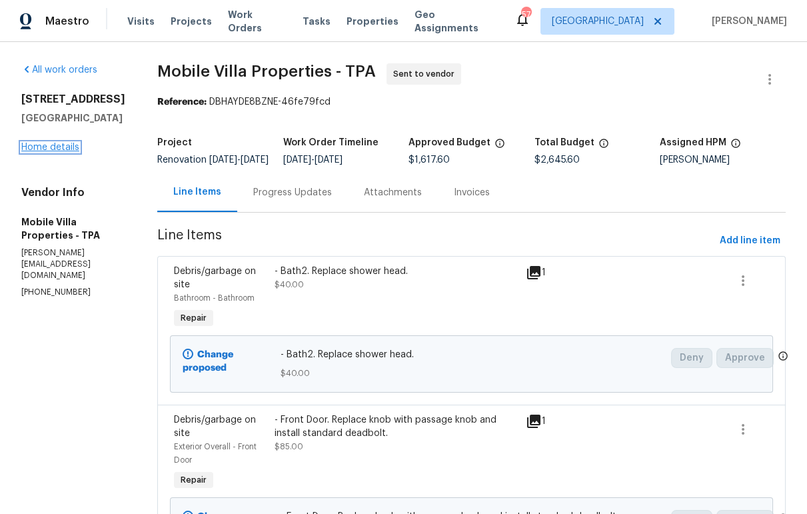
click at [41, 152] on link "Home details" at bounding box center [50, 147] width 58 height 9
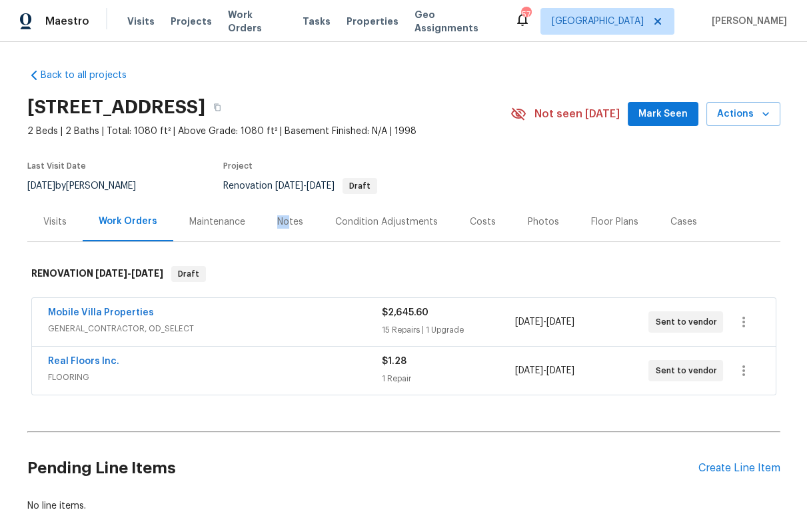
click at [283, 215] on div "Notes" at bounding box center [290, 221] width 58 height 39
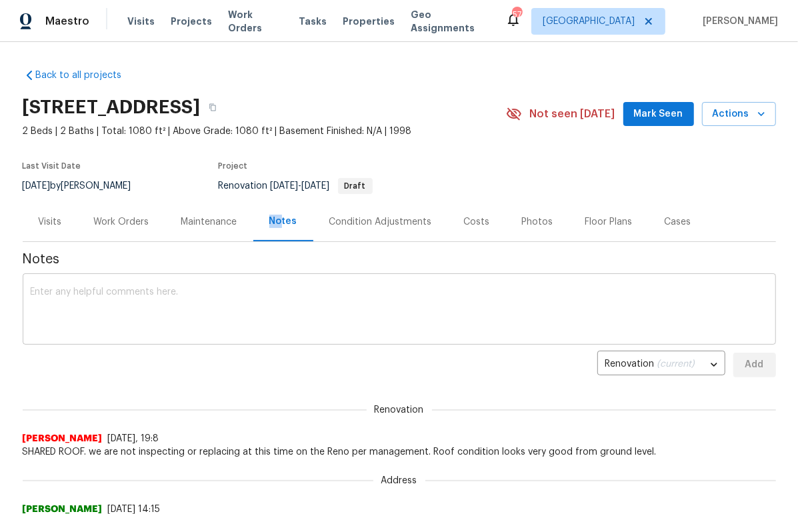
click at [281, 295] on textarea at bounding box center [399, 310] width 737 height 47
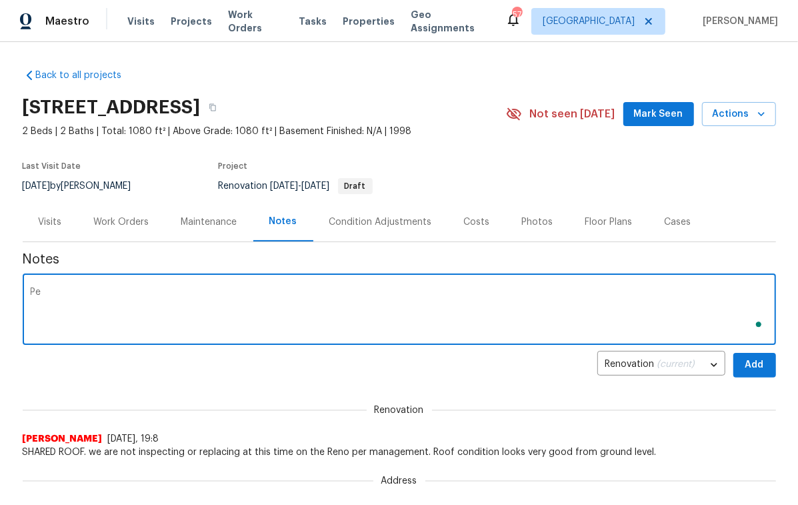
type textarea "P"
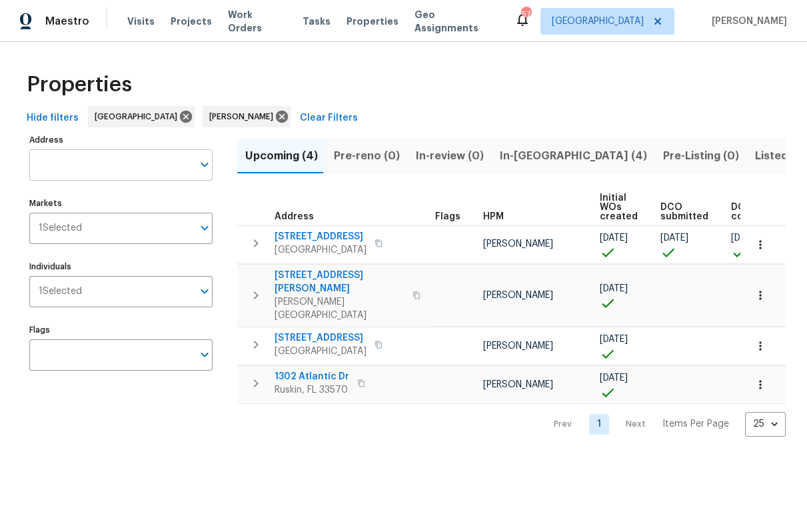
click at [90, 174] on input "Address" at bounding box center [110, 164] width 163 height 31
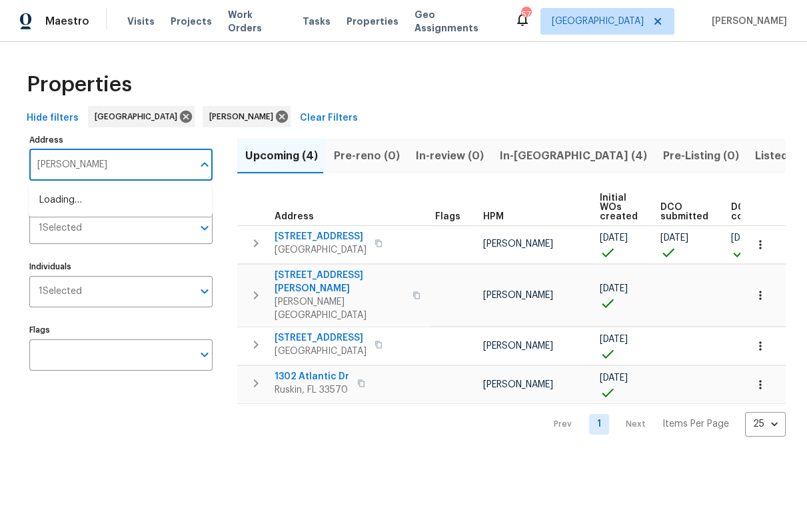
type input "[PERSON_NAME]"
click at [127, 211] on li "1603 [PERSON_NAME] [PERSON_NAME] FL 33570" at bounding box center [120, 207] width 183 height 36
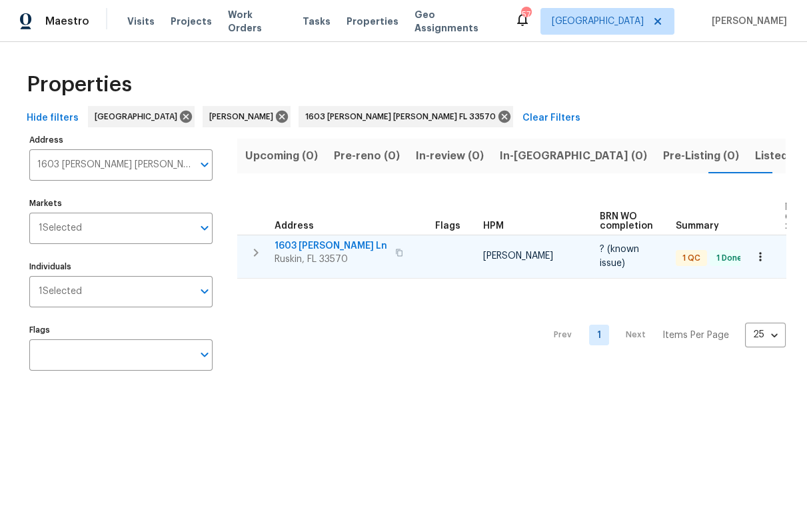
click at [260, 251] on icon "button" at bounding box center [256, 253] width 16 height 16
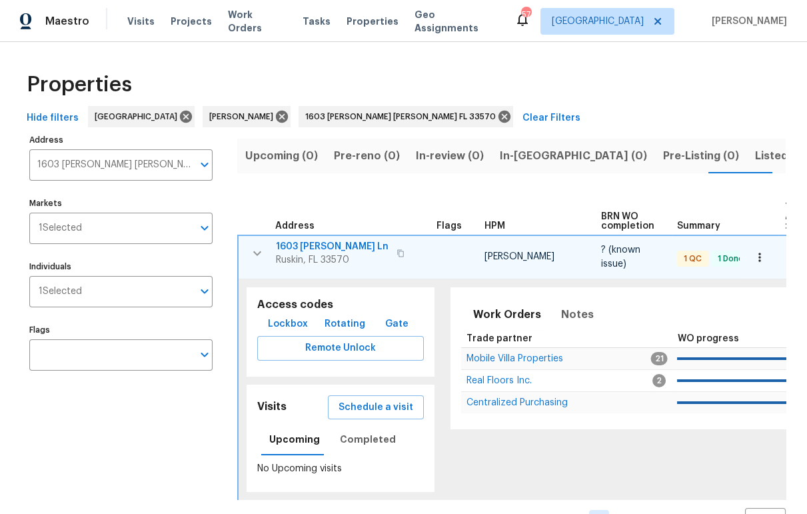
click at [337, 246] on span "1603 Carson White Ln" at bounding box center [332, 246] width 113 height 13
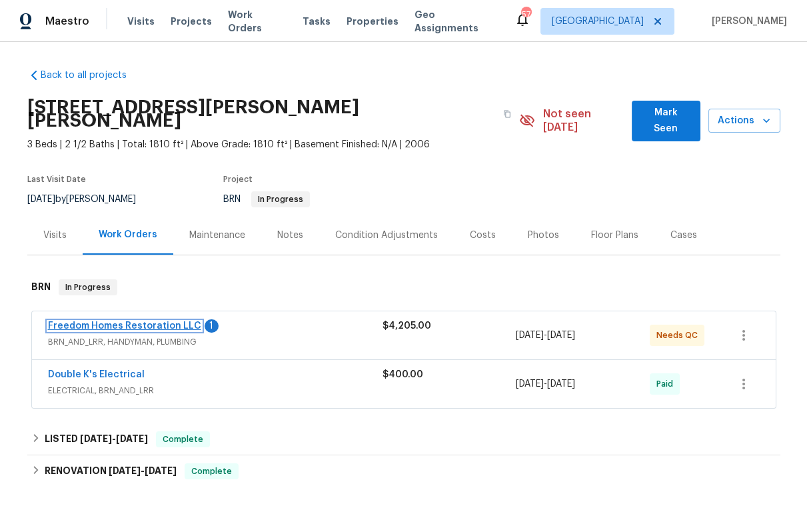
click at [159, 321] on link "Freedom Homes Restoration LLC" at bounding box center [124, 325] width 153 height 9
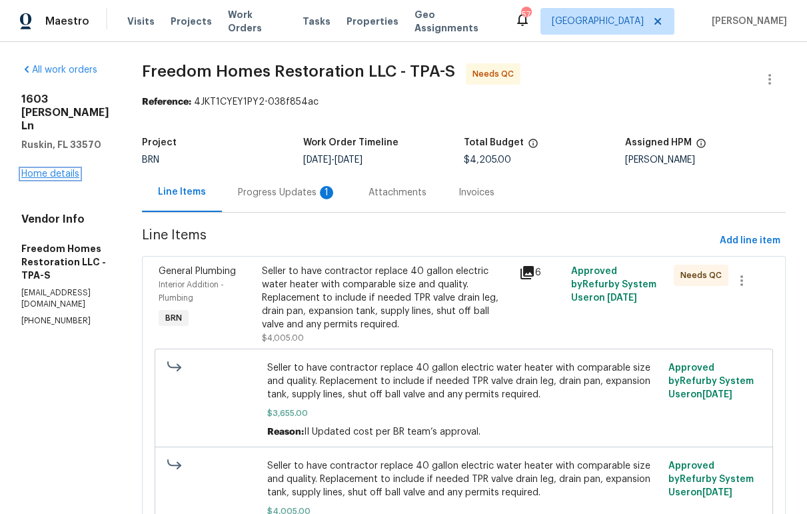
click at [65, 169] on link "Home details" at bounding box center [50, 173] width 58 height 9
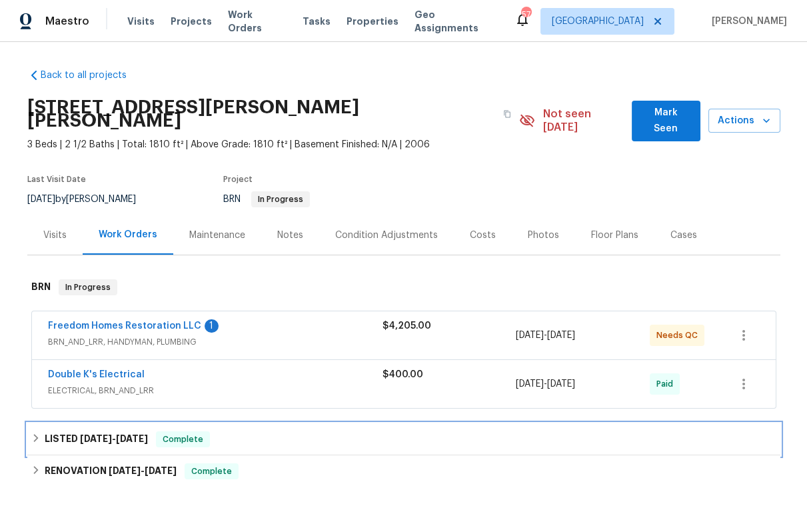
click at [33, 434] on icon at bounding box center [35, 438] width 5 height 8
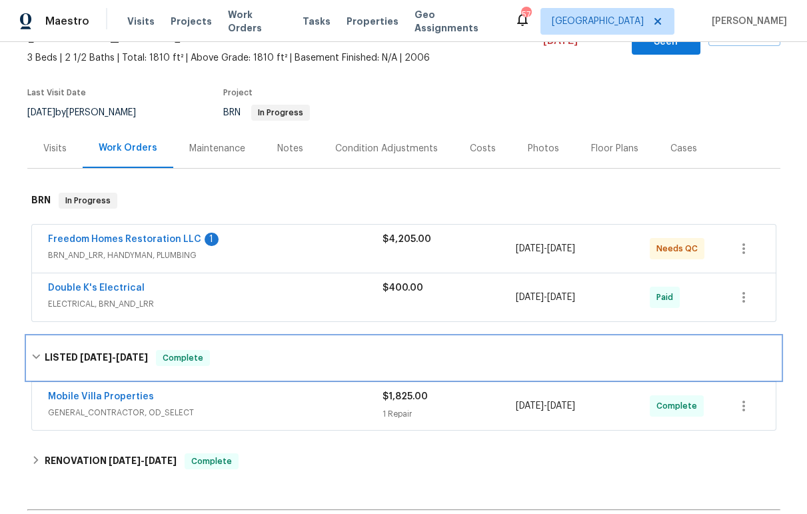
scroll to position [94, 0]
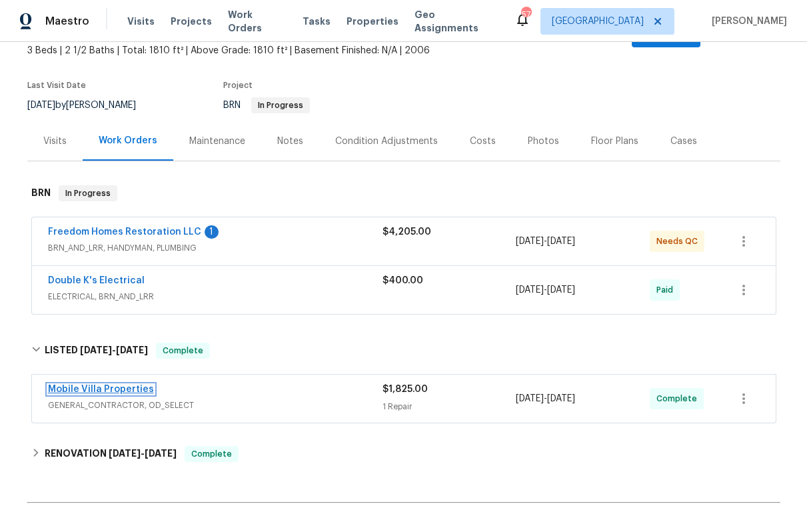
click at [101, 385] on link "Mobile Villa Properties" at bounding box center [101, 389] width 106 height 9
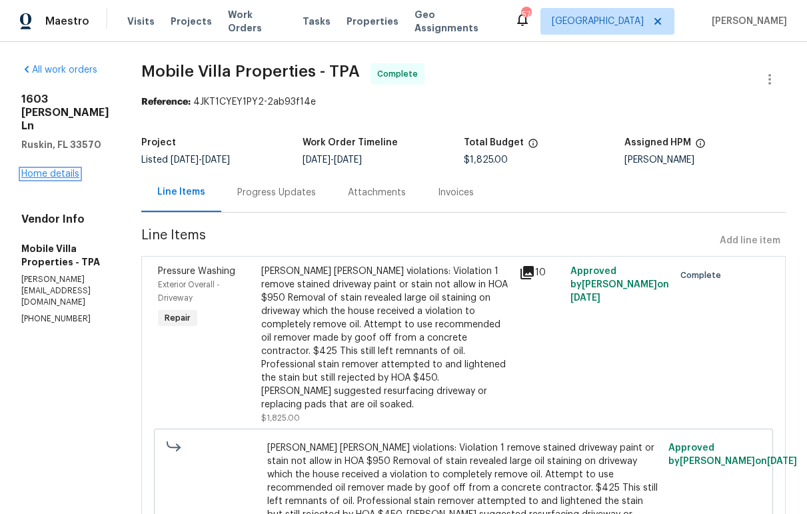
click at [42, 179] on link "Home details" at bounding box center [50, 173] width 58 height 9
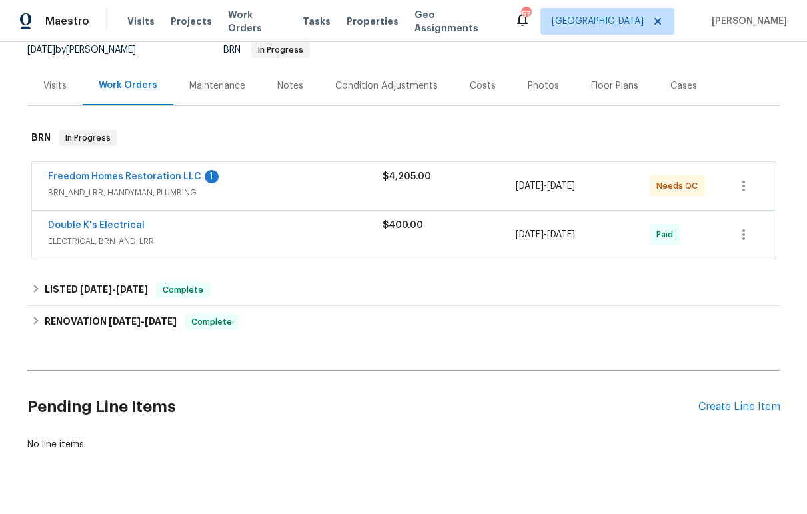
scroll to position [172, 0]
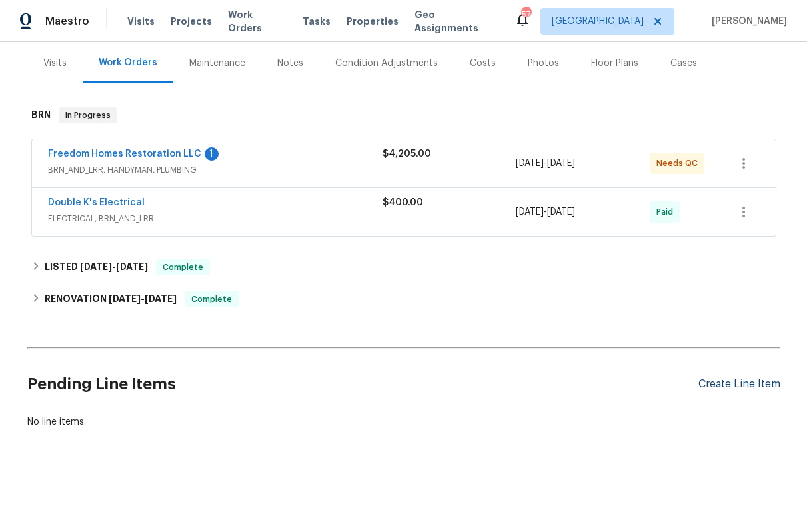
click at [731, 378] on div "Create Line Item" at bounding box center [740, 384] width 82 height 13
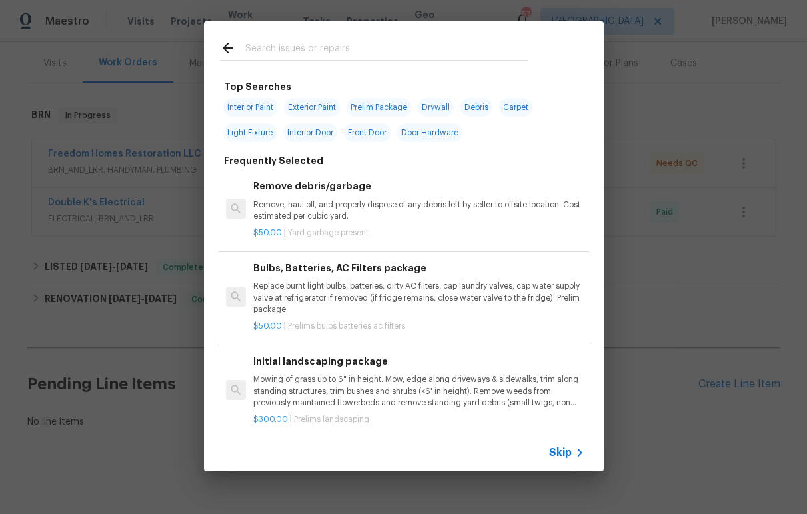
click at [323, 48] on input "text" at bounding box center [386, 50] width 283 height 20
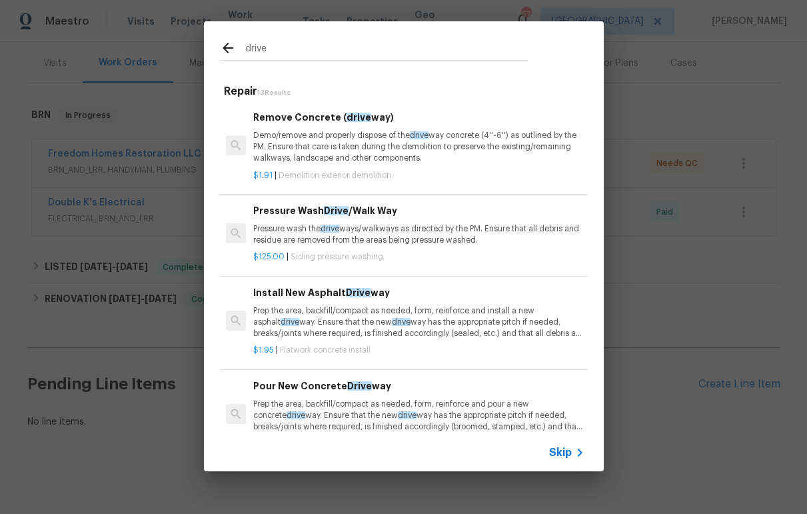
type input "drive"
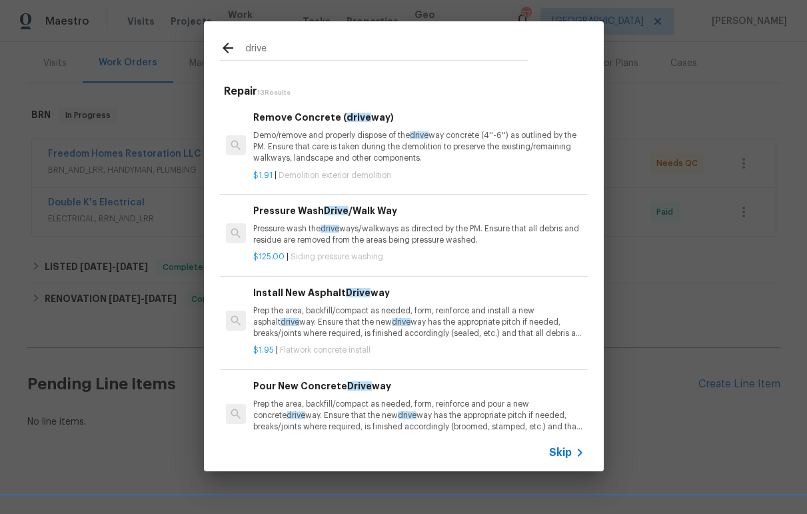
click at [330, 141] on p "Demo/remove and properly dispose of the drive way concrete (4''-6'') as outline…" at bounding box center [418, 147] width 331 height 34
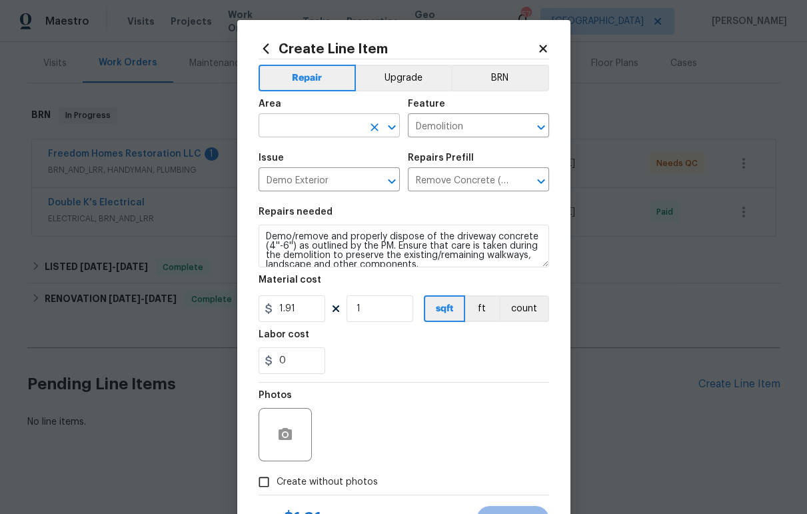
click at [305, 119] on input "text" at bounding box center [311, 127] width 104 height 21
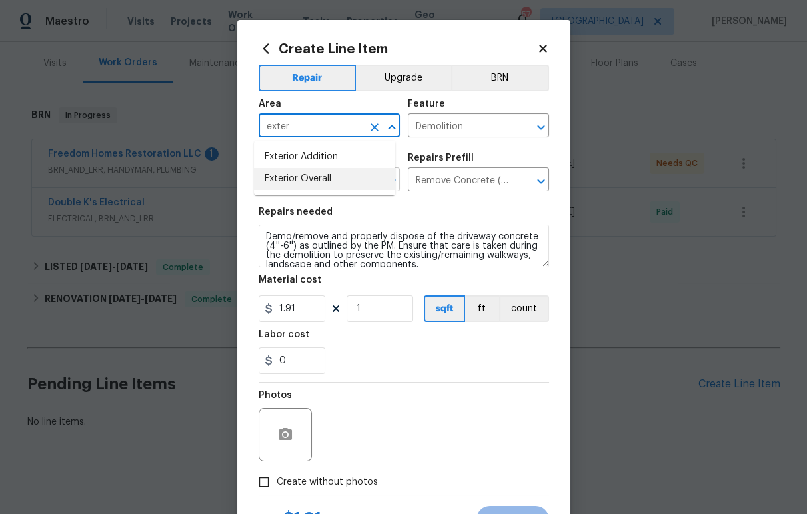
click at [316, 175] on li "Exterior Overall" at bounding box center [324, 179] width 141 height 22
type input "Exterior Overall"
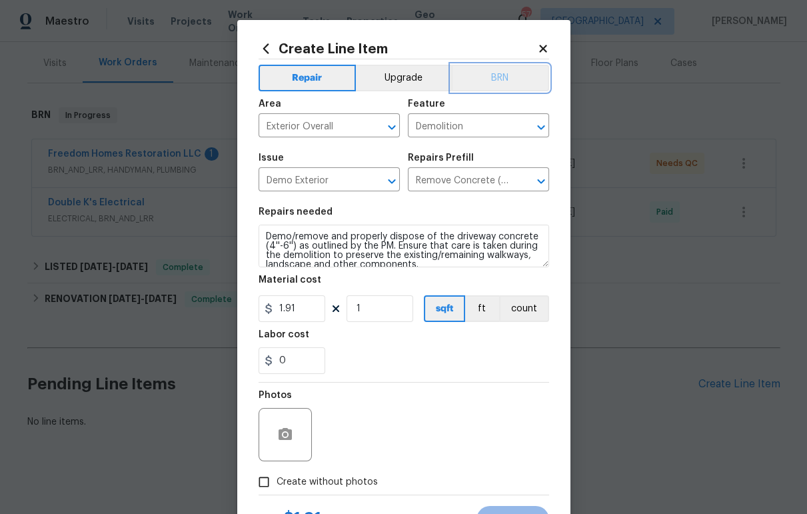
click at [490, 78] on button "BRN" at bounding box center [500, 78] width 98 height 27
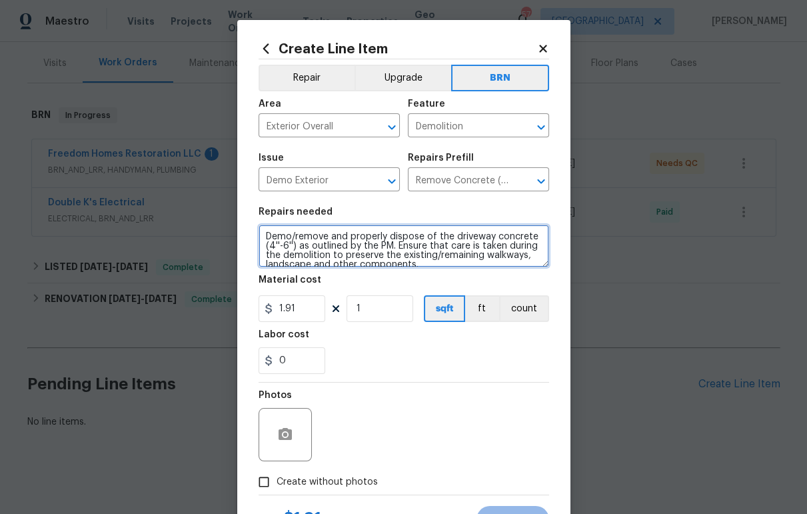
click at [348, 247] on textarea "Demo/remove and properly dispose of the driveway concrete (4''-6'') as outlined…" at bounding box center [404, 246] width 291 height 43
paste textarea "All 4 pads replaced. In the verbiage from HOA all repairs must match existing. …"
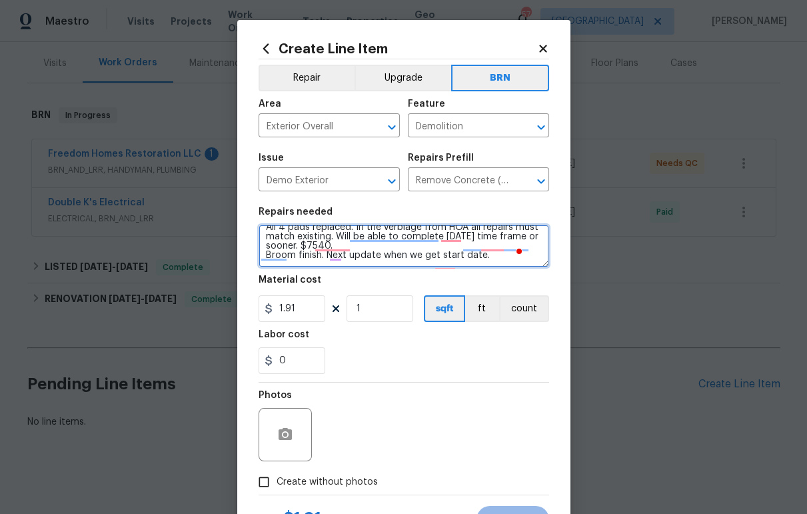
scroll to position [9, 0]
drag, startPoint x: 367, startPoint y: 257, endPoint x: 354, endPoint y: 253, distance: 13.3
click at [354, 253] on textarea "All 4 pads replaced. In the verbiage from HOA all repairs must match existing. …" at bounding box center [404, 246] width 291 height 43
click at [356, 251] on textarea "All 4 pads replaced. In the verbiage from HOA all repairs must match existing. …" at bounding box center [404, 246] width 291 height 43
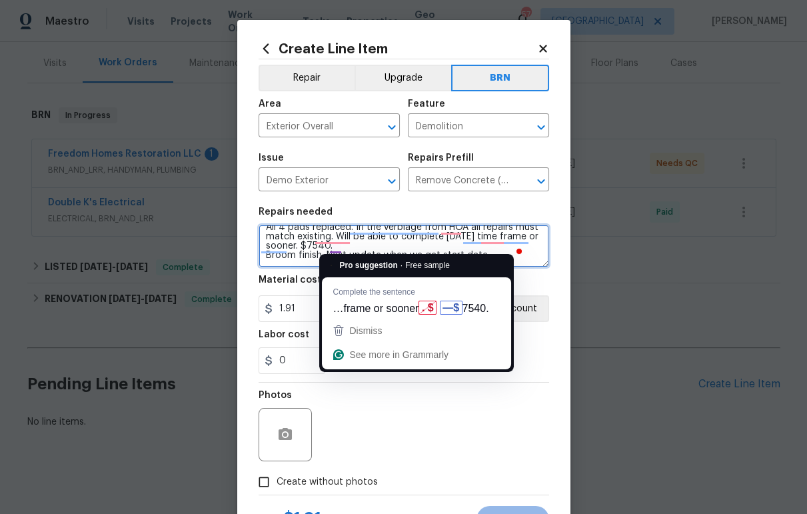
drag, startPoint x: 366, startPoint y: 244, endPoint x: 337, endPoint y: 243, distance: 28.7
click at [337, 243] on textarea "All 4 pads replaced. In the verbiage from HOA all repairs must match existing. …" at bounding box center [404, 246] width 291 height 43
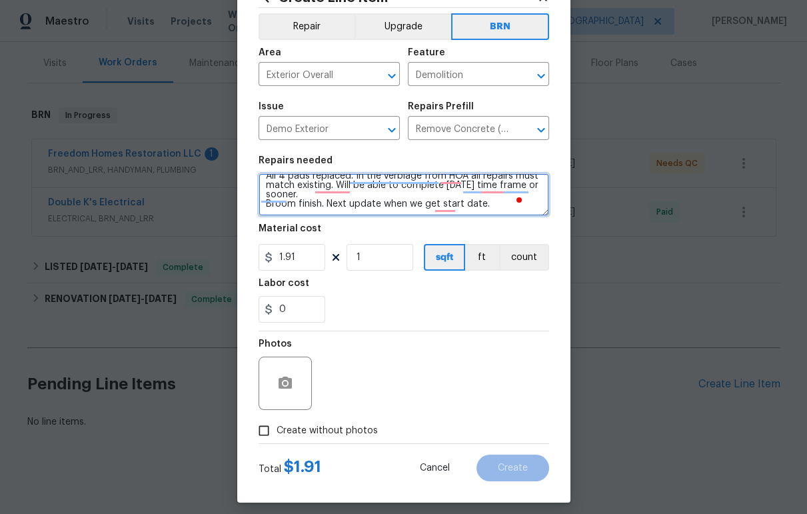
scroll to position [61, 0]
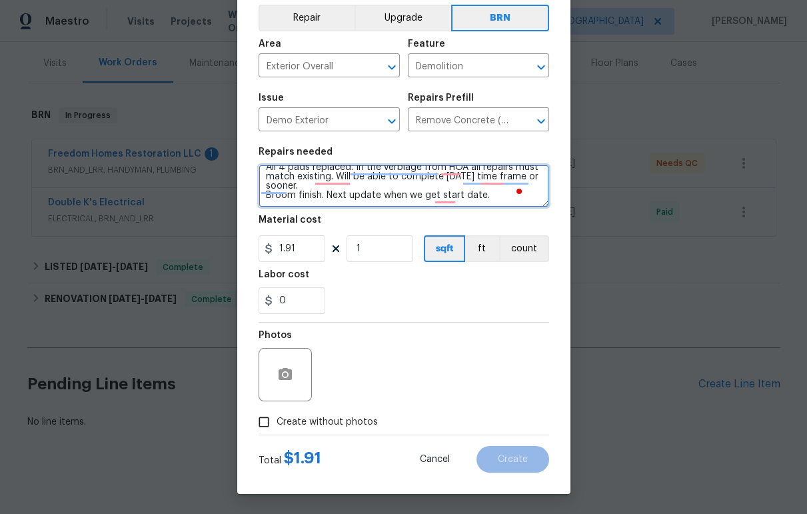
type textarea "All 4 pads replaced. In the verbiage from HOA all repairs must match existing. …"
click at [267, 424] on input "Create without photos" at bounding box center [263, 421] width 25 height 25
checkbox input "true"
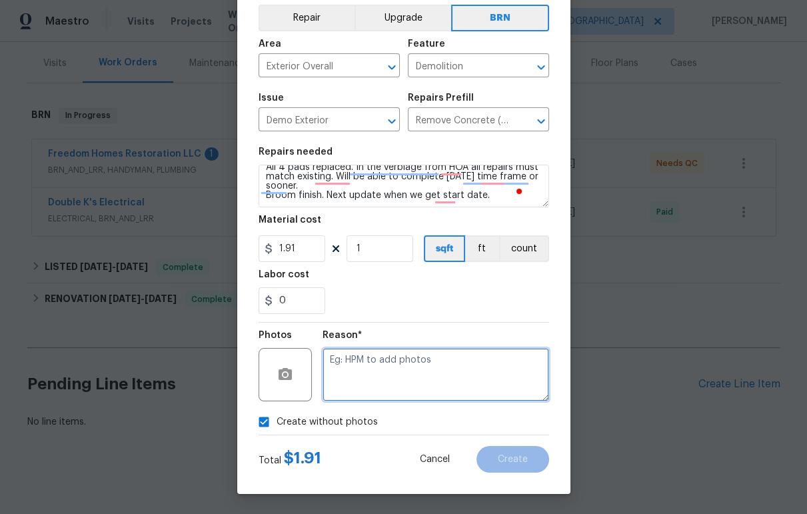
click at [355, 380] on textarea at bounding box center [436, 374] width 227 height 53
paste textarea "$7540."
type textarea "$7540."
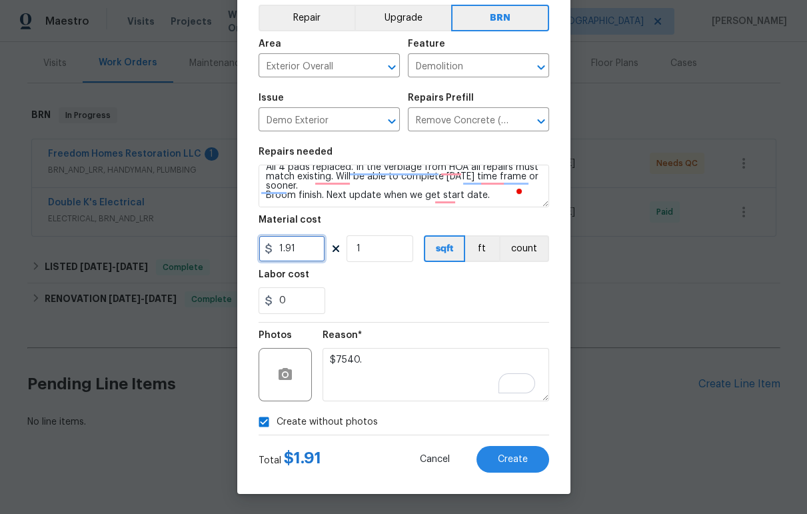
drag, startPoint x: 297, startPoint y: 251, endPoint x: 259, endPoint y: 248, distance: 37.4
click at [259, 248] on div "1.91" at bounding box center [292, 248] width 67 height 27
type input "7540"
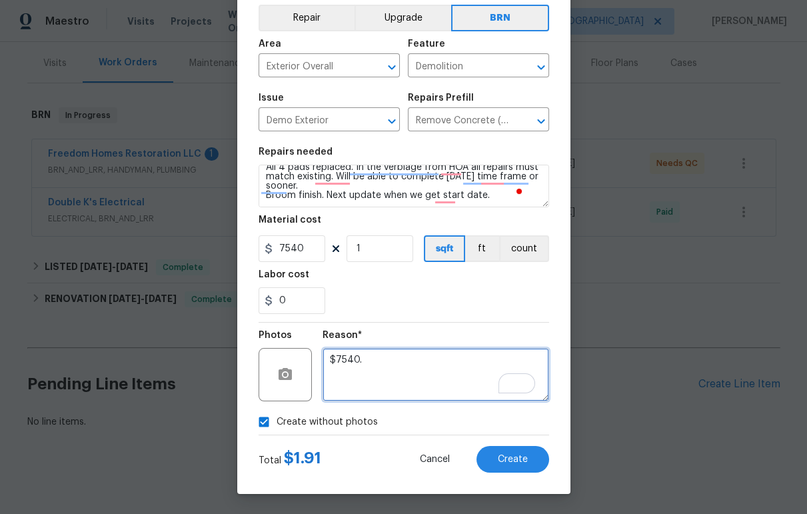
click at [383, 379] on textarea "$7540." at bounding box center [436, 374] width 227 height 53
drag, startPoint x: 374, startPoint y: 358, endPoint x: 323, endPoint y: 357, distance: 51.3
click at [323, 357] on textarea "$7540." at bounding box center [436, 374] width 227 height 53
type textarea "."
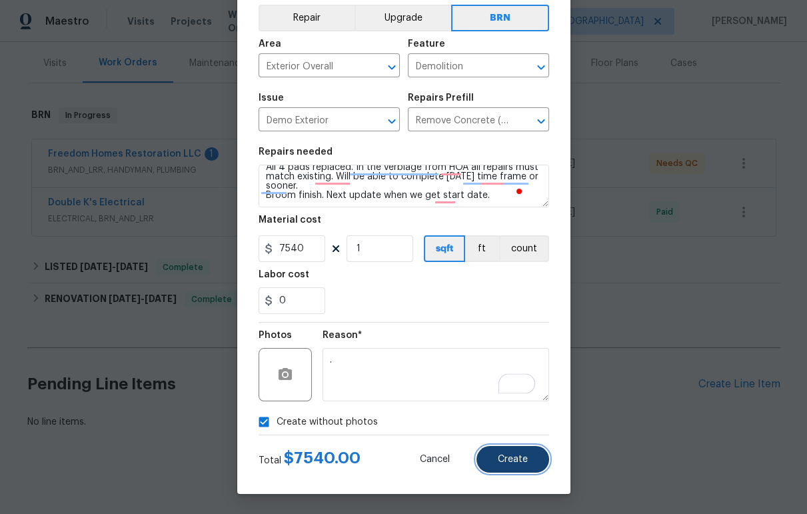
click at [513, 465] on button "Create" at bounding box center [513, 459] width 73 height 27
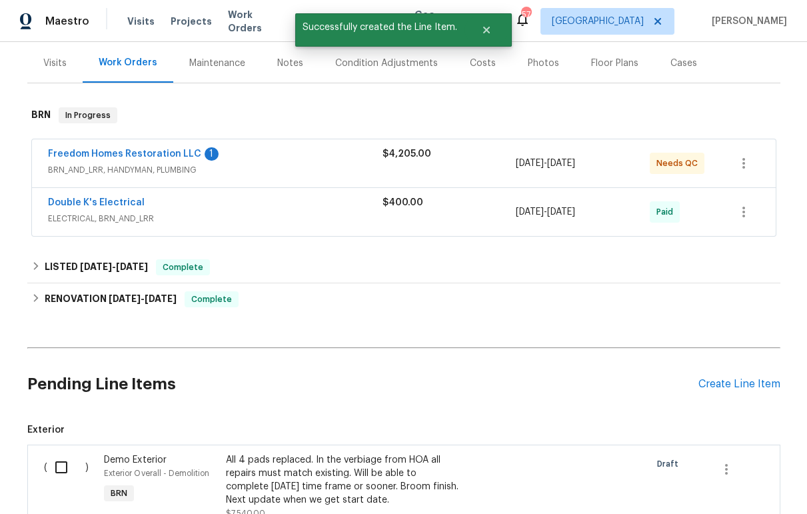
click at [58, 455] on input "checkbox" at bounding box center [66, 467] width 38 height 28
checkbox input "true"
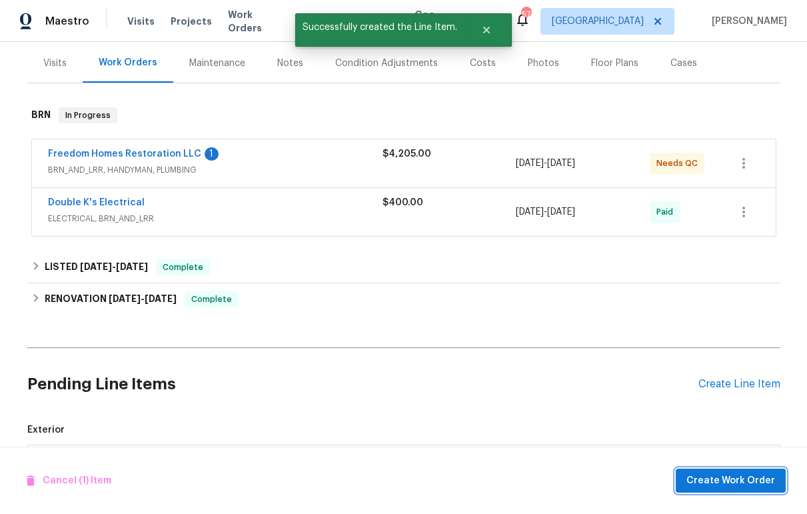
click at [734, 473] on span "Create Work Order" at bounding box center [731, 481] width 89 height 17
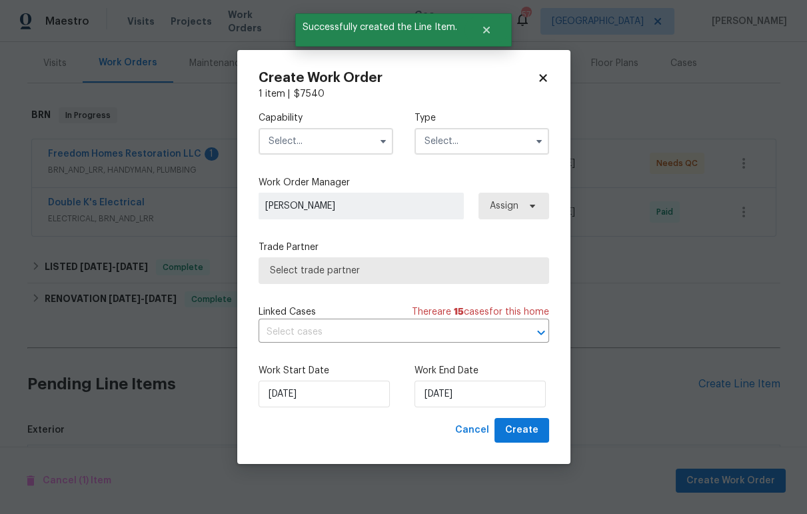
click at [345, 139] on input "text" at bounding box center [326, 141] width 135 height 27
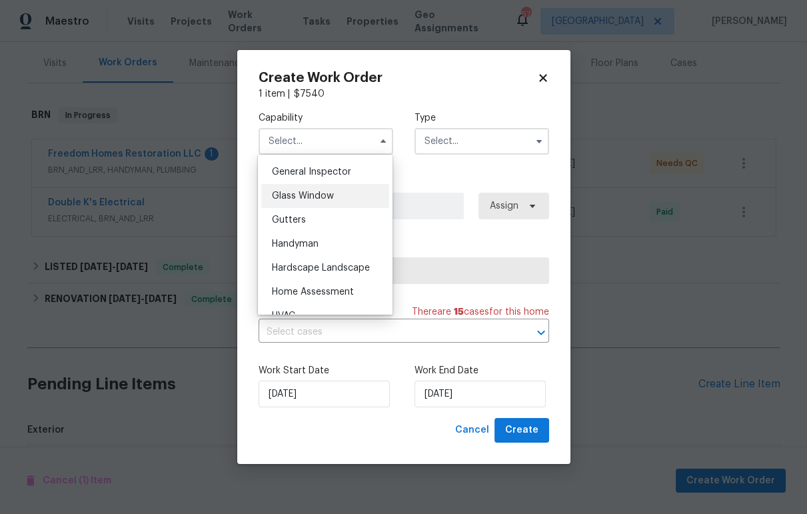
scroll to position [634, 0]
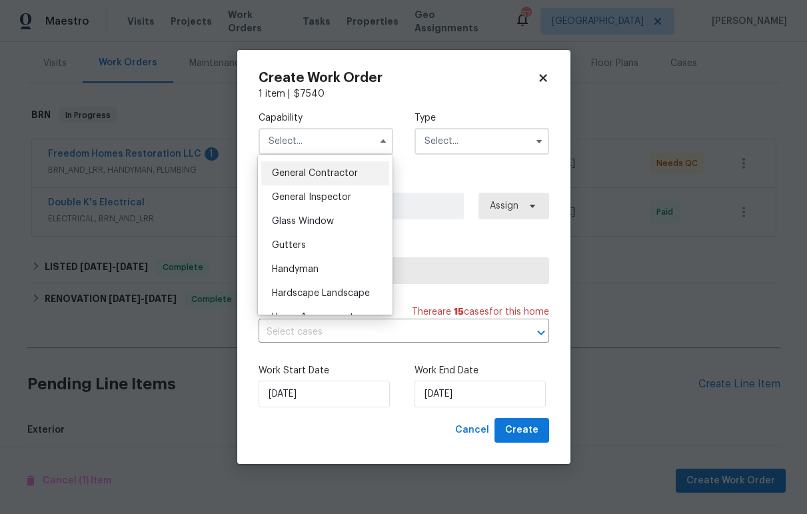
click at [340, 178] on span "General Contractor" at bounding box center [315, 173] width 86 height 9
type input "General Contractor"
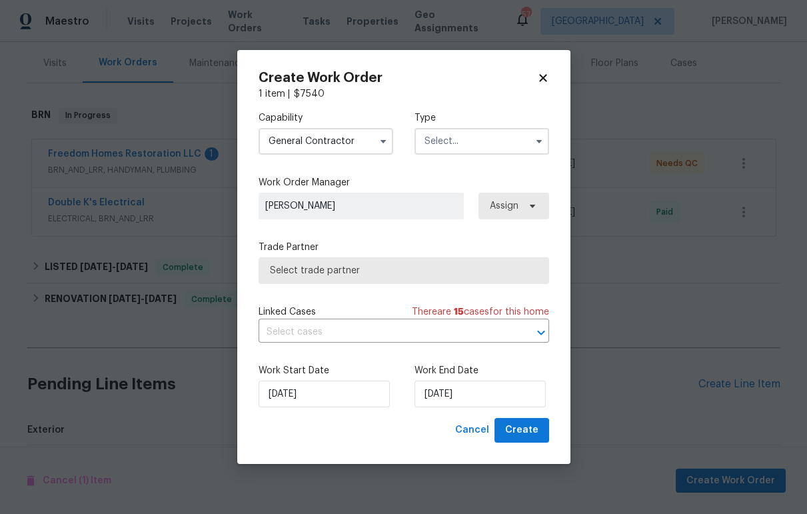
click at [499, 144] on input "text" at bounding box center [482, 141] width 135 height 27
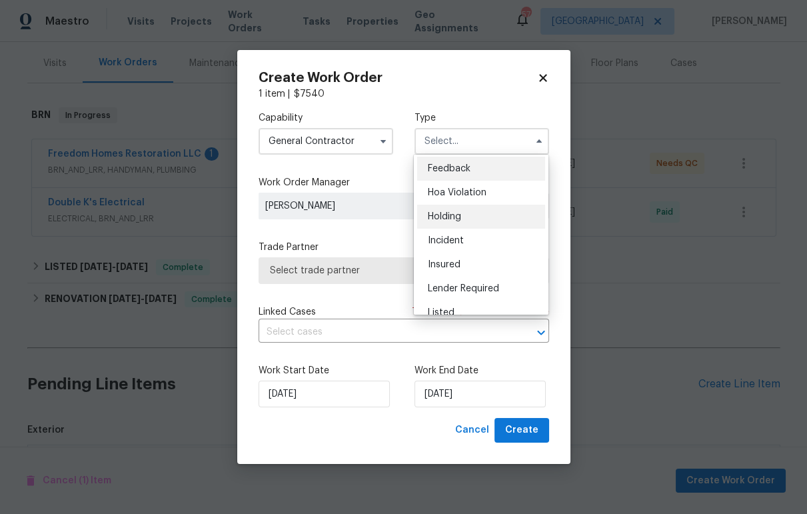
scroll to position [7, 0]
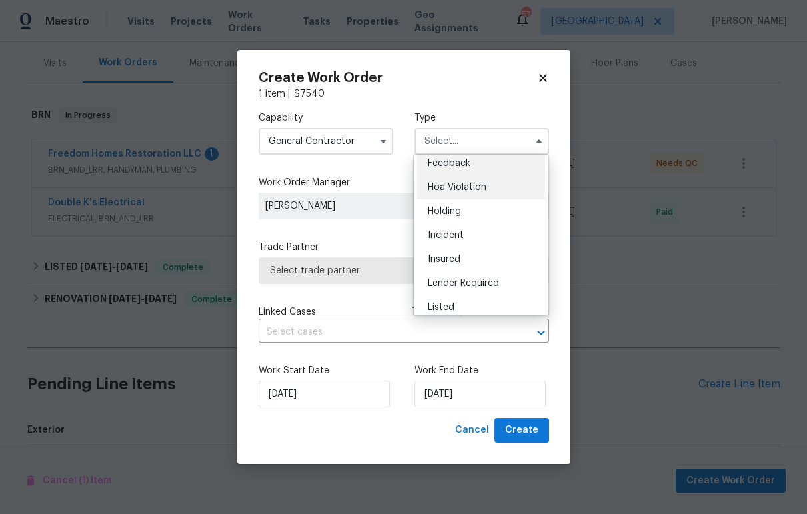
click at [489, 189] on div "Hoa Violation" at bounding box center [481, 187] width 128 height 24
type input "Hoa Violation"
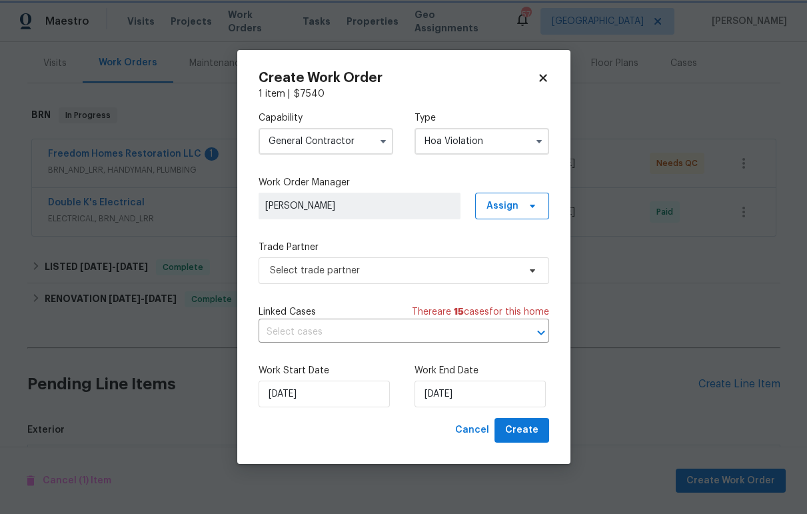
scroll to position [0, 0]
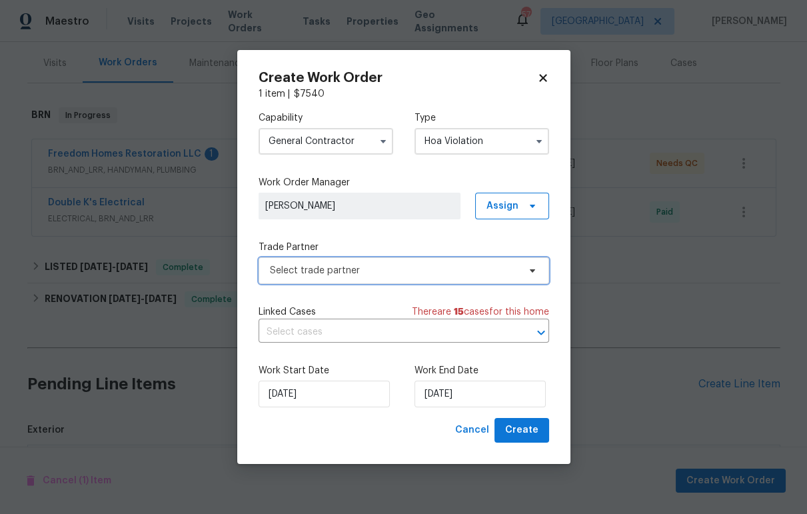
click at [497, 271] on span "Select trade partner" at bounding box center [394, 270] width 249 height 13
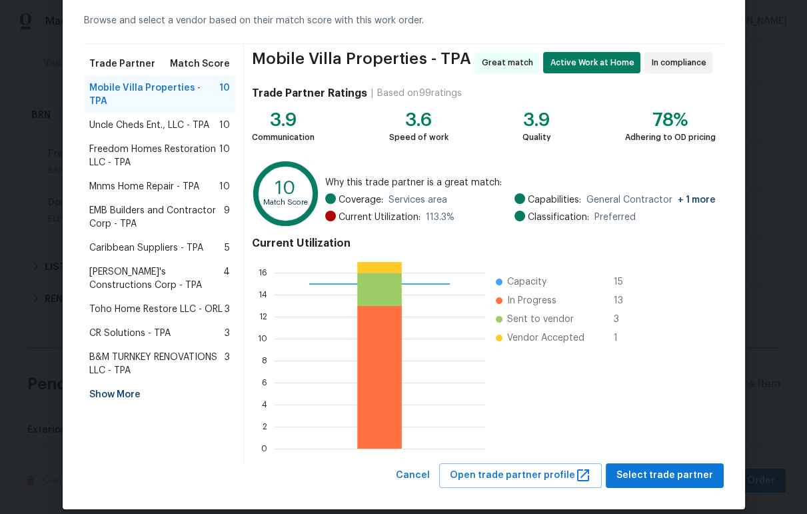
scroll to position [73, 0]
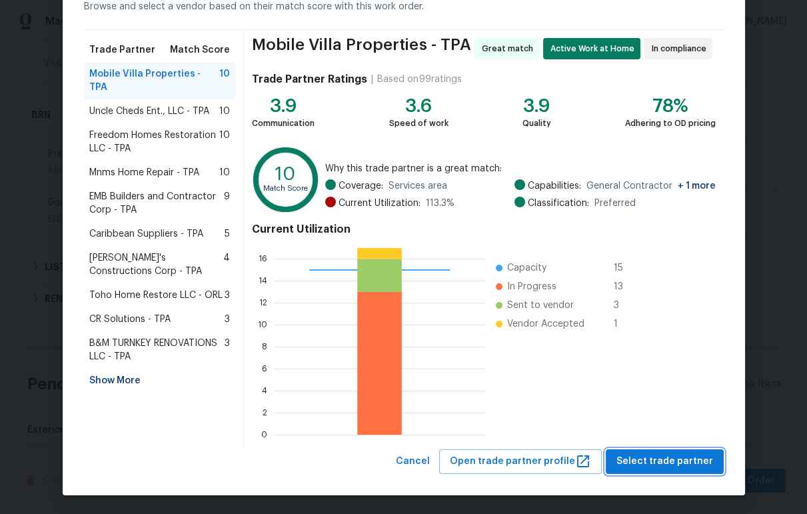
click at [667, 460] on span "Select trade partner" at bounding box center [665, 461] width 97 height 17
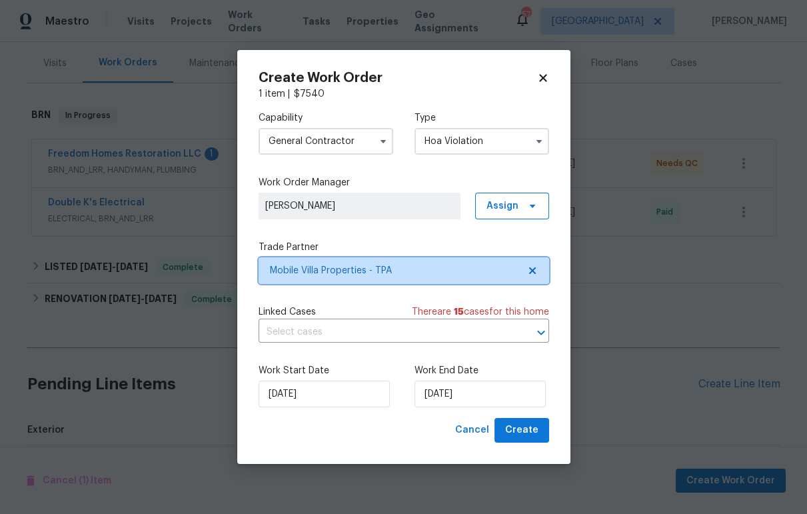
scroll to position [0, 0]
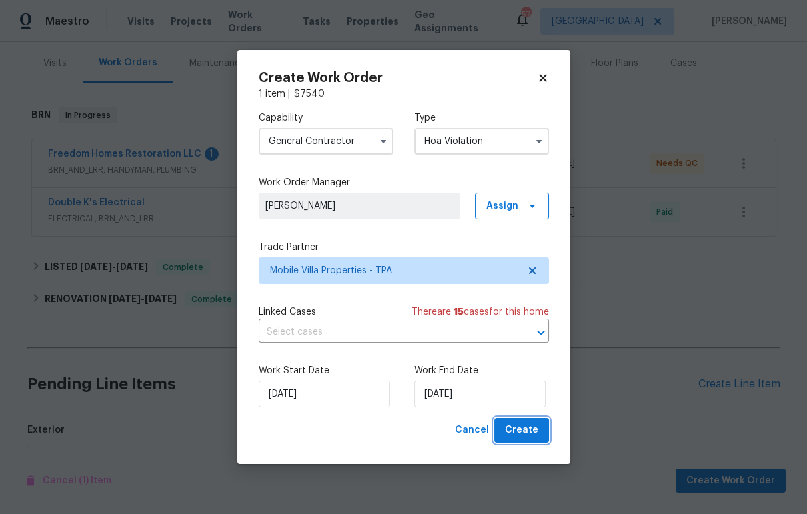
click at [530, 434] on span "Create" at bounding box center [521, 430] width 33 height 17
checkbox input "false"
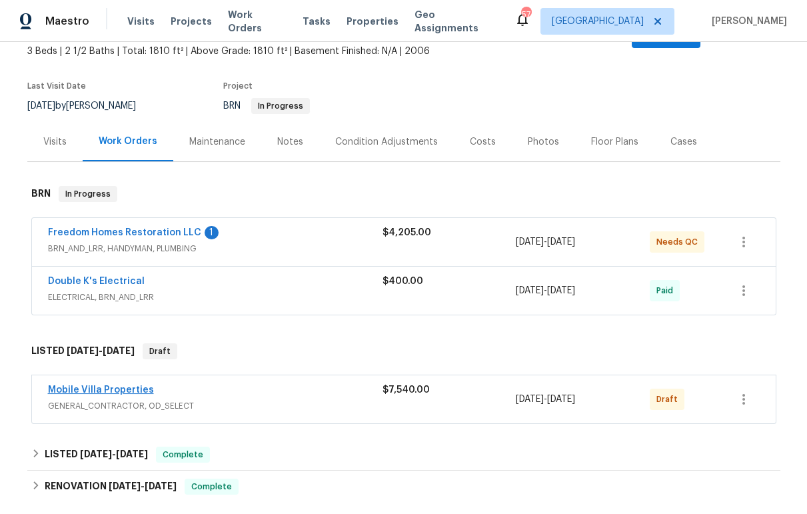
scroll to position [98, 0]
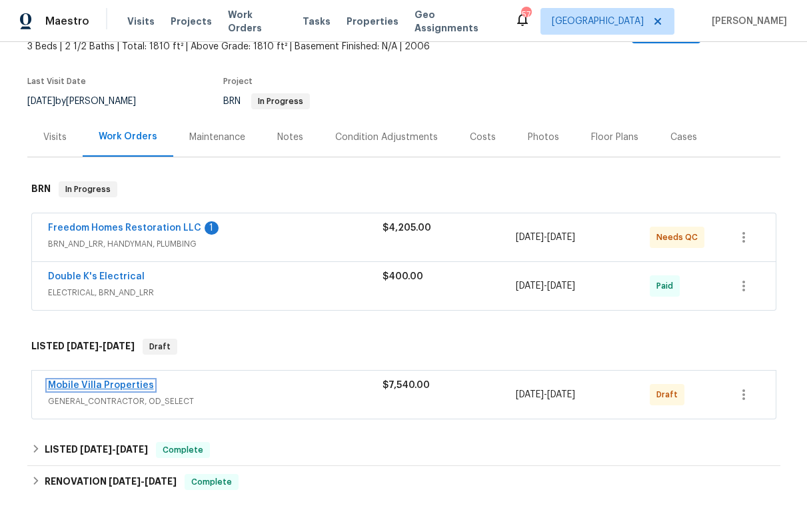
click at [129, 381] on link "Mobile Villa Properties" at bounding box center [101, 385] width 106 height 9
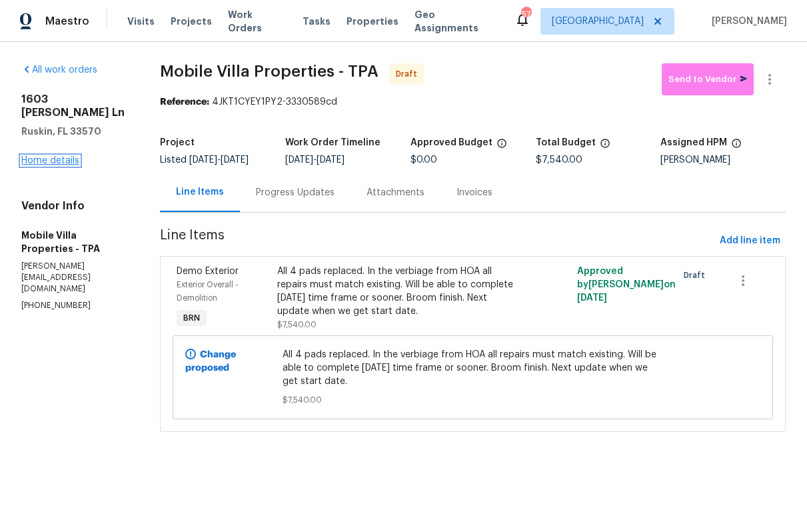
click at [74, 164] on link "Home details" at bounding box center [50, 160] width 58 height 9
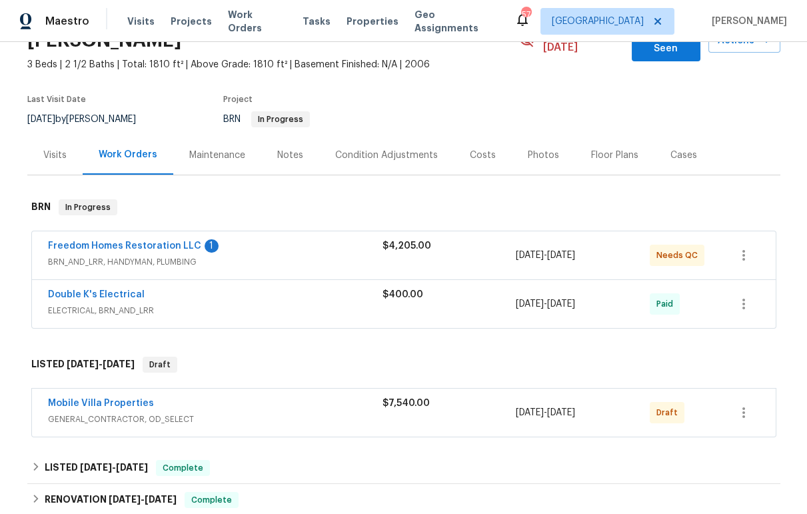
scroll to position [128, 0]
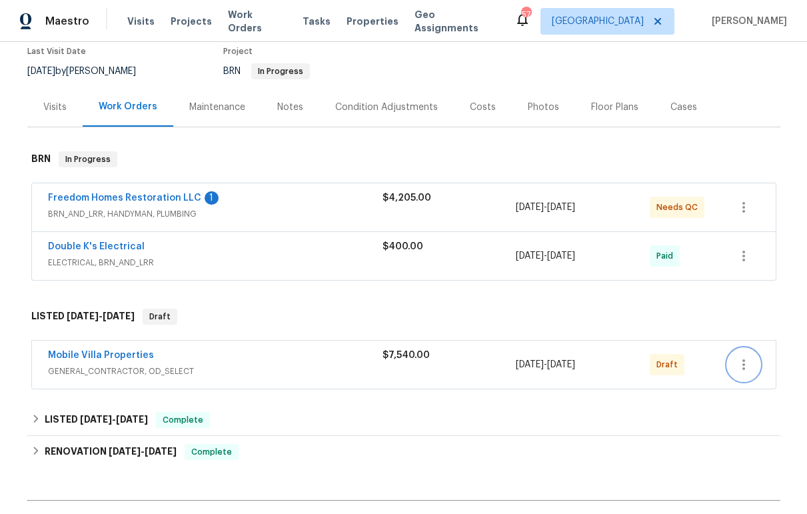
click at [737, 357] on icon "button" at bounding box center [744, 365] width 16 height 16
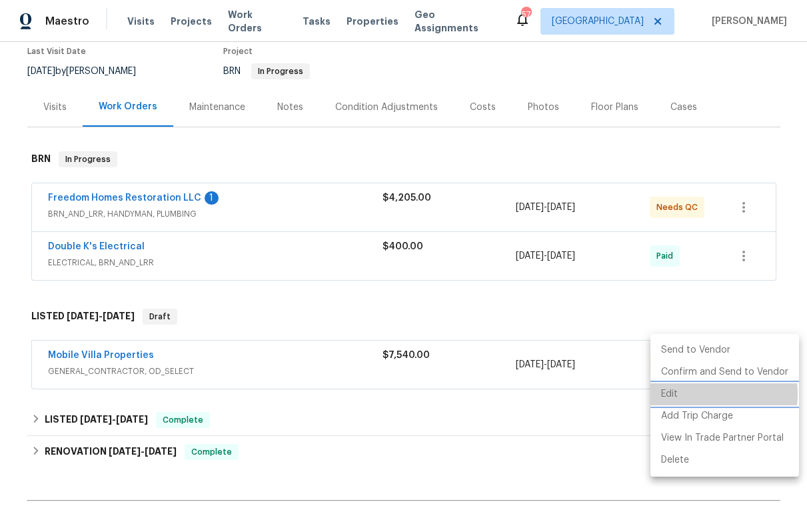
click at [708, 394] on li "Edit" at bounding box center [725, 394] width 149 height 22
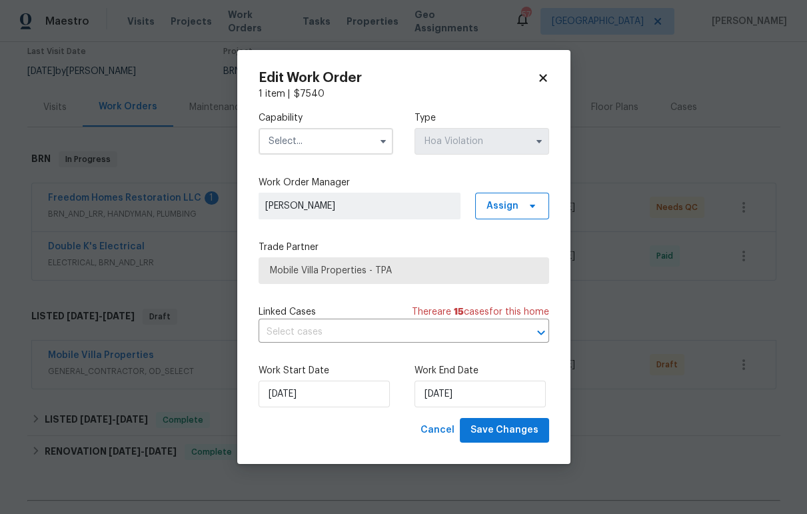
click at [546, 77] on icon at bounding box center [543, 78] width 12 height 12
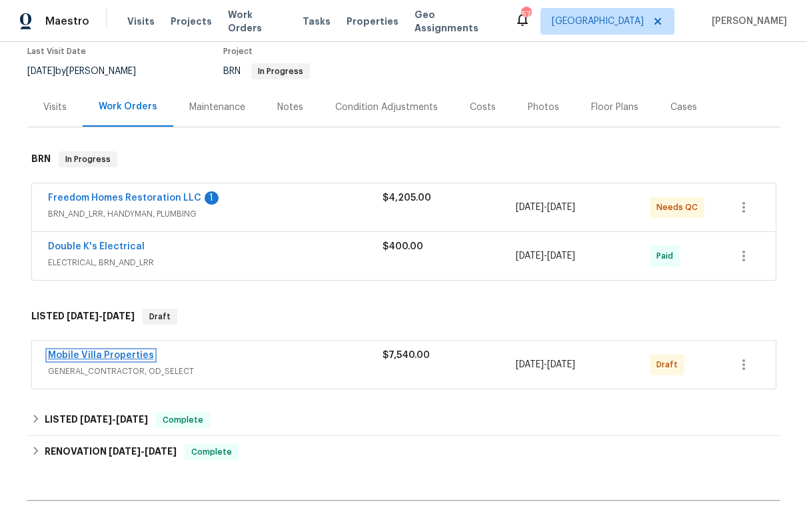
click at [134, 351] on link "Mobile Villa Properties" at bounding box center [101, 355] width 106 height 9
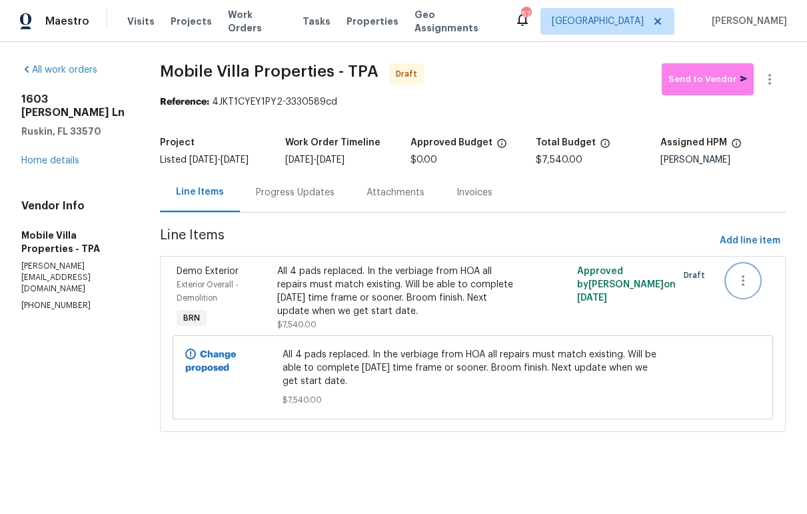
click at [735, 286] on icon "button" at bounding box center [743, 281] width 16 height 16
click at [753, 143] on div at bounding box center [403, 257] width 807 height 514
click at [765, 86] on icon "button" at bounding box center [770, 79] width 16 height 16
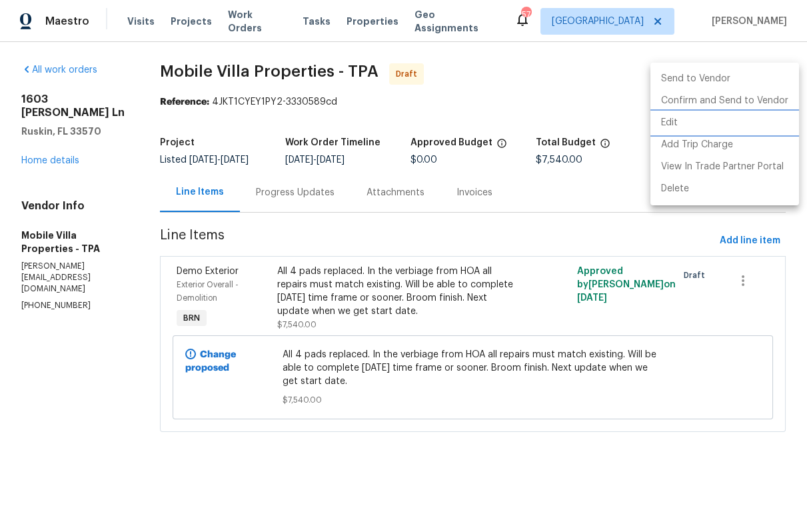
click at [706, 122] on li "Edit" at bounding box center [725, 123] width 149 height 22
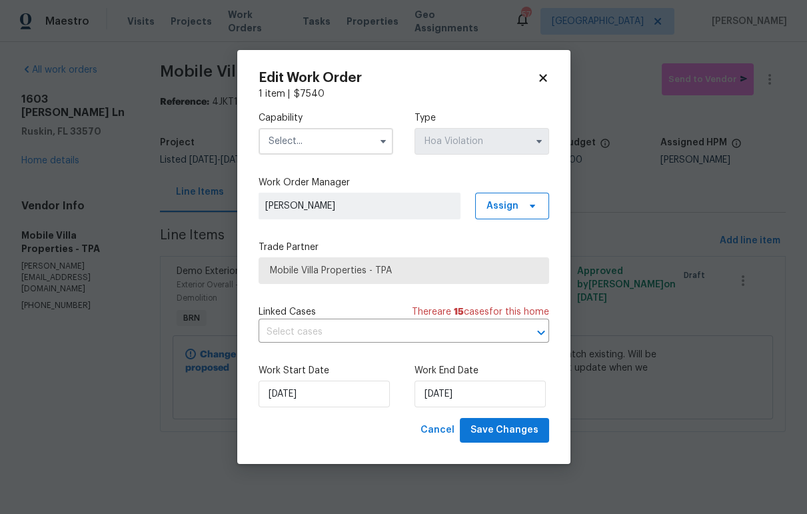
click at [359, 143] on input "text" at bounding box center [326, 141] width 135 height 27
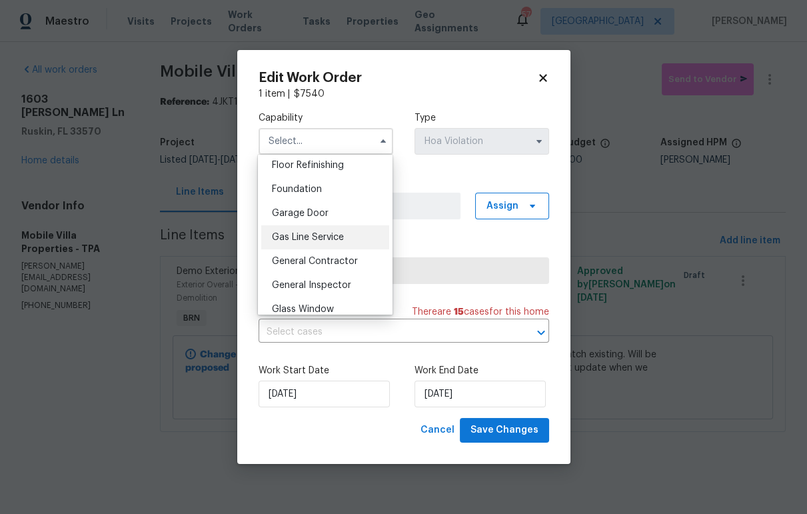
scroll to position [549, 0]
click at [327, 263] on span "General Contractor" at bounding box center [315, 258] width 86 height 9
type input "General Contractor"
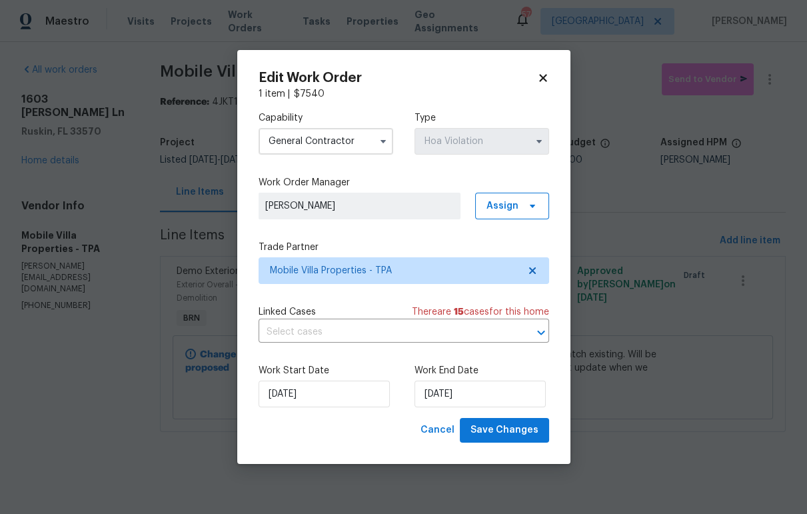
click at [445, 176] on label "Work Order Manager" at bounding box center [404, 182] width 291 height 13
click at [547, 75] on icon at bounding box center [543, 78] width 12 height 12
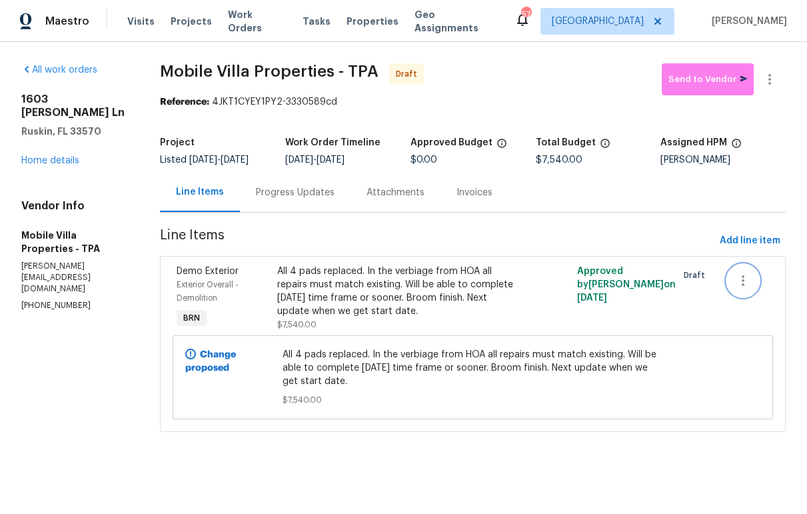
click at [737, 270] on button "button" at bounding box center [743, 281] width 32 height 32
click at [737, 279] on li "Cancel" at bounding box center [744, 280] width 51 height 22
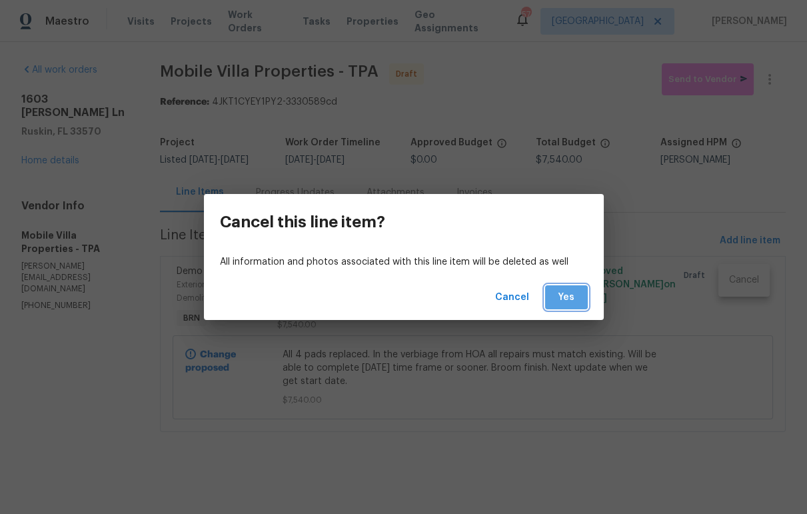
click at [559, 294] on span "Yes" at bounding box center [566, 297] width 21 height 17
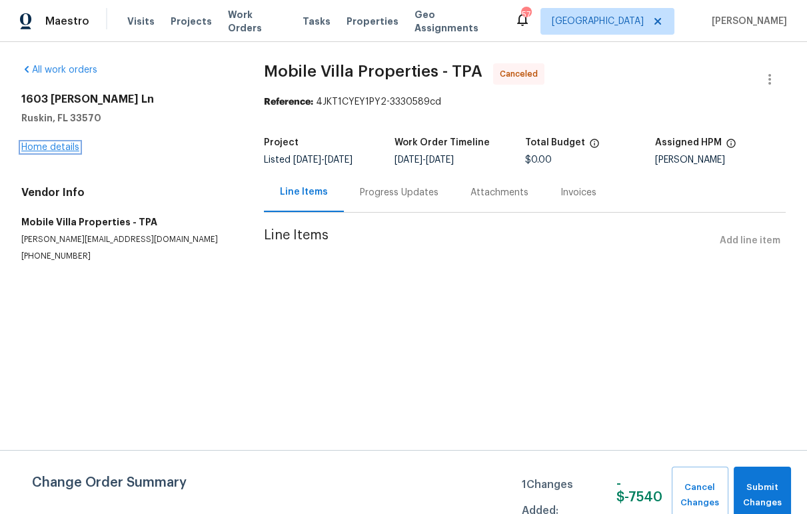
click at [60, 148] on link "Home details" at bounding box center [50, 147] width 58 height 9
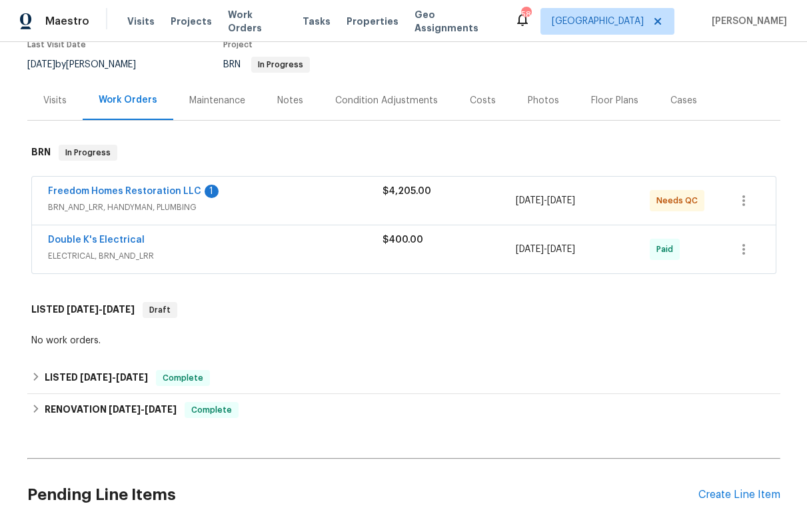
scroll to position [245, 0]
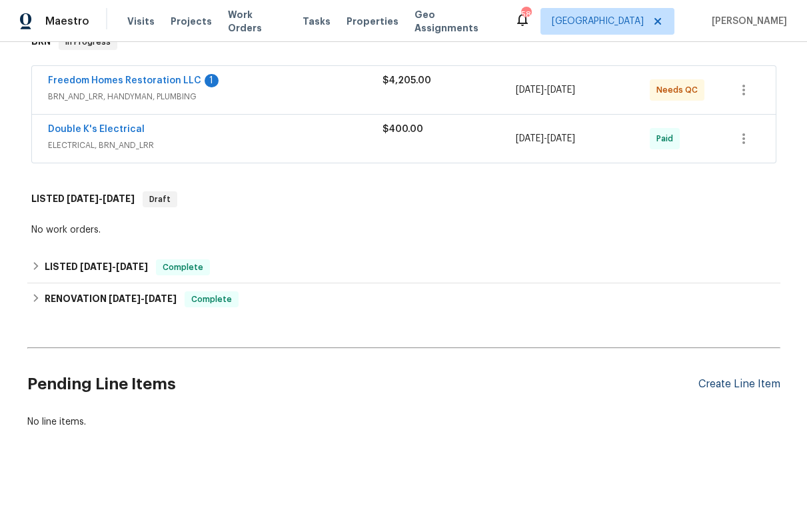
click at [737, 378] on div "Create Line Item" at bounding box center [740, 384] width 82 height 13
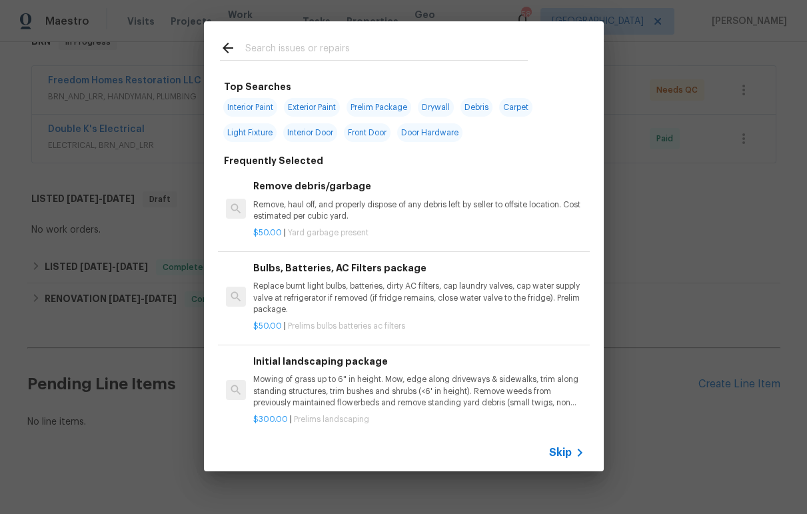
click at [287, 51] on input "text" at bounding box center [386, 50] width 283 height 20
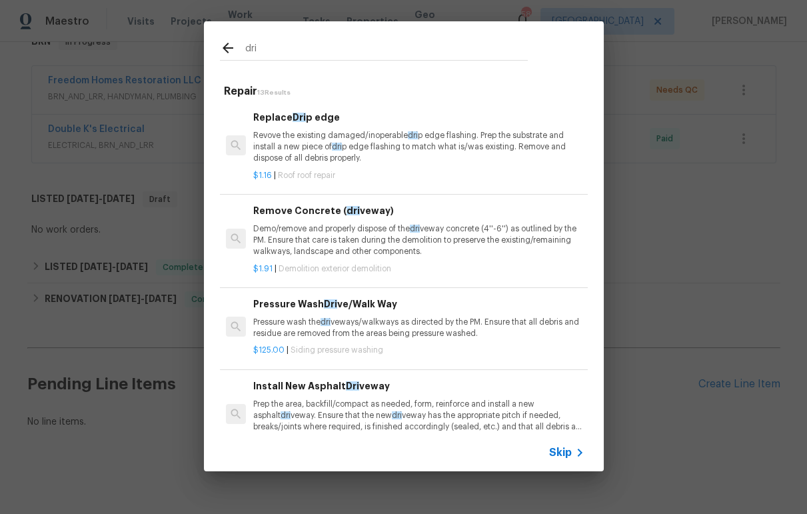
type input "dri"
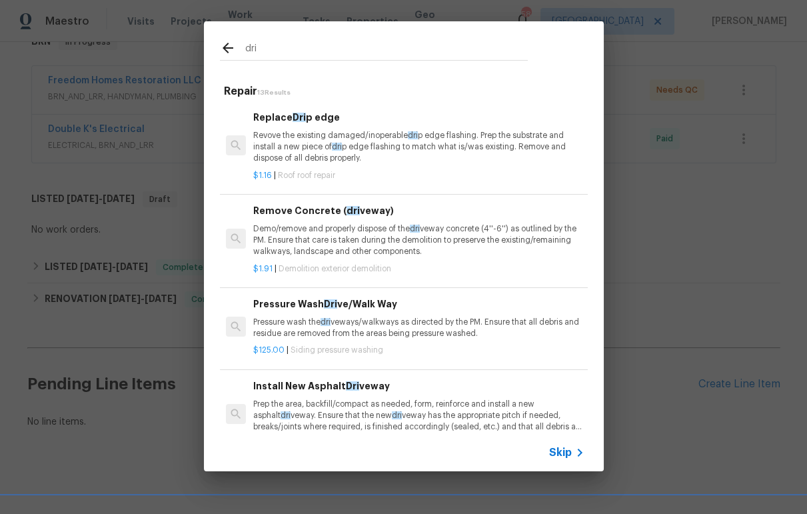
click at [313, 244] on p "Demo/remove and properly dispose of the dri veway concrete (4''-6'') as outline…" at bounding box center [418, 240] width 331 height 34
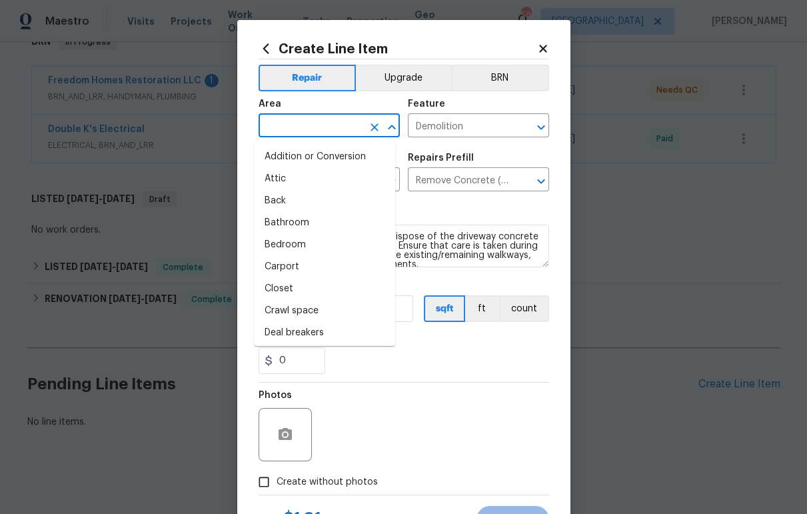
click at [279, 121] on input "text" at bounding box center [311, 127] width 104 height 21
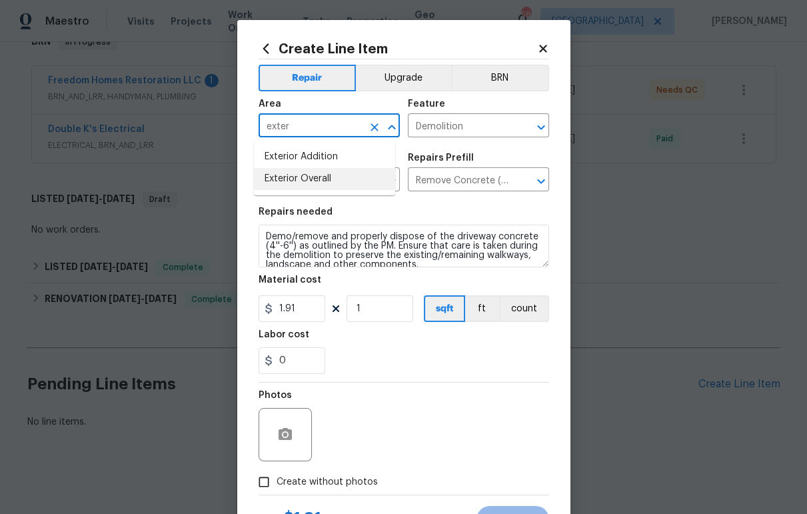
click at [308, 179] on li "Exterior Overall" at bounding box center [324, 179] width 141 height 22
type input "Exterior Overall"
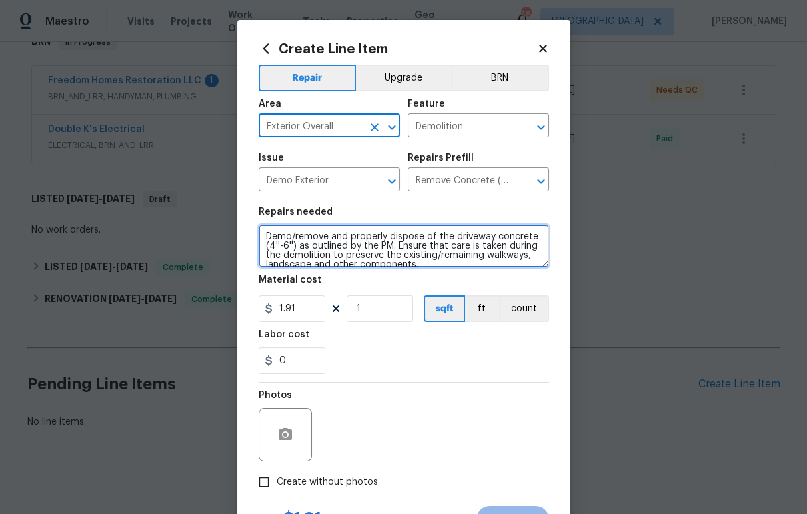
click at [347, 239] on textarea "Demo/remove and properly dispose of the driveway concrete (4''-6'') as outlined…" at bounding box center [404, 246] width 291 height 43
paste textarea "$7540"
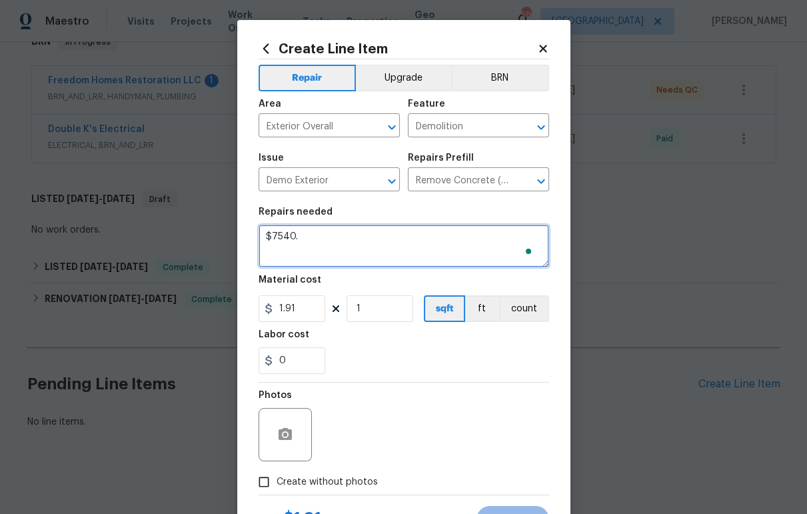
drag, startPoint x: 339, startPoint y: 239, endPoint x: 245, endPoint y: 233, distance: 94.2
click at [245, 233] on div "Create Line Item Repair Upgrade BRN Area Exterior Overall ​ Feature Demolition …" at bounding box center [403, 287] width 333 height 534
click at [389, 252] on textarea "$7540." at bounding box center [404, 246] width 291 height 43
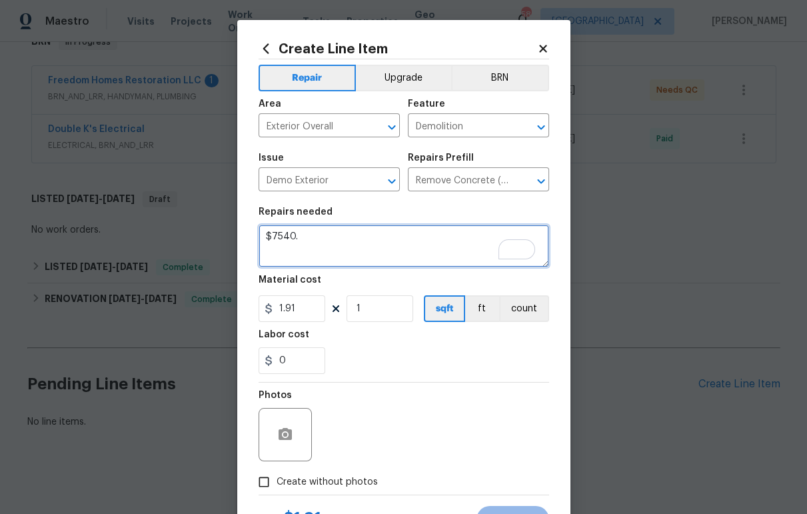
paste textarea "All 4 pads replaced. In the verbiage from HOA all repairs must match existing. …"
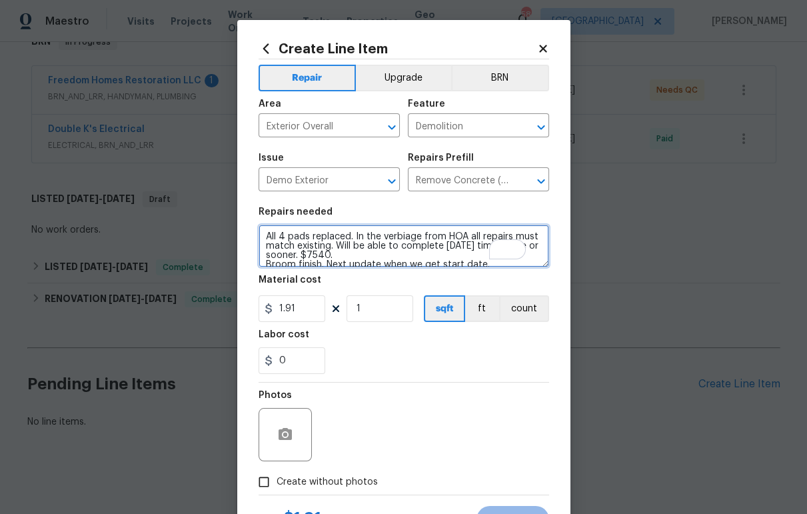
scroll to position [2, 0]
click at [264, 234] on textarea "All 4 pads replaced. In the verbiage from HOA all repairs must match existing. …" at bounding box center [404, 246] width 291 height 43
click at [370, 253] on textarea "All 4 pads replaced. In the verbiage from HOA all repairs must match existing. …" at bounding box center [404, 246] width 291 height 43
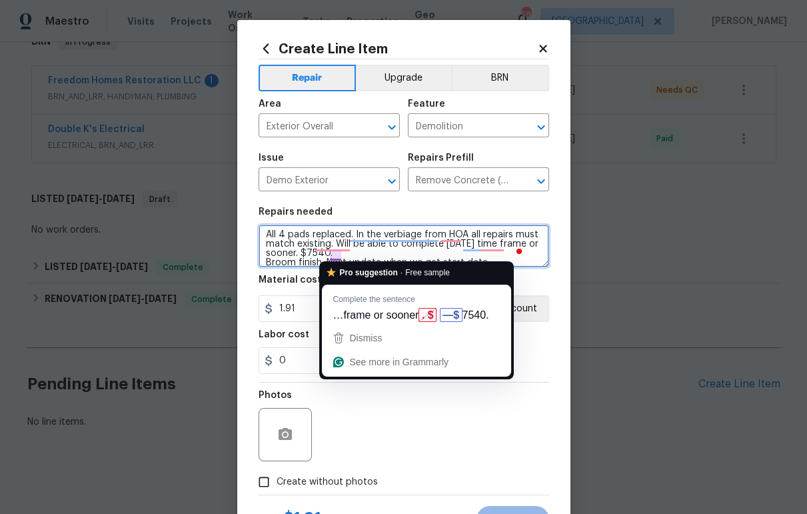
drag, startPoint x: 366, startPoint y: 254, endPoint x: 339, endPoint y: 255, distance: 27.3
click at [339, 255] on textarea "All 4 pads replaced. In the verbiage from HOA all repairs must match existing. …" at bounding box center [404, 246] width 291 height 43
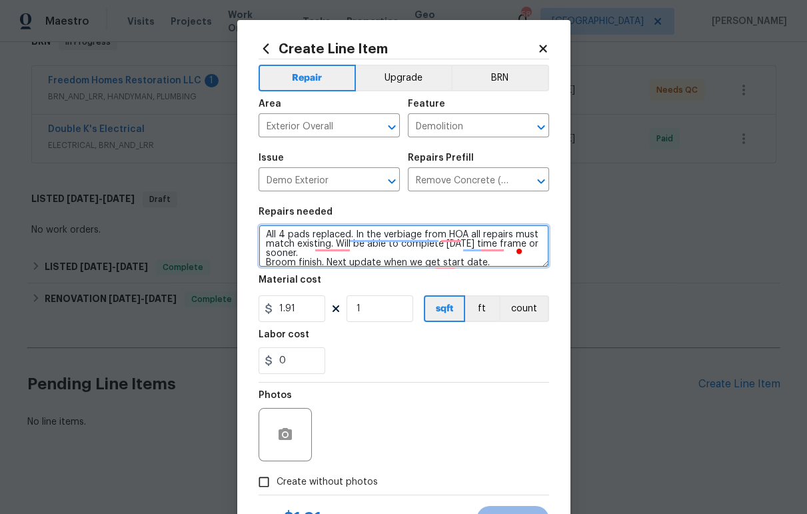
type textarea "All 4 pads replaced. In the verbiage from HOA all repairs must match existing. …"
click at [290, 477] on span "Create without photos" at bounding box center [327, 482] width 101 height 14
click at [277, 477] on input "Create without photos" at bounding box center [263, 481] width 25 height 25
checkbox input "true"
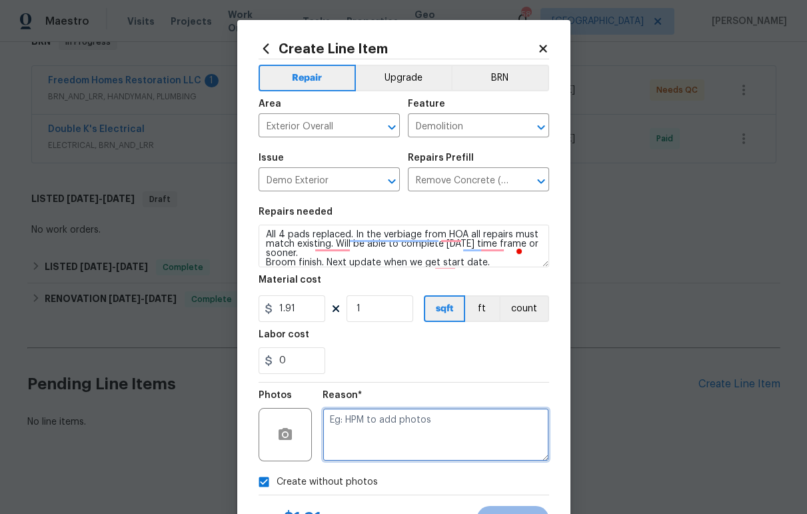
click at [327, 451] on textarea at bounding box center [436, 434] width 227 height 53
paste textarea "7540."
type textarea "7540."
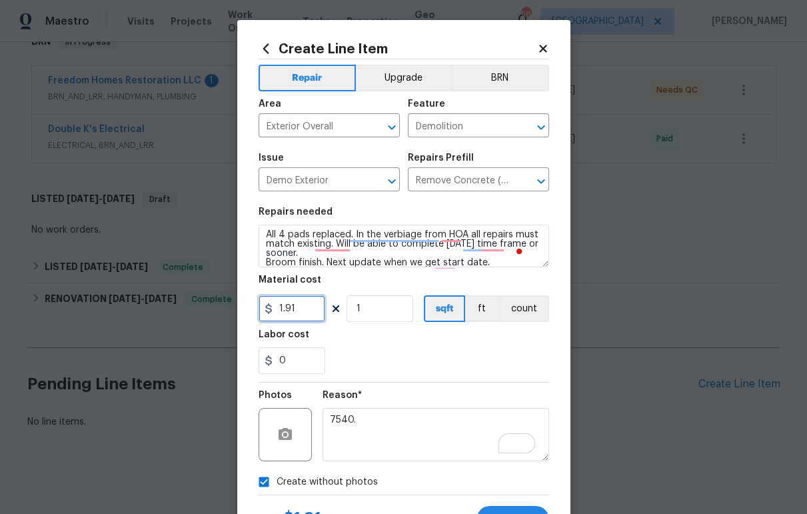
drag, startPoint x: 301, startPoint y: 313, endPoint x: 220, endPoint y: 313, distance: 81.3
click at [222, 313] on div "Create Line Item Repair Upgrade BRN Area Exterior Overall ​ Feature Demolition …" at bounding box center [403, 257] width 807 height 514
type input "7540"
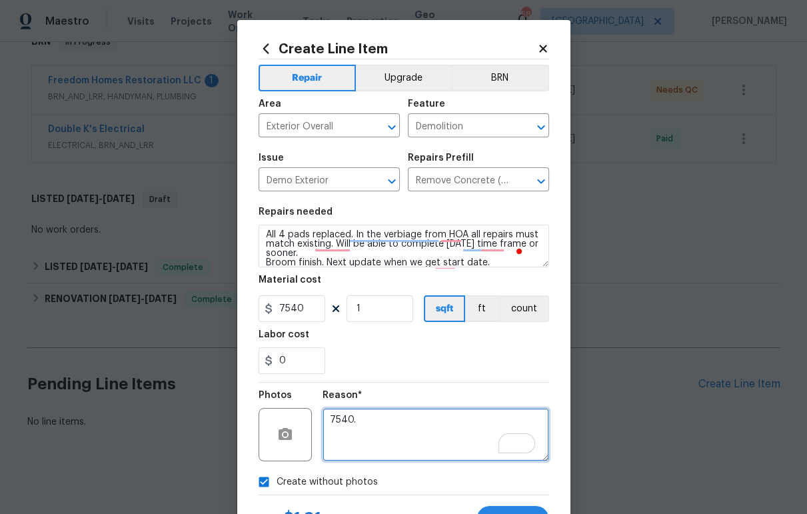
click at [385, 416] on textarea "7540." at bounding box center [436, 434] width 227 height 53
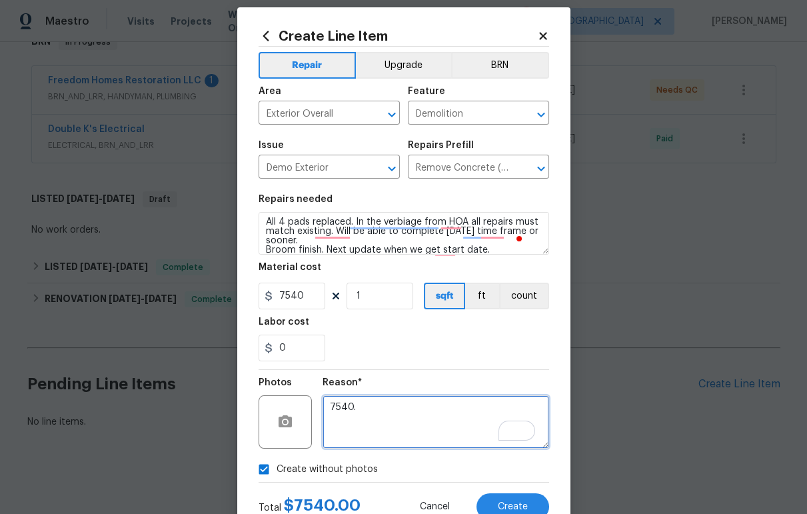
scroll to position [61, 0]
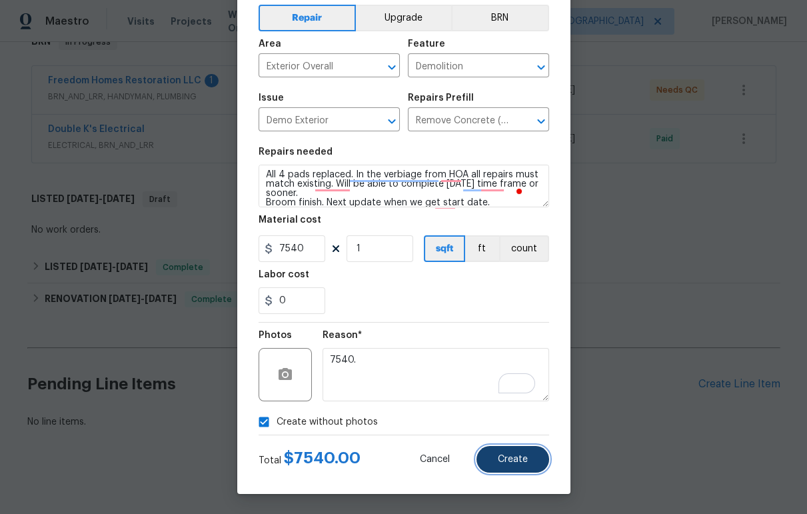
click at [510, 464] on button "Create" at bounding box center [513, 459] width 73 height 27
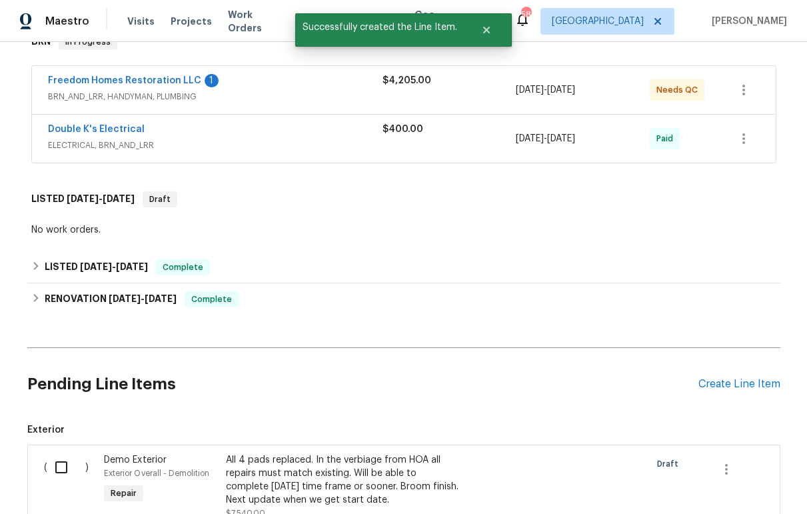
click at [65, 453] on input "checkbox" at bounding box center [66, 467] width 38 height 28
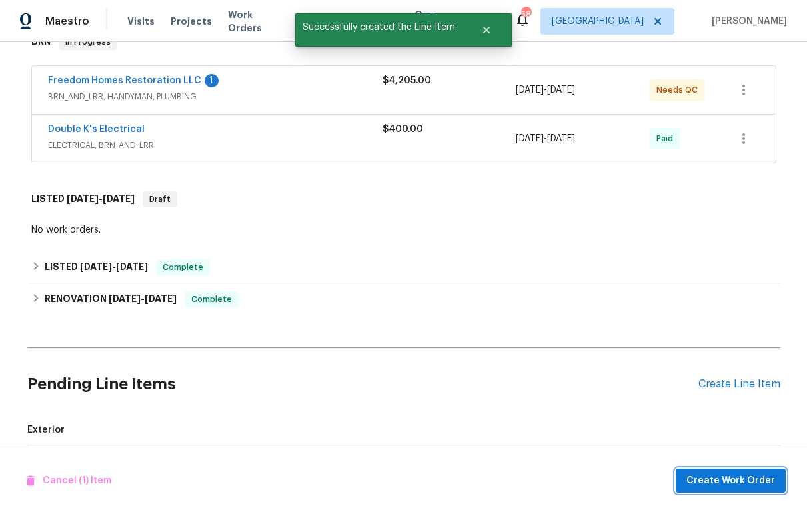
click at [761, 478] on span "Create Work Order" at bounding box center [731, 481] width 89 height 17
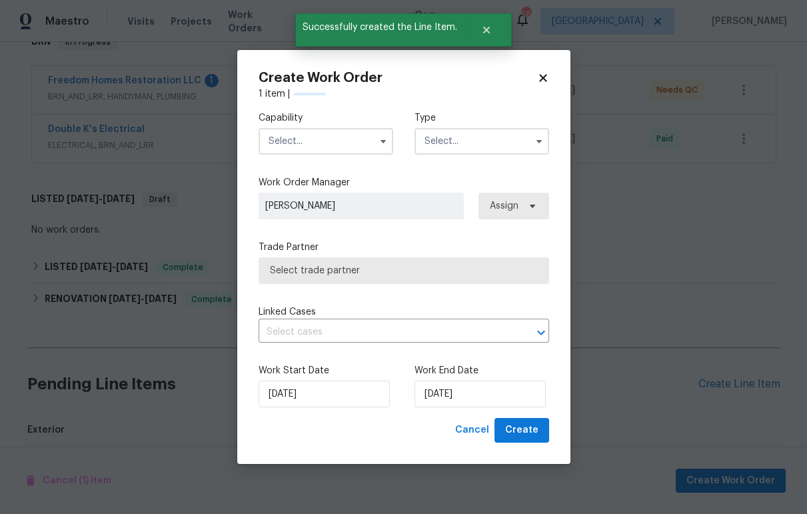
checkbox input "false"
click at [336, 139] on input "text" at bounding box center [326, 141] width 135 height 27
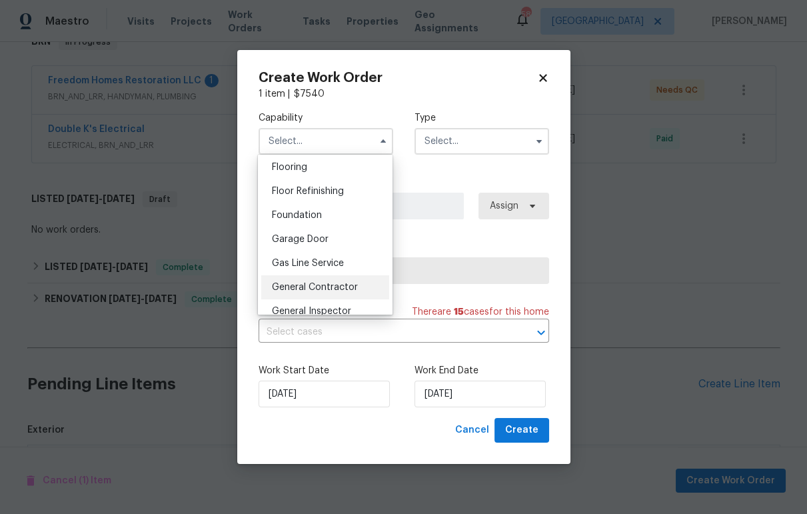
click at [329, 292] on span "General Contractor" at bounding box center [315, 287] width 86 height 9
type input "General Contractor"
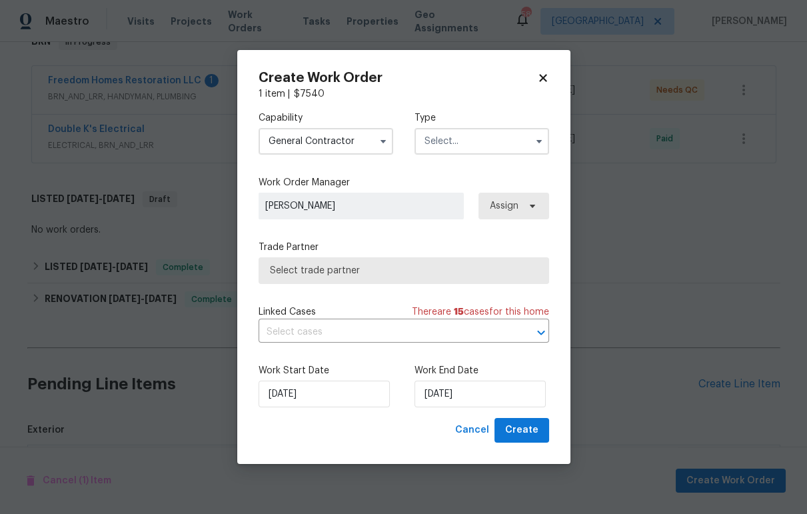
click at [475, 139] on input "text" at bounding box center [482, 141] width 135 height 27
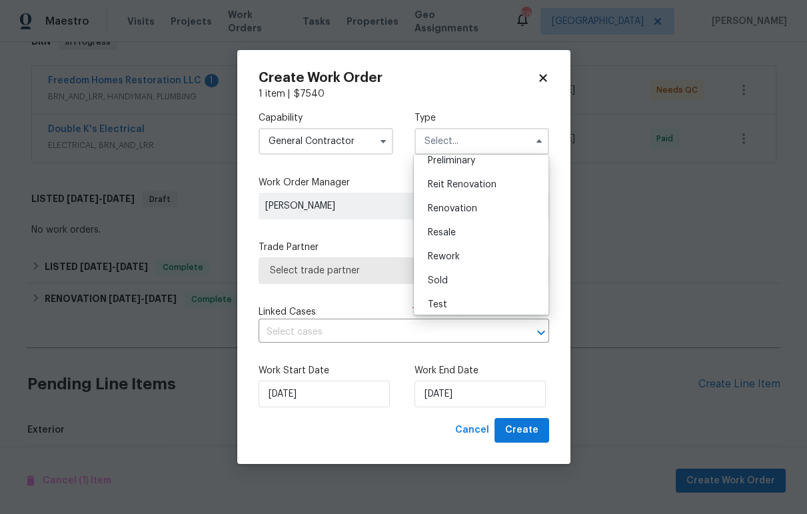
scroll to position [300, 0]
click at [463, 231] on div "Resale" at bounding box center [481, 230] width 128 height 24
type input "Resale"
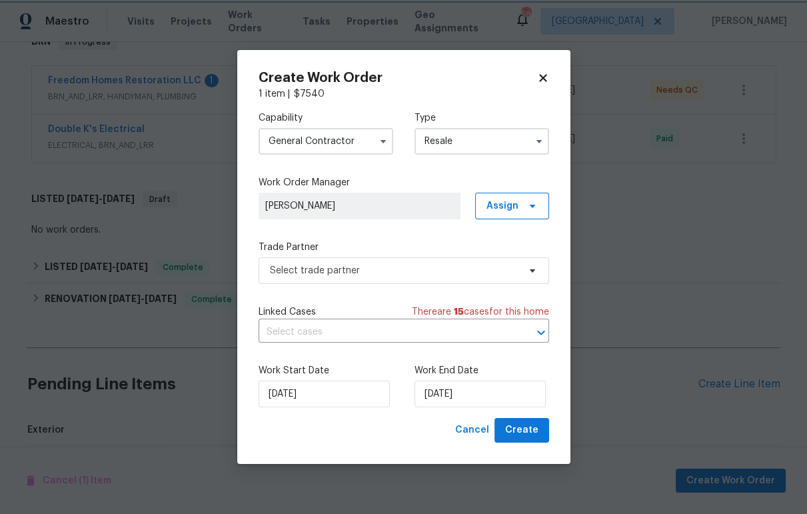
scroll to position [0, 0]
click at [501, 133] on input "Resale" at bounding box center [482, 141] width 135 height 27
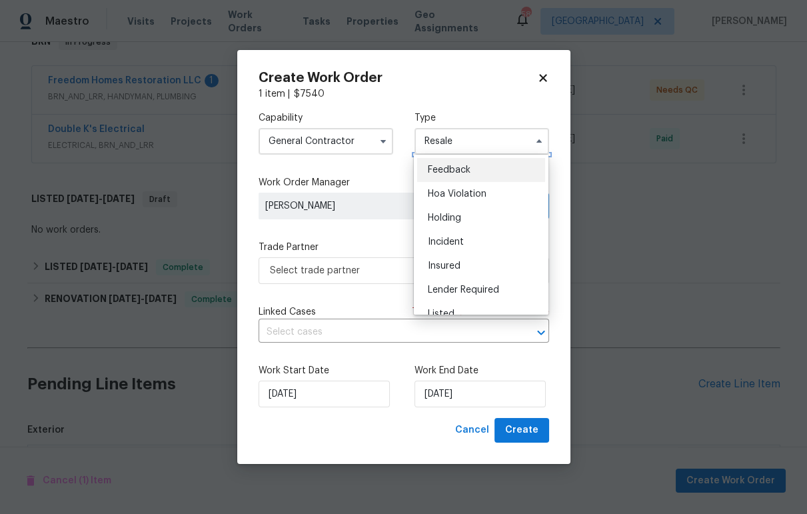
click at [469, 143] on input "Resale" at bounding box center [482, 141] width 135 height 27
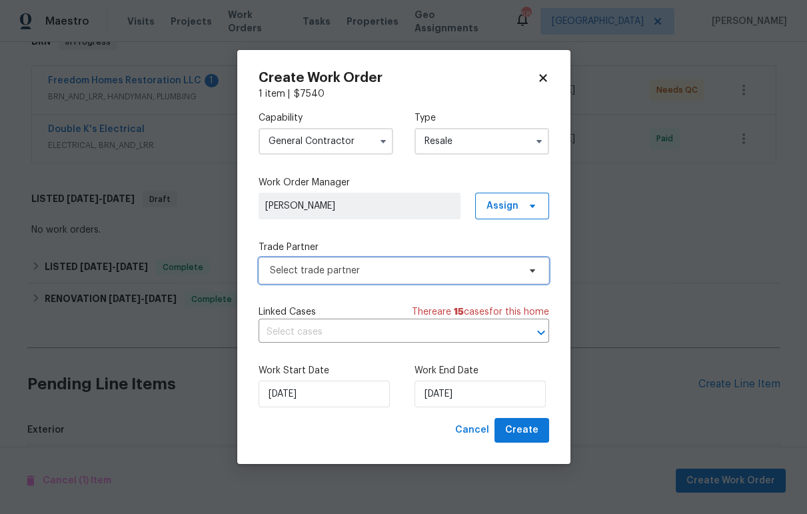
click at [513, 271] on span "Select trade partner" at bounding box center [394, 270] width 249 height 13
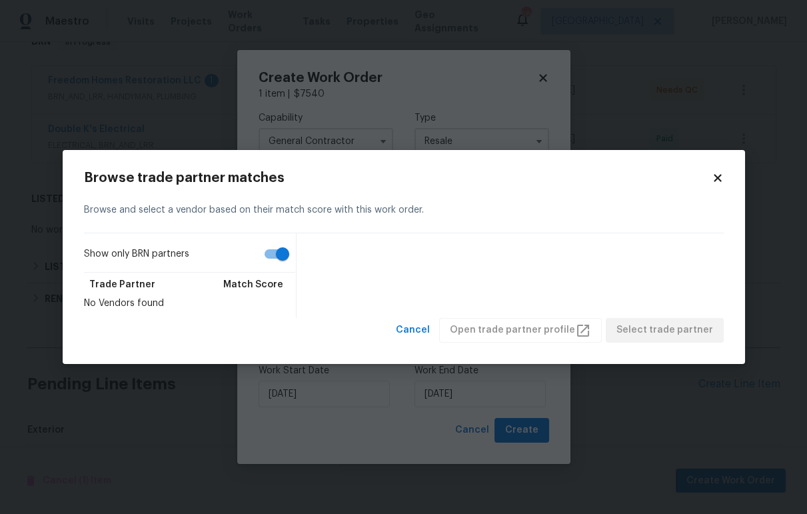
click at [277, 255] on input "Show only BRN partners" at bounding box center [283, 253] width 76 height 25
checkbox input "false"
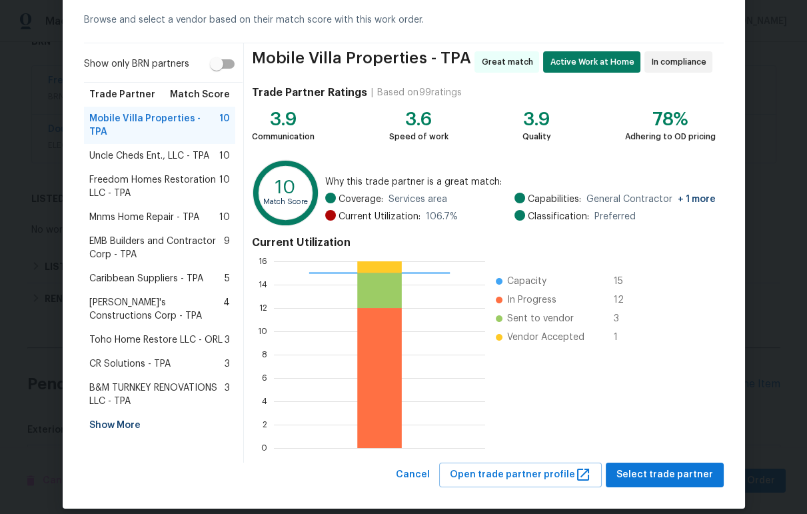
scroll to position [73, 0]
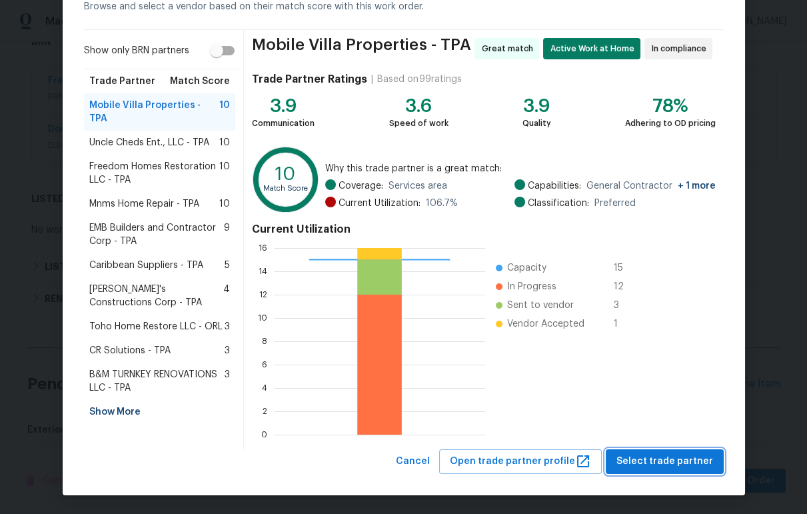
click at [665, 455] on span "Select trade partner" at bounding box center [665, 461] width 97 height 17
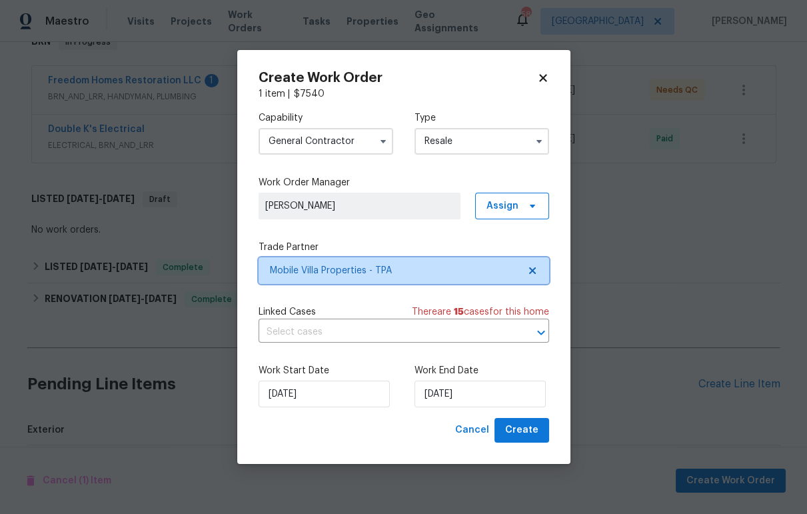
scroll to position [0, 0]
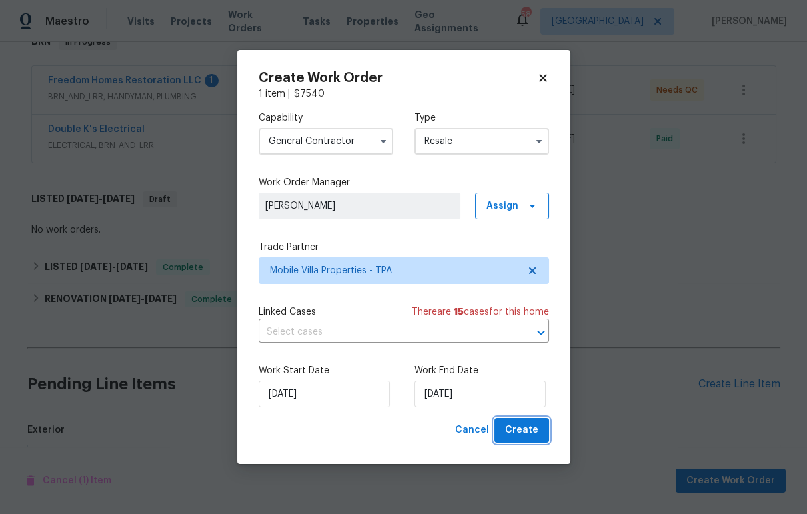
click at [513, 427] on span "Create" at bounding box center [521, 430] width 33 height 17
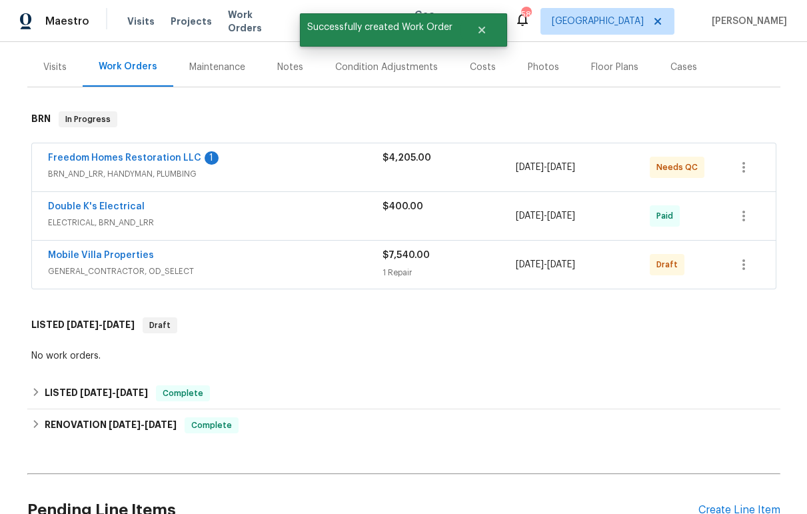
scroll to position [163, 0]
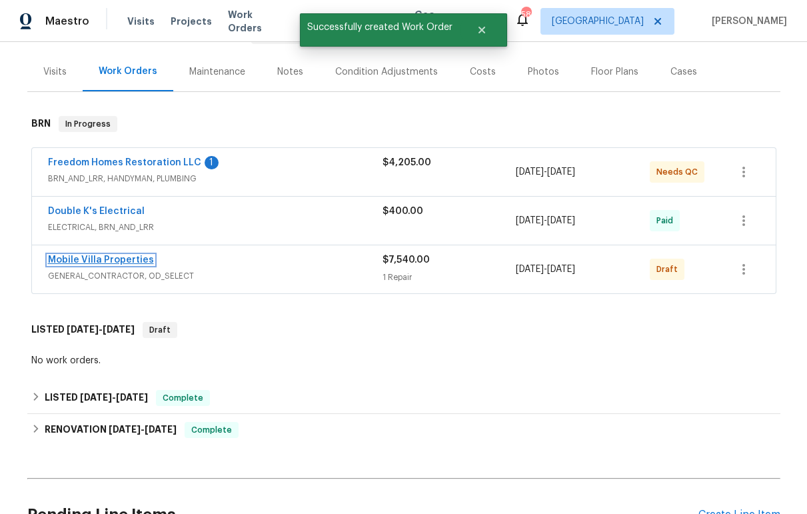
click at [111, 255] on link "Mobile Villa Properties" at bounding box center [101, 259] width 106 height 9
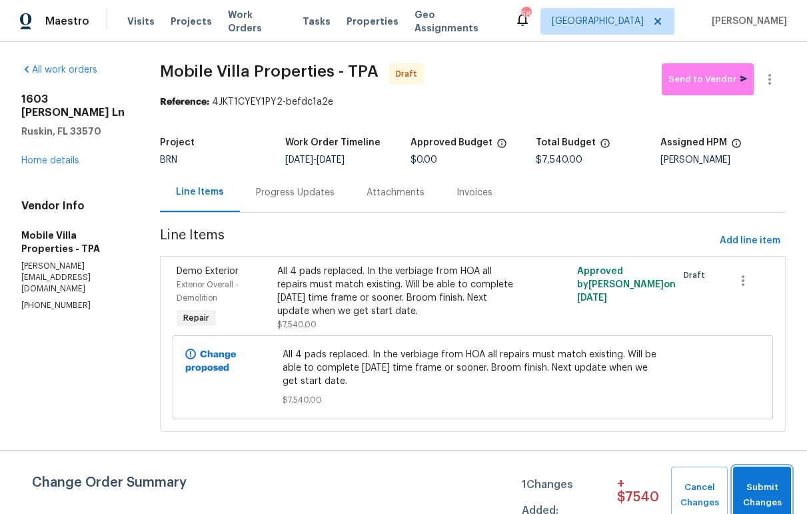
click at [765, 490] on span "Submit Changes" at bounding box center [762, 495] width 45 height 31
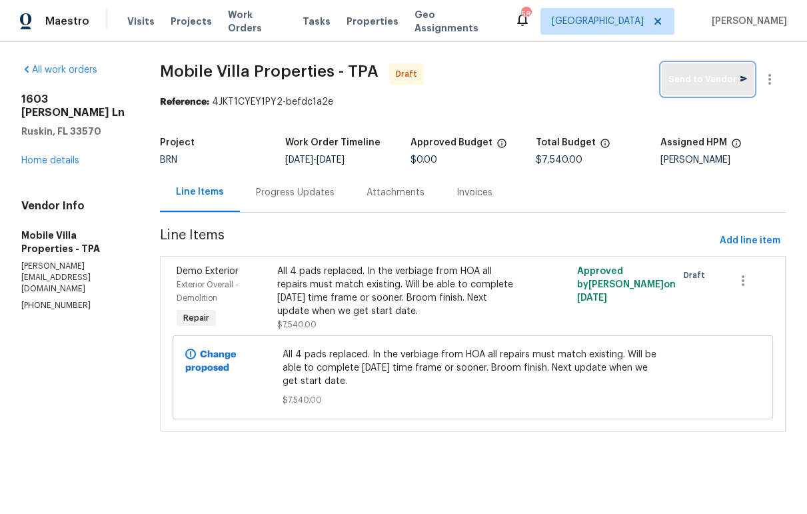
click at [701, 85] on span "Send to Vendor" at bounding box center [708, 79] width 79 height 15
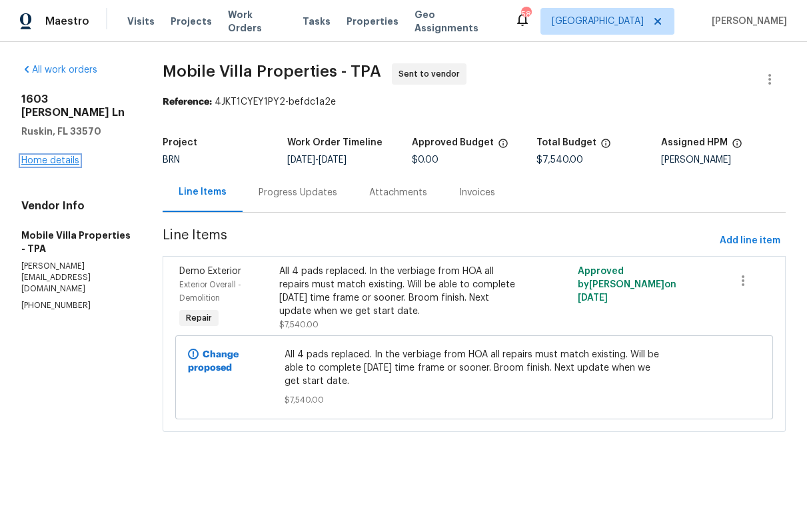
click at [51, 158] on link "Home details" at bounding box center [50, 160] width 58 height 9
